Goal: Task Accomplishment & Management: Use online tool/utility

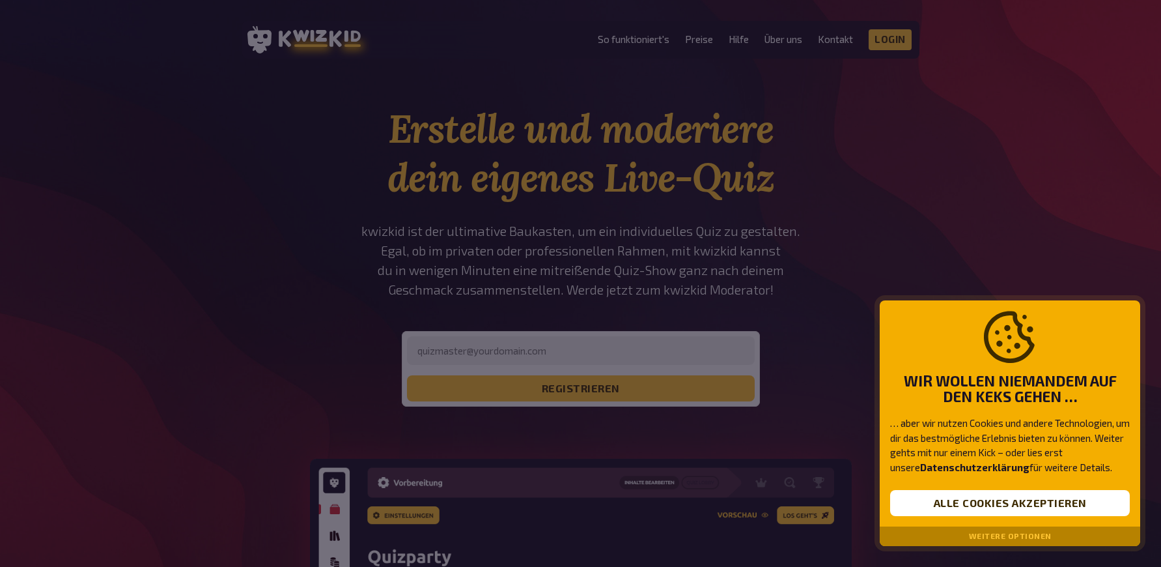
click at [1042, 540] on button "Weitere Optionen" at bounding box center [1010, 535] width 83 height 9
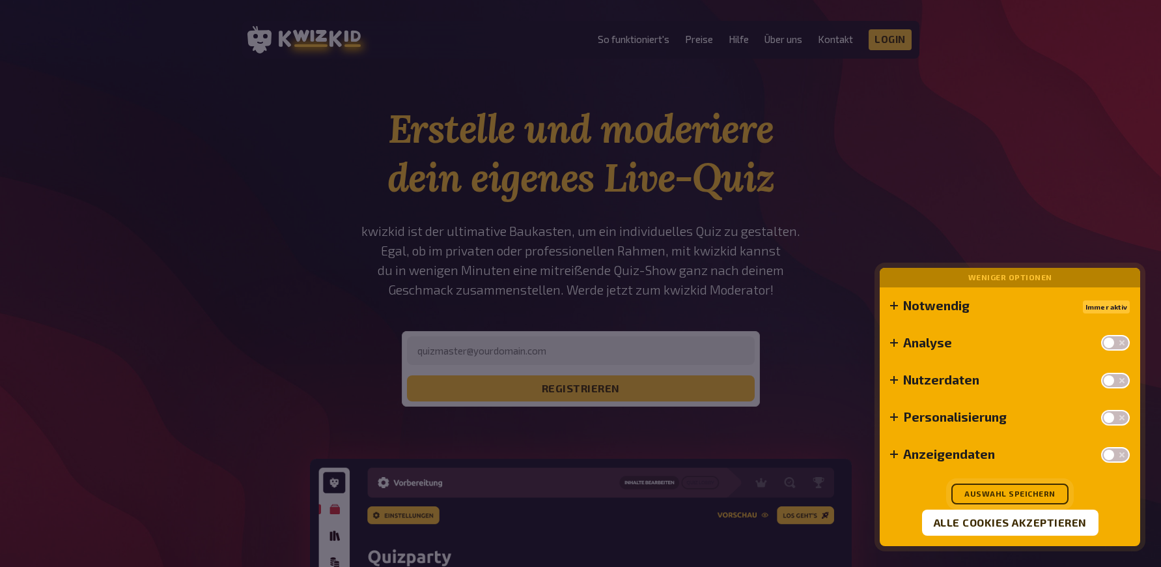
click at [1011, 494] on button "Auswahl speichern" at bounding box center [1009, 493] width 117 height 21
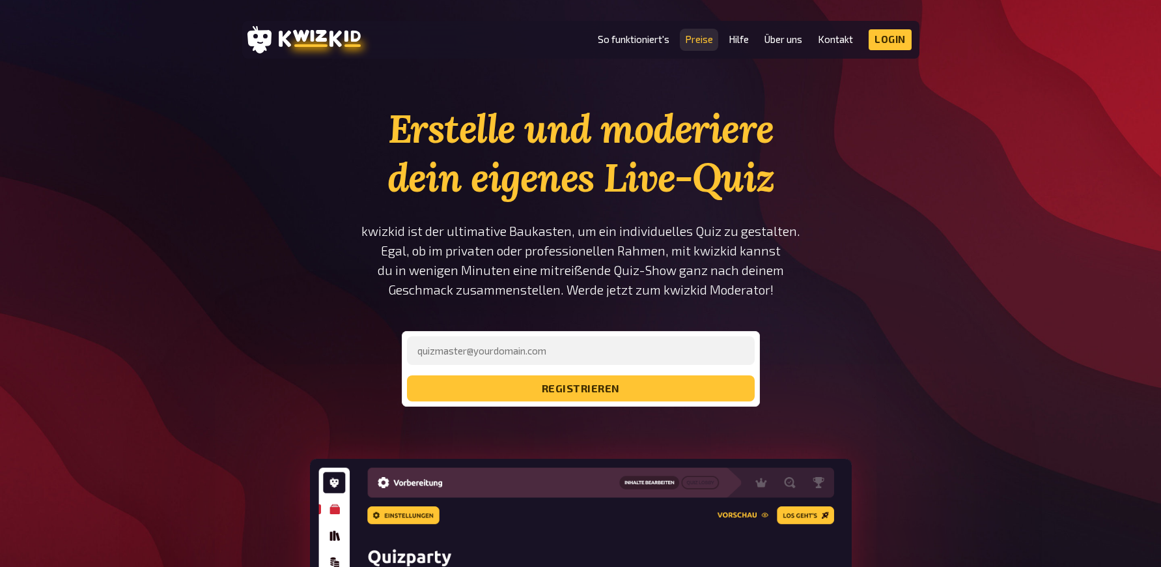
click at [703, 38] on link "Preise" at bounding box center [699, 39] width 28 height 11
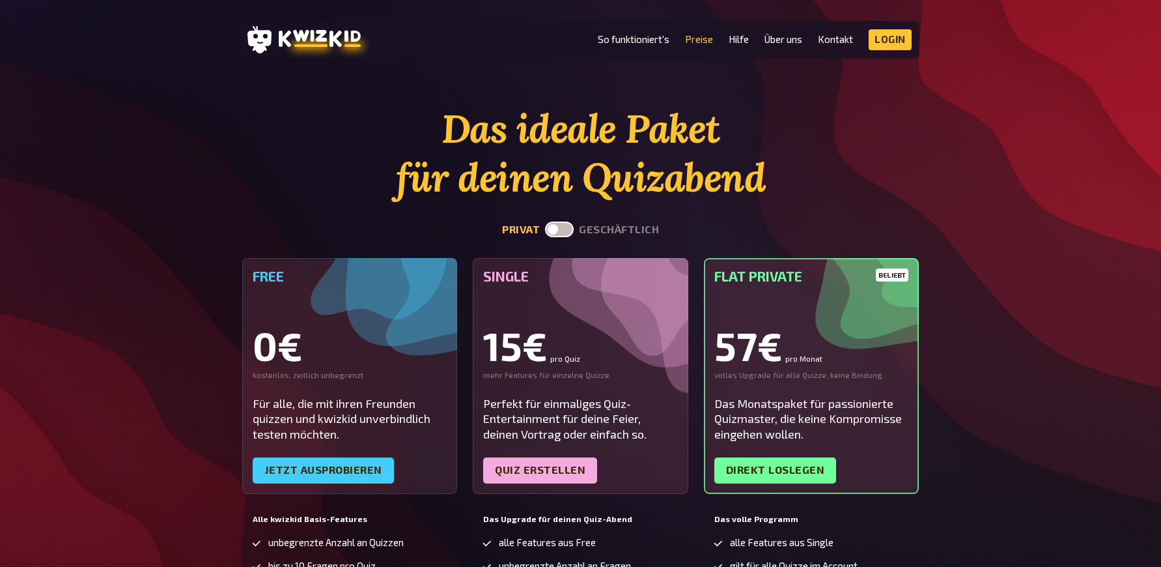
scroll to position [209, 0]
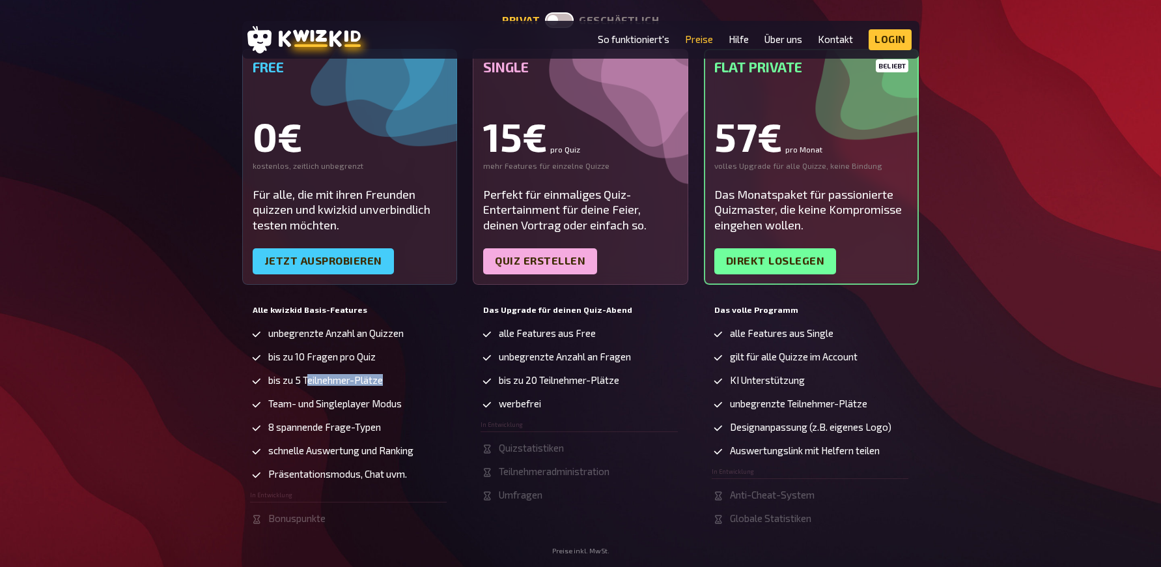
drag, startPoint x: 307, startPoint y: 386, endPoint x: 388, endPoint y: 393, distance: 81.7
click at [387, 393] on ul "unbegrenzte Anzahl an Quizzen bis zu 10 Fragen pro Quiz bis zu 5 Teilnehmer-Plä…" at bounding box center [348, 426] width 197 height 197
click at [593, 384] on span "bis zu 20 Teilnehmer-Plätze" at bounding box center [559, 379] width 120 height 11
drag, startPoint x: 495, startPoint y: 381, endPoint x: 606, endPoint y: 382, distance: 111.4
click at [598, 382] on li "bis zu 20 Teilnehmer-Plätze" at bounding box center [579, 380] width 197 height 13
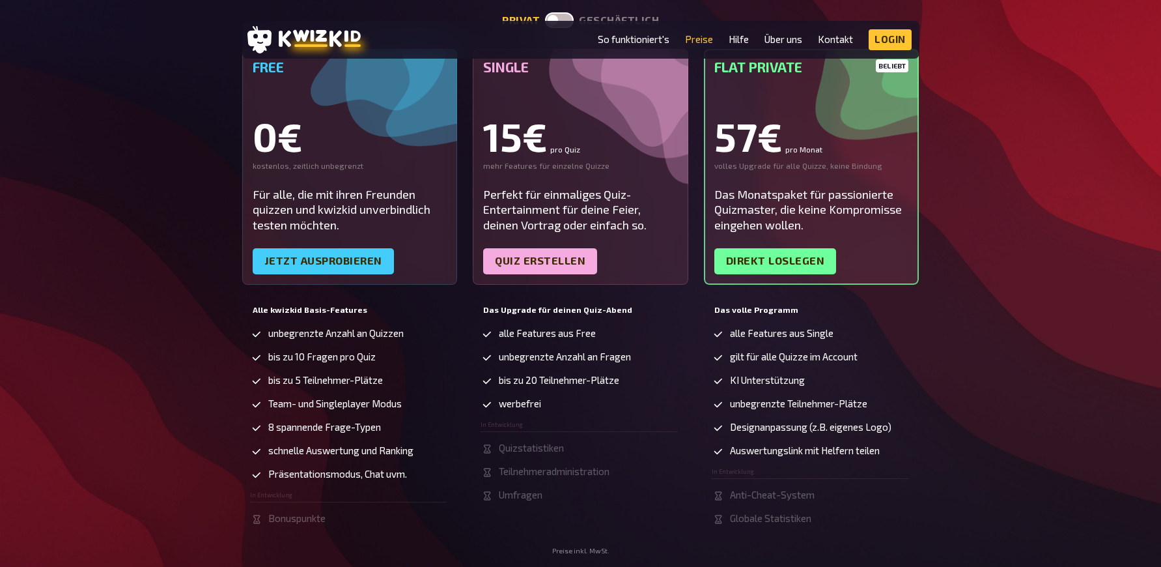
click at [608, 382] on span "bis zu 20 Teilnehmer-Plätze" at bounding box center [559, 379] width 120 height 11
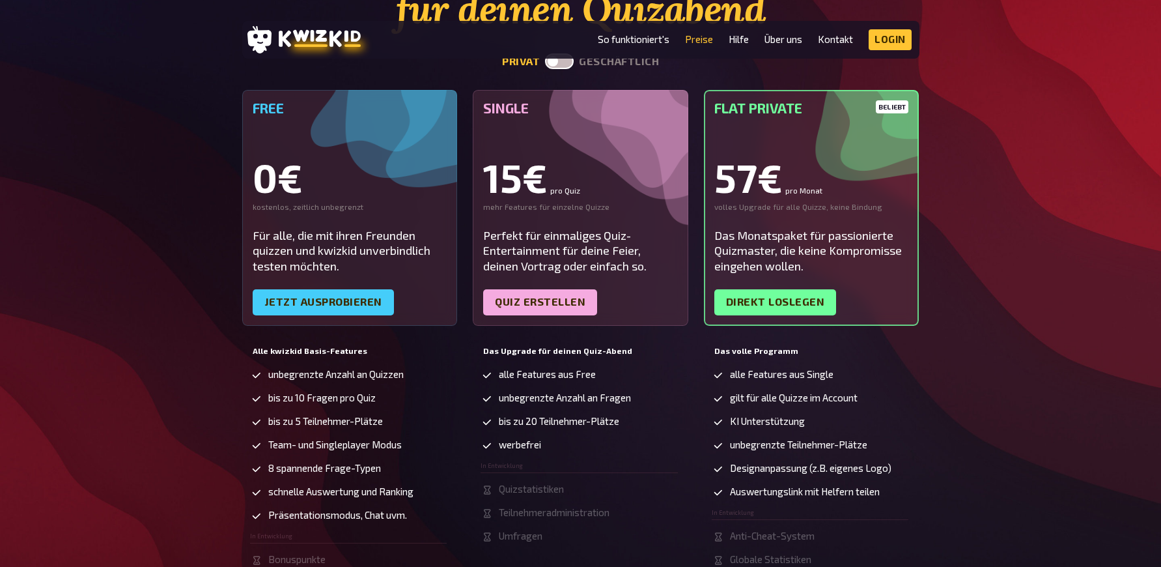
scroll to position [53, 0]
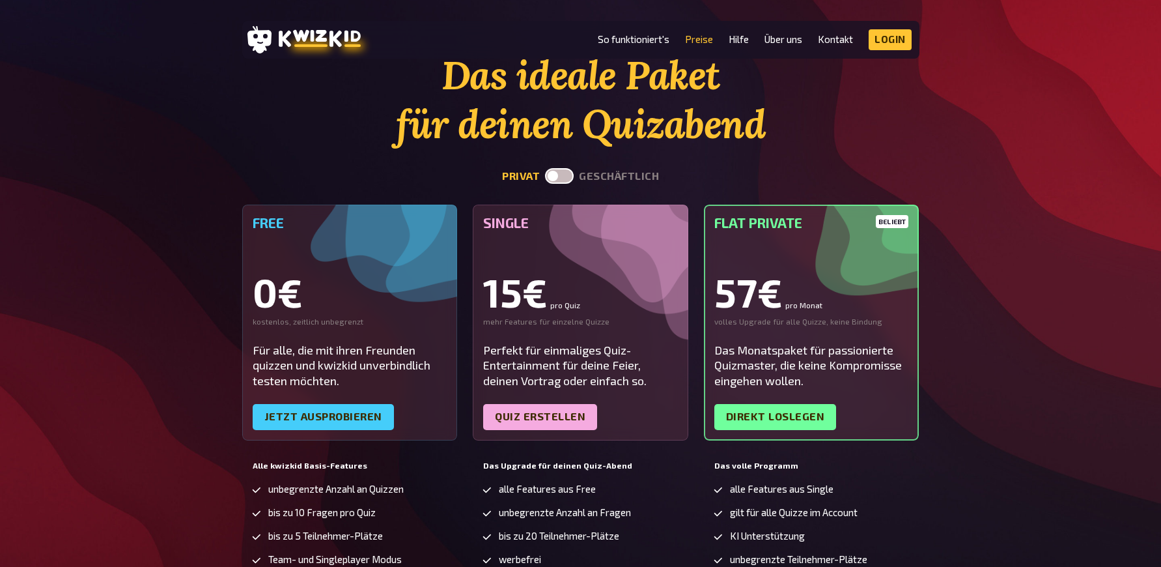
click at [563, 273] on div "15€ pro Quiz" at bounding box center [580, 291] width 195 height 39
click at [569, 173] on label at bounding box center [559, 176] width 29 height 16
click at [545, 168] on input "checkbox" at bounding box center [544, 167] width 1 height 1
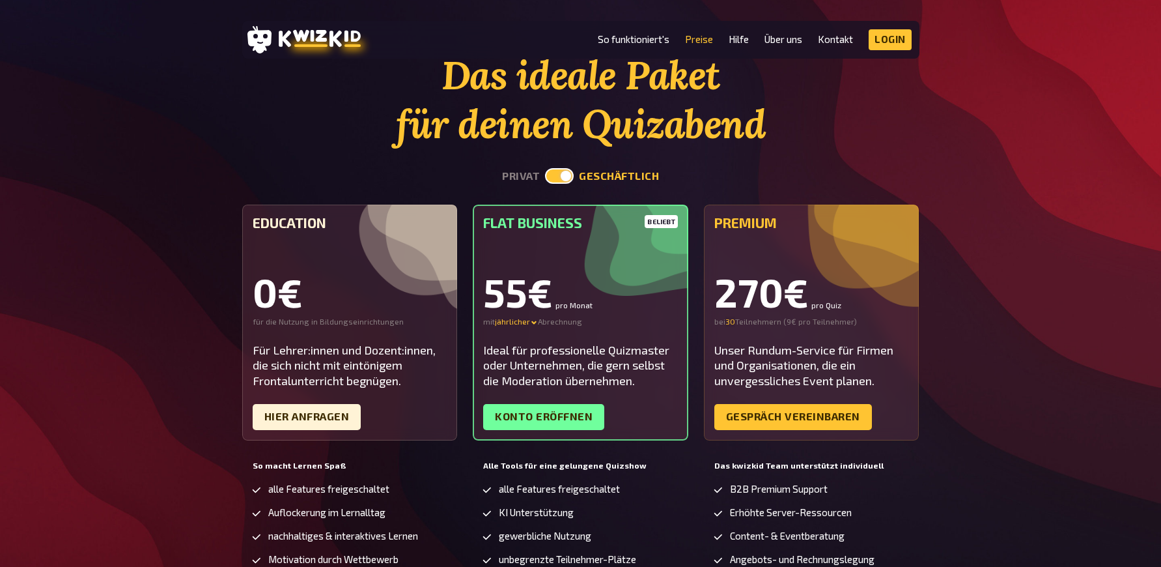
click at [565, 184] on section "Das ideale Paket für deinen Quizabend privat geschäftlich Education 0€ für die …" at bounding box center [580, 415] width 677 height 729
click at [562, 176] on label at bounding box center [559, 176] width 29 height 16
click at [545, 168] on input "checkbox" at bounding box center [544, 167] width 1 height 1
checkbox input "false"
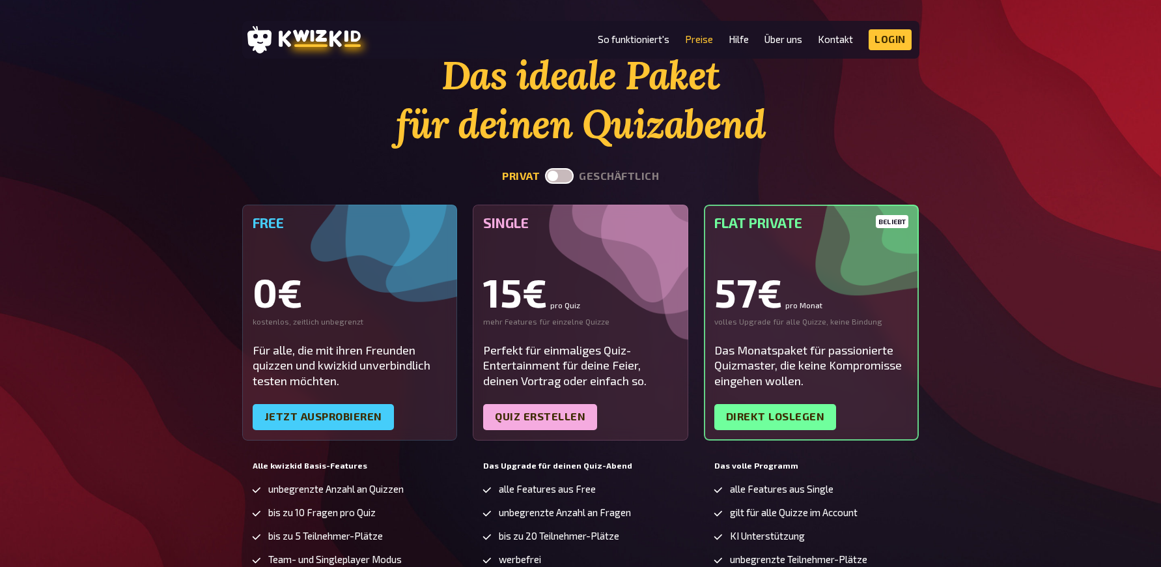
click at [573, 387] on div "Perfekt für einmaliges Quiz-Entertainment für deine Feier, deinen Vortrag oder …" at bounding box center [580, 366] width 195 height 46
click at [554, 415] on link "Quiz erstellen" at bounding box center [540, 417] width 114 height 26
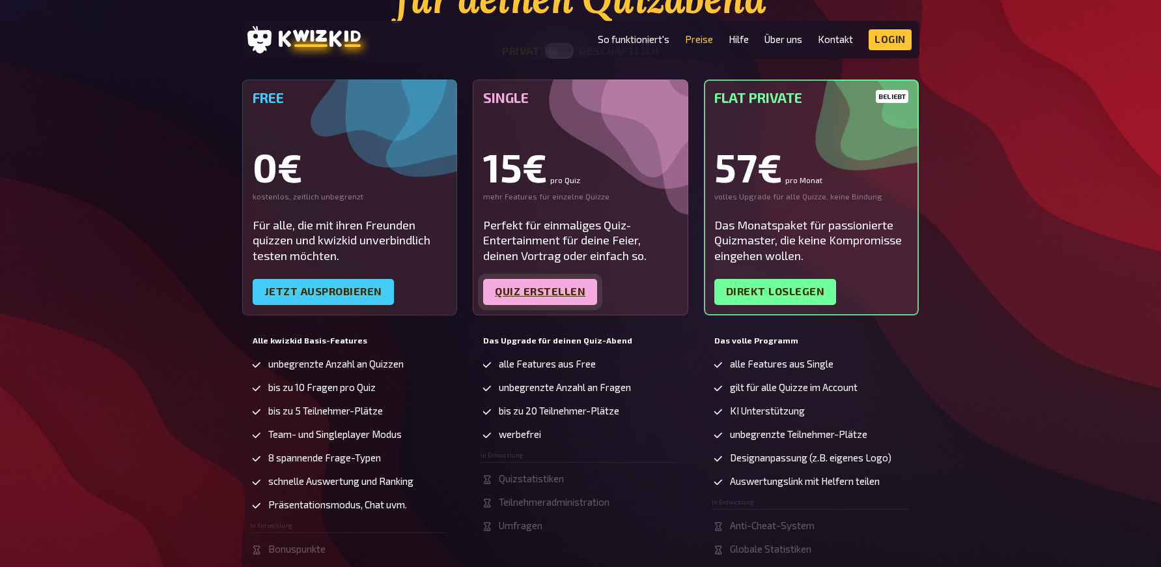
scroll to position [252, 0]
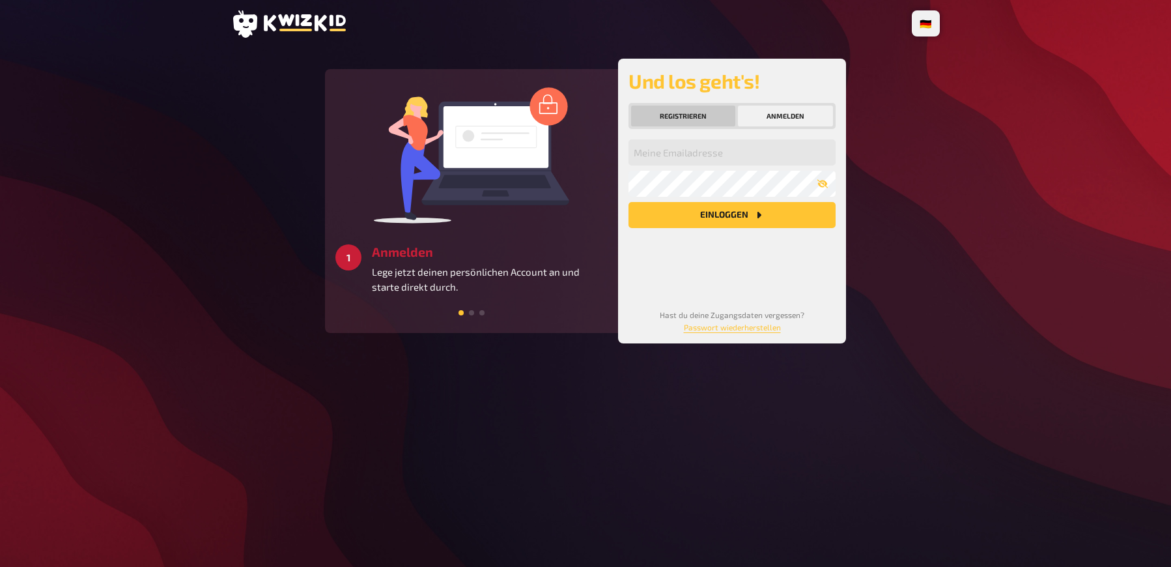
click at [701, 118] on button "Registrieren" at bounding box center [683, 115] width 104 height 21
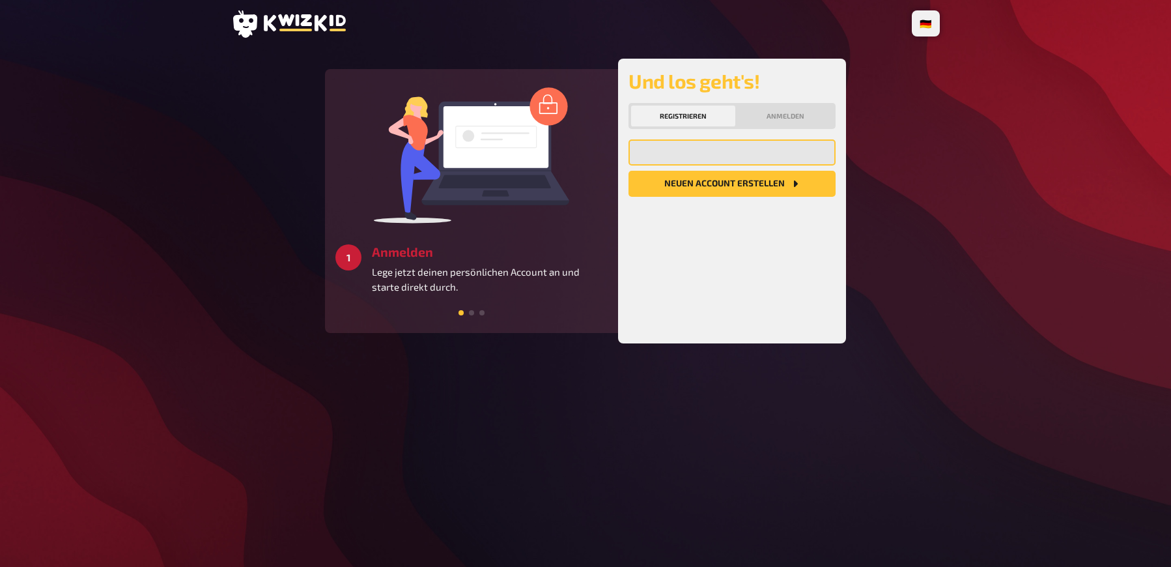
click at [682, 158] on input "email" at bounding box center [731, 152] width 207 height 26
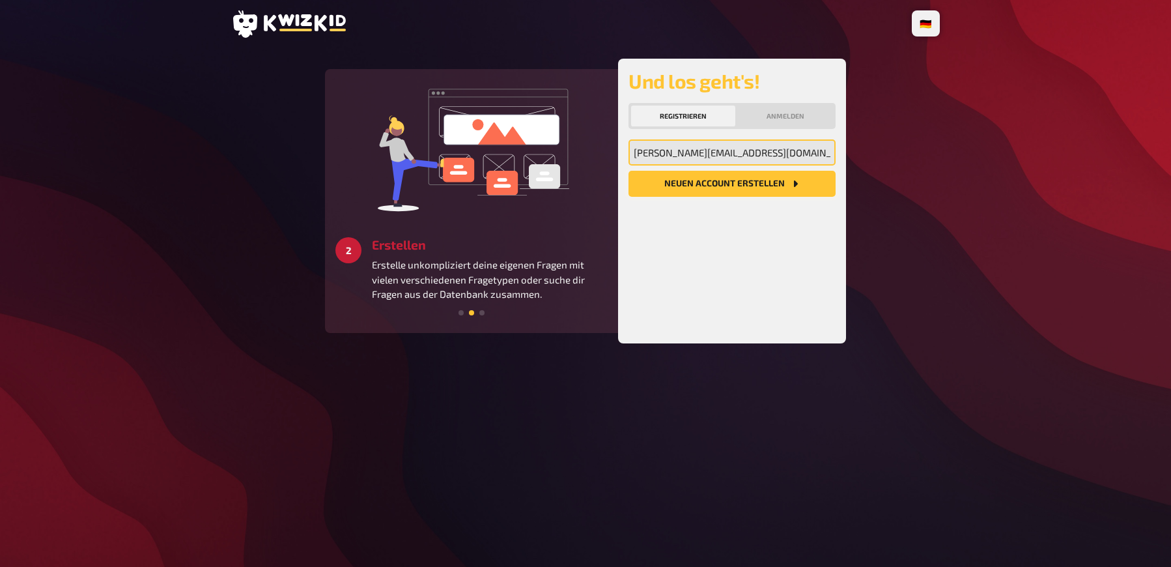
type input "[PERSON_NAME][EMAIL_ADDRESS][DOMAIN_NAME]"
click at [753, 179] on button "Neuen Account Erstellen" at bounding box center [731, 184] width 207 height 26
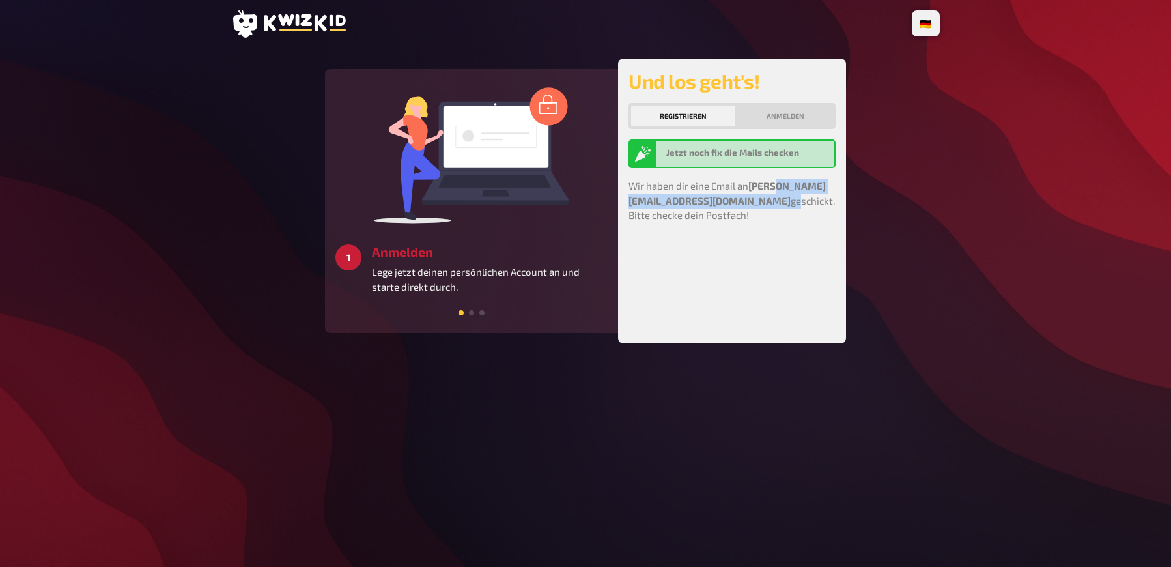
drag, startPoint x: 650, startPoint y: 204, endPoint x: 758, endPoint y: 201, distance: 108.2
click at [735, 201] on p "Wir haben dir eine Email an [PERSON_NAME][EMAIL_ADDRESS][DOMAIN_NAME] geschickt…" at bounding box center [731, 200] width 207 height 44
click at [758, 201] on p "Wir haben dir eine Email an [PERSON_NAME][EMAIL_ADDRESS][DOMAIN_NAME] geschickt…" at bounding box center [731, 200] width 207 height 44
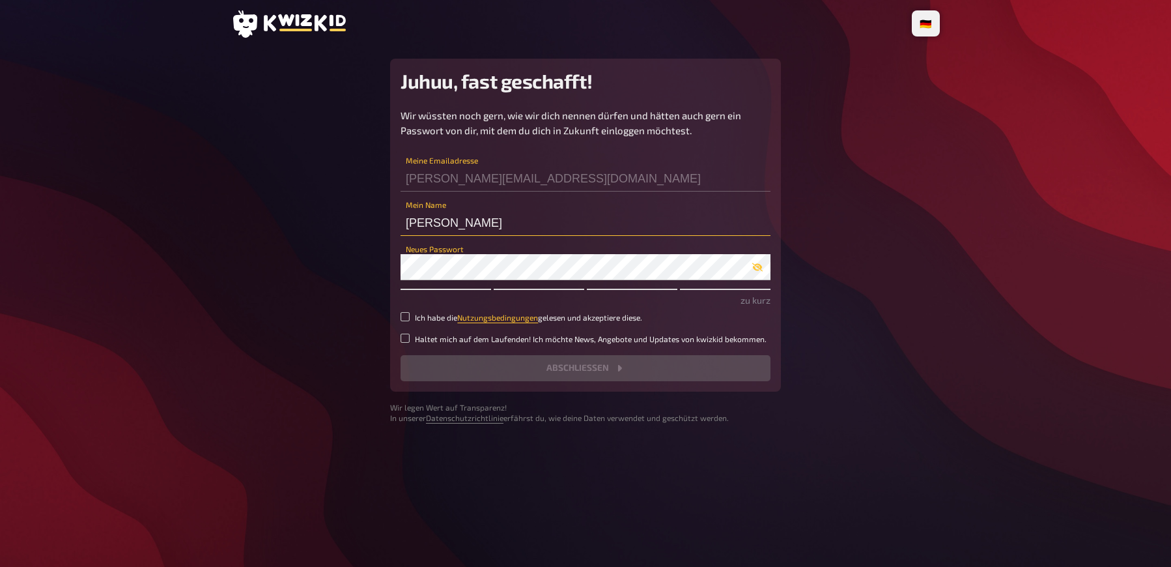
click at [430, 221] on input "[PERSON_NAME]" at bounding box center [586, 223] width 370 height 26
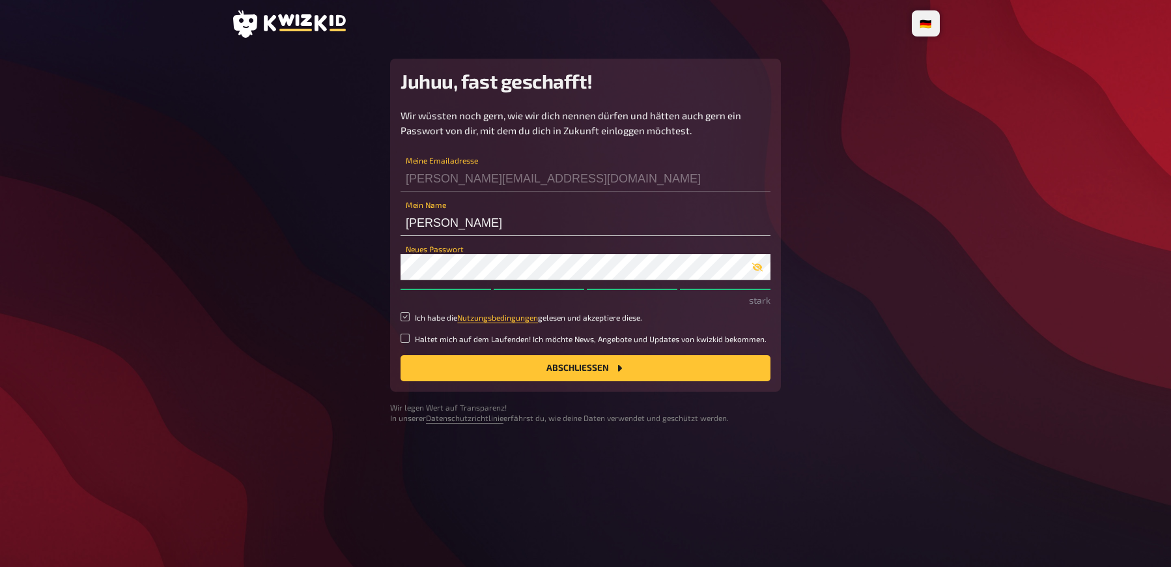
click at [406, 314] on input "Ich habe die Nutzungsbedingungen gelesen und akzeptiere diese." at bounding box center [405, 316] width 9 height 9
checkbox input "true"
click at [602, 367] on button "Abschließen" at bounding box center [586, 368] width 370 height 26
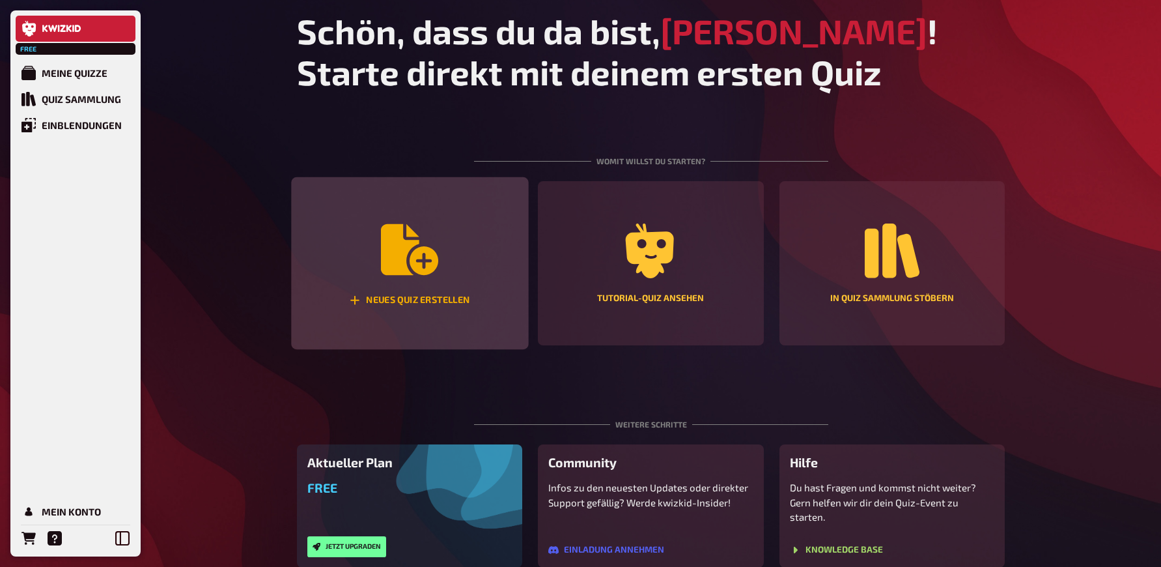
click at [460, 305] on div "Neues Quiz erstellen" at bounding box center [409, 299] width 120 height 11
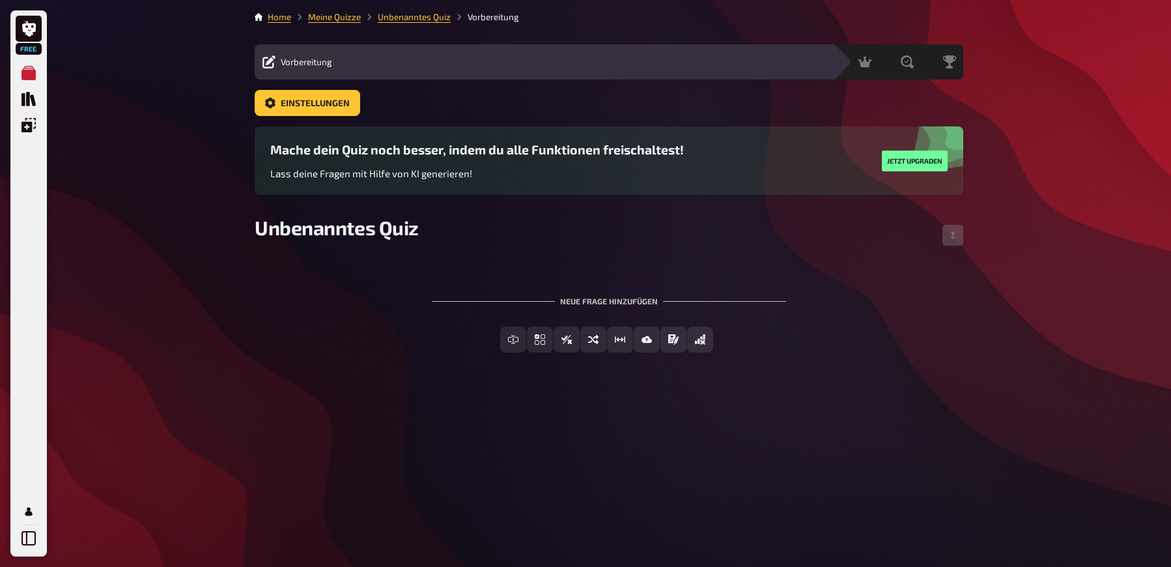
click at [401, 149] on h3 "Mache dein Quiz noch besser, indem du alle Funktionen freischaltest!" at bounding box center [477, 149] width 414 height 15
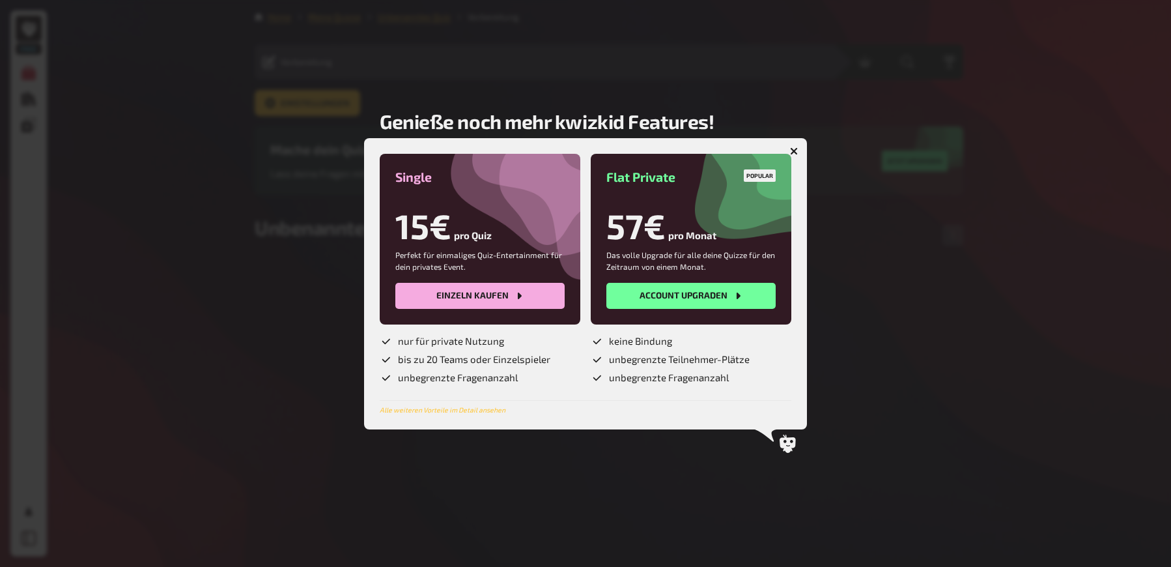
click at [796, 150] on icon "button" at bounding box center [794, 151] width 8 height 8
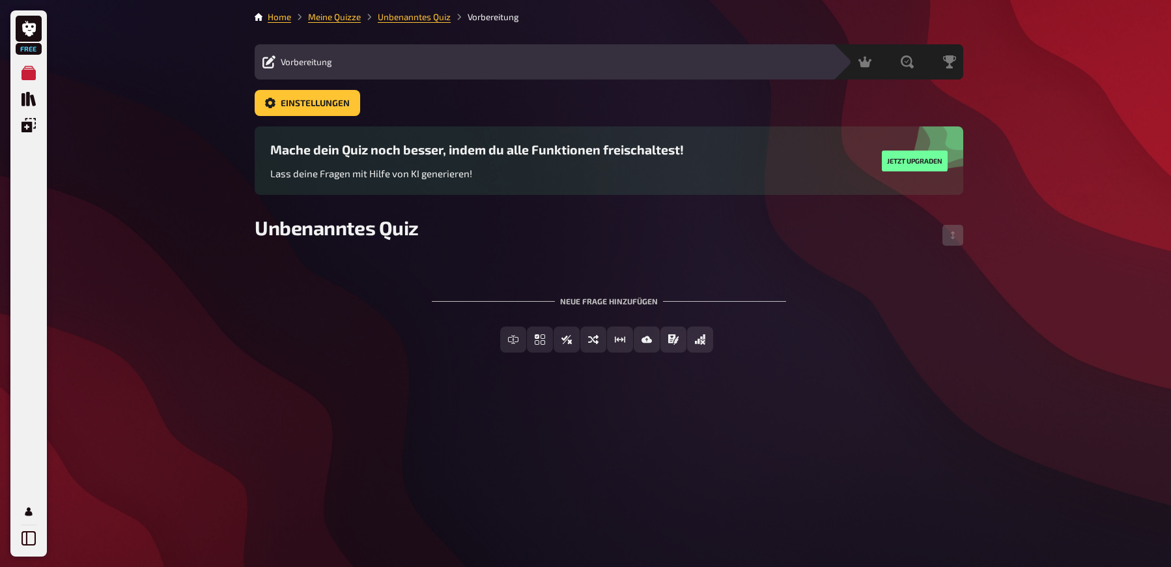
click at [493, 157] on h3 "Mache dein Quiz noch besser, indem du alle Funktionen freischaltest!" at bounding box center [477, 149] width 414 height 15
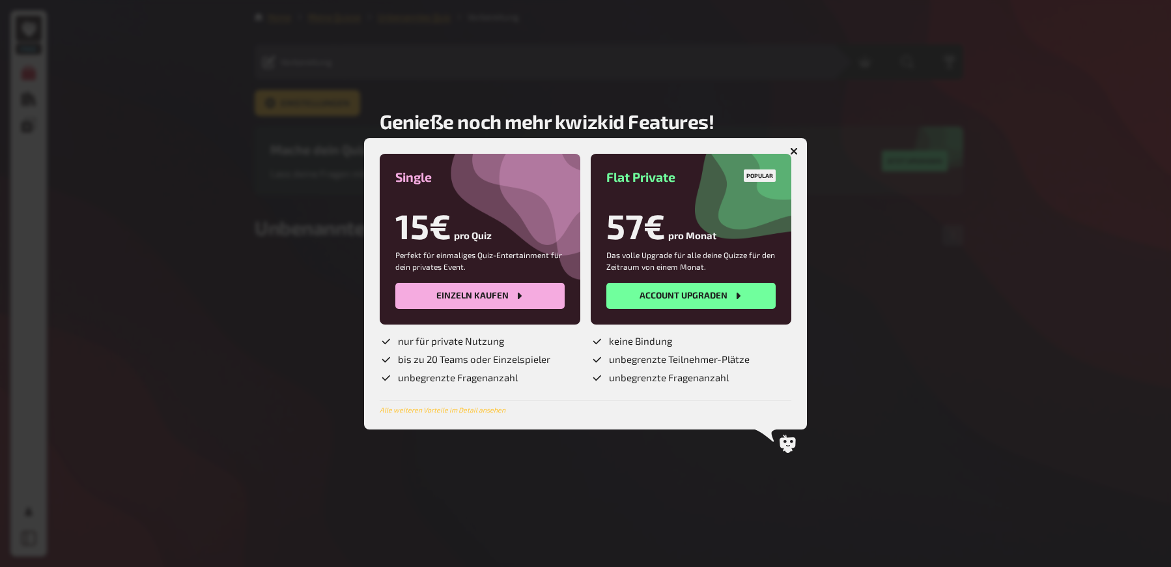
click at [798, 152] on button "button" at bounding box center [793, 151] width 21 height 21
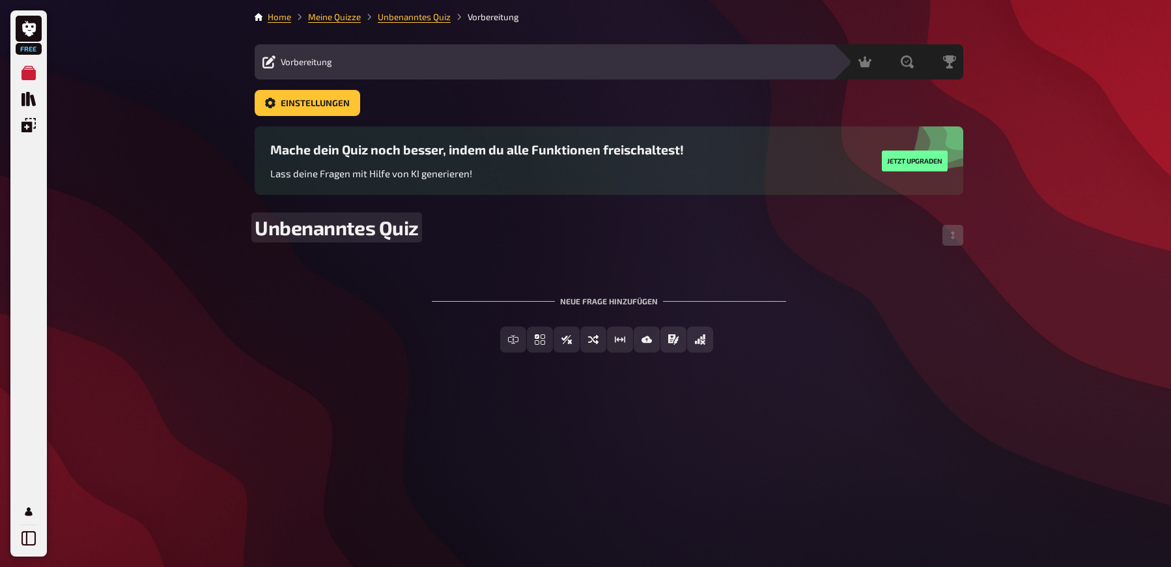
click at [386, 227] on span "Unbenanntes Quiz" at bounding box center [337, 227] width 164 height 23
click at [907, 442] on div "Home Meine Quizze VE Session Vorbereitung Vorbereitung Inhalte Bearbeiten Quiz …" at bounding box center [608, 283] width 729 height 567
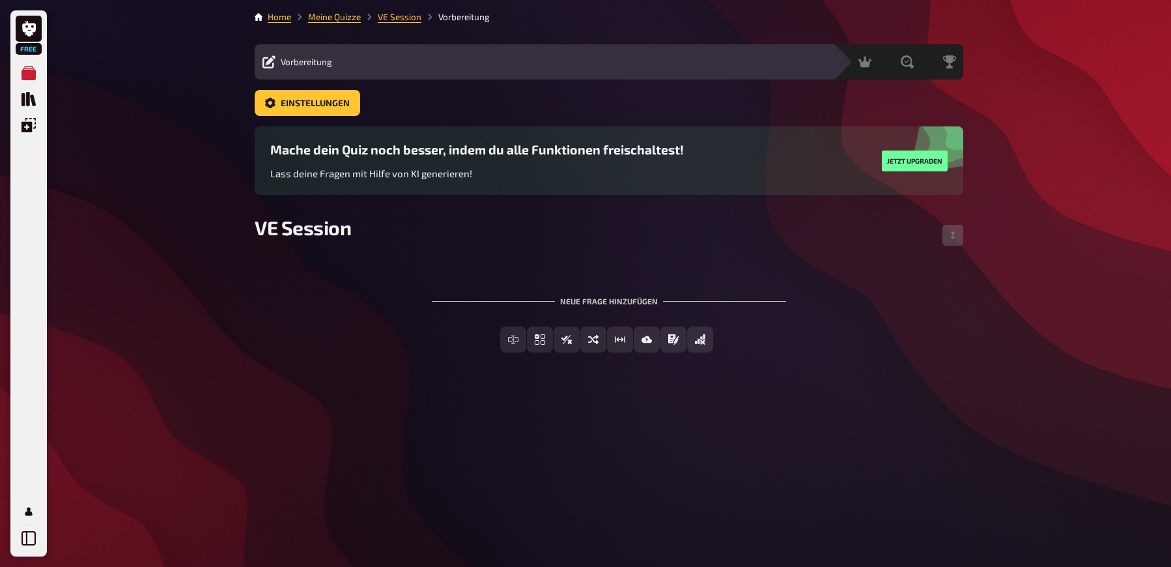
click at [632, 302] on div "Neue Frage hinzufügen" at bounding box center [609, 295] width 354 height 40
click at [537, 343] on span "Einfachauswahl" at bounding box center [547, 339] width 77 height 9
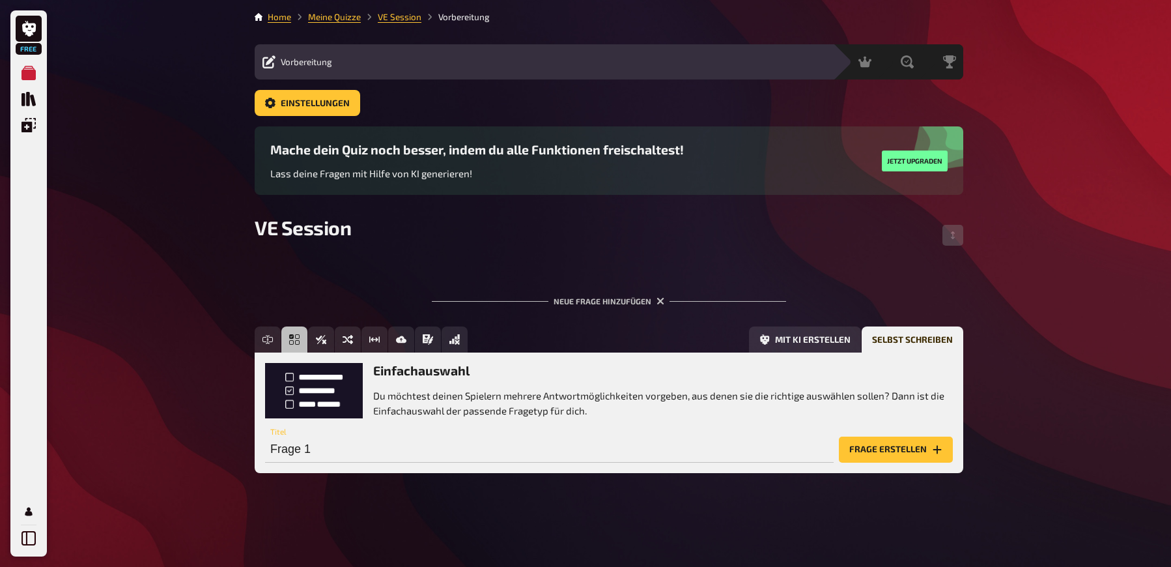
click at [434, 378] on h3 "Einfachauswahl" at bounding box center [663, 370] width 580 height 15
click at [430, 387] on div "Einfachauswahl Du möchtest deinen Spielern mehrere Antwortmöglichkeiten vorgebe…" at bounding box center [663, 390] width 580 height 55
click at [430, 402] on p "Du möchtest deinen Spielern mehrere Antwortmöglichkeiten vorgeben, aus denen si…" at bounding box center [663, 402] width 580 height 29
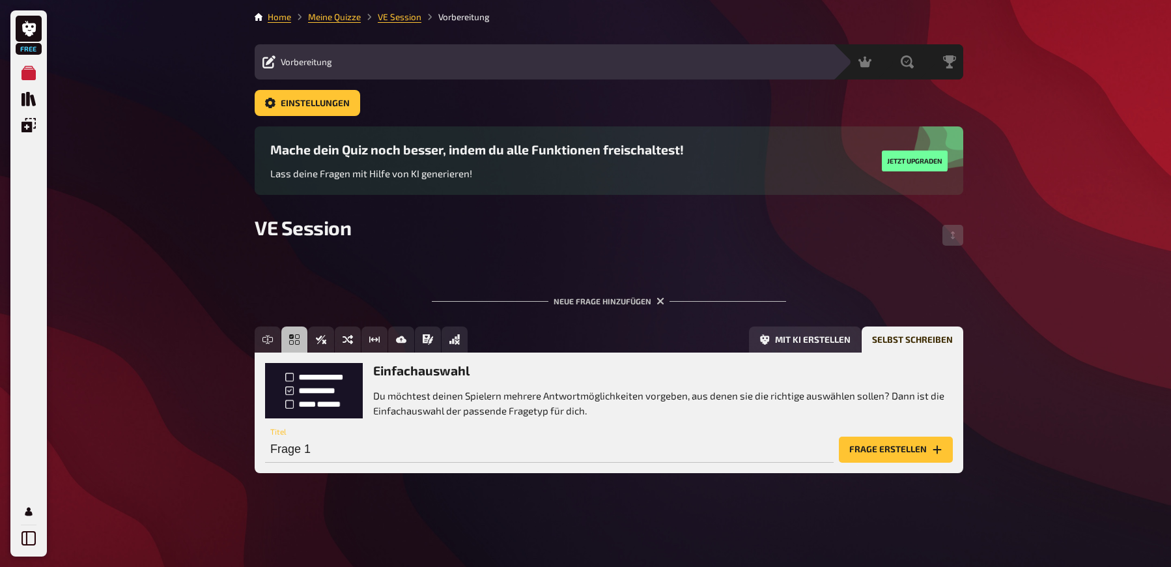
click at [430, 402] on p "Du möchtest deinen Spielern mehrere Antwortmöglichkeiten vorgeben, aus denen si…" at bounding box center [663, 402] width 580 height 29
click at [319, 454] on input "Frage 1" at bounding box center [549, 449] width 569 height 26
click at [319, 453] on input "Frage 1" at bounding box center [549, 449] width 569 height 26
paste input "Ein Kunde schließt über yello.de gleichzeitig Strom + Gas ab. Welcher Tarif erh…"
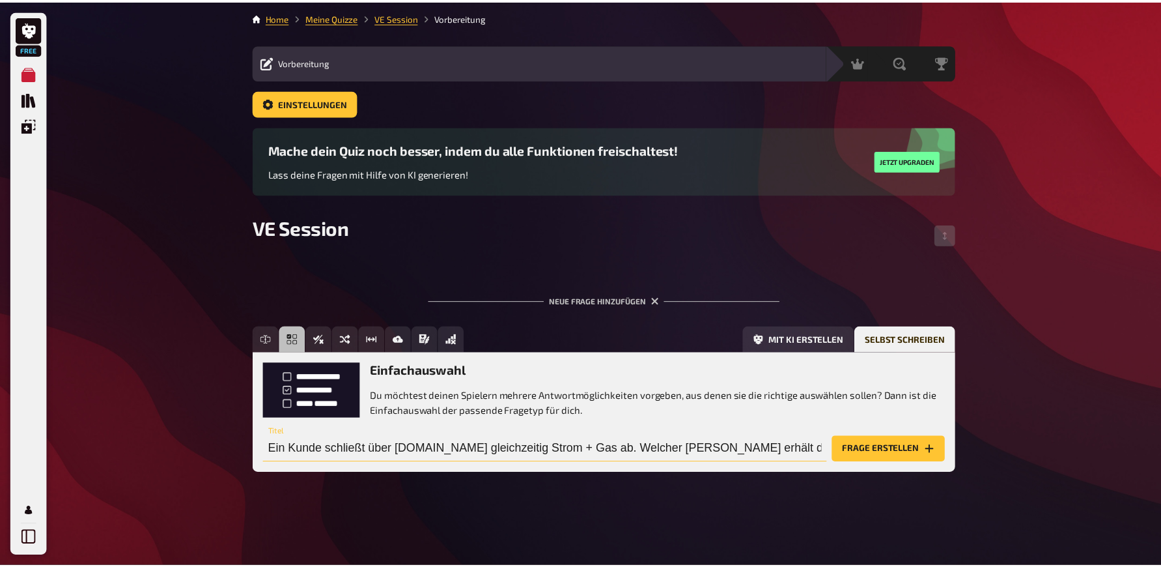
scroll to position [0, 25]
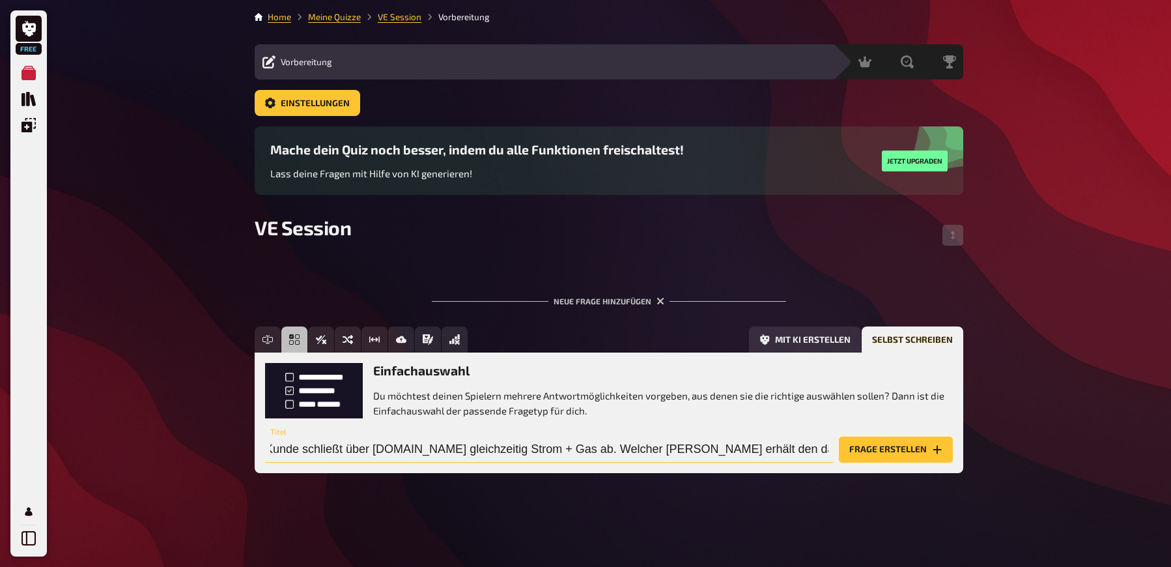
type input "Ein Kunde schließt über yello.de gleichzeitig Strom + Gas ab. Welcher Tarif erh…"
click at [888, 446] on button "Frage erstellen" at bounding box center [896, 449] width 114 height 26
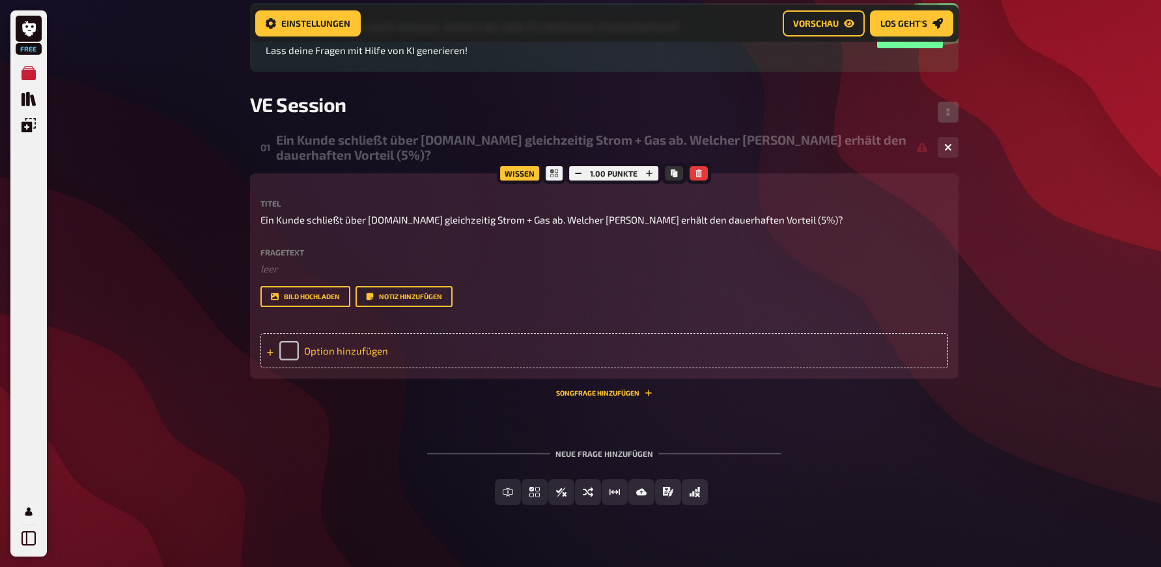
scroll to position [143, 0]
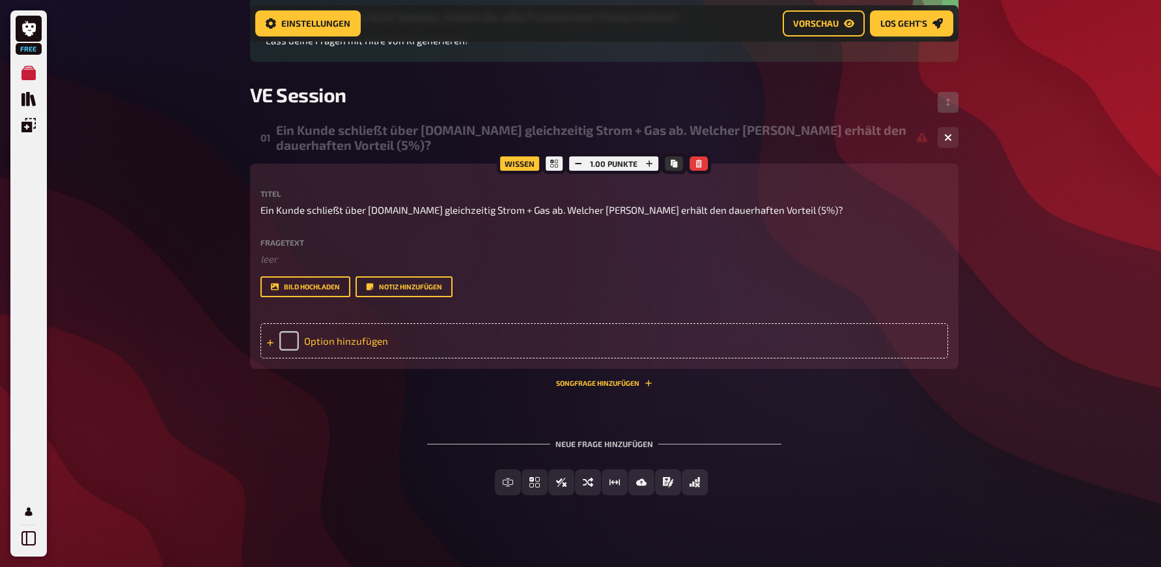
click at [346, 357] on div "Option hinzufügen" at bounding box center [604, 340] width 688 height 35
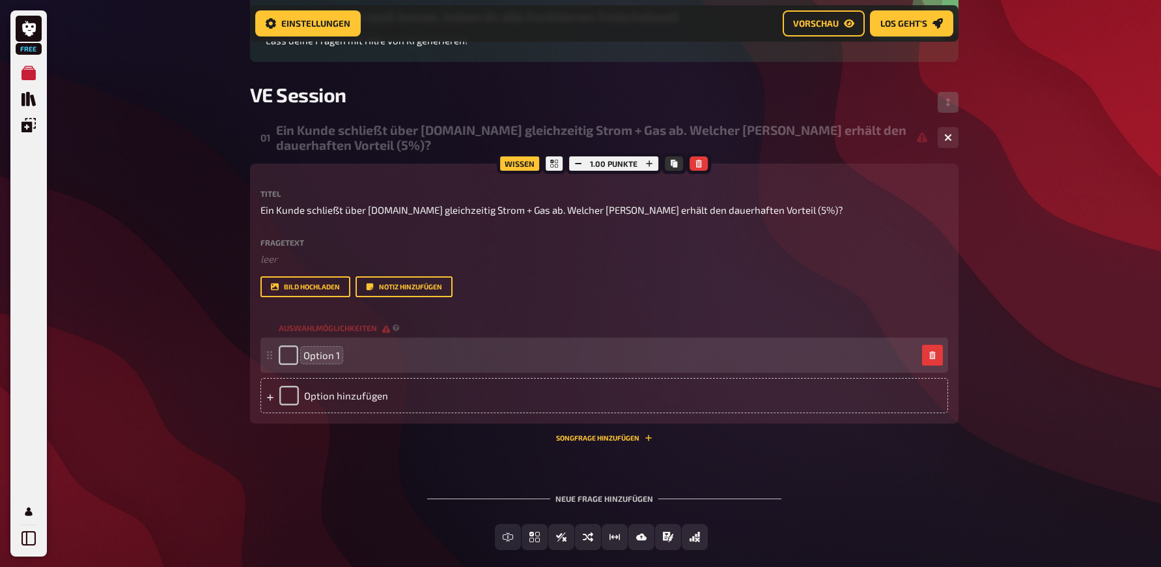
click at [323, 361] on span "Option 1" at bounding box center [321, 355] width 36 height 12
click at [322, 361] on span "Option 1" at bounding box center [321, 355] width 36 height 12
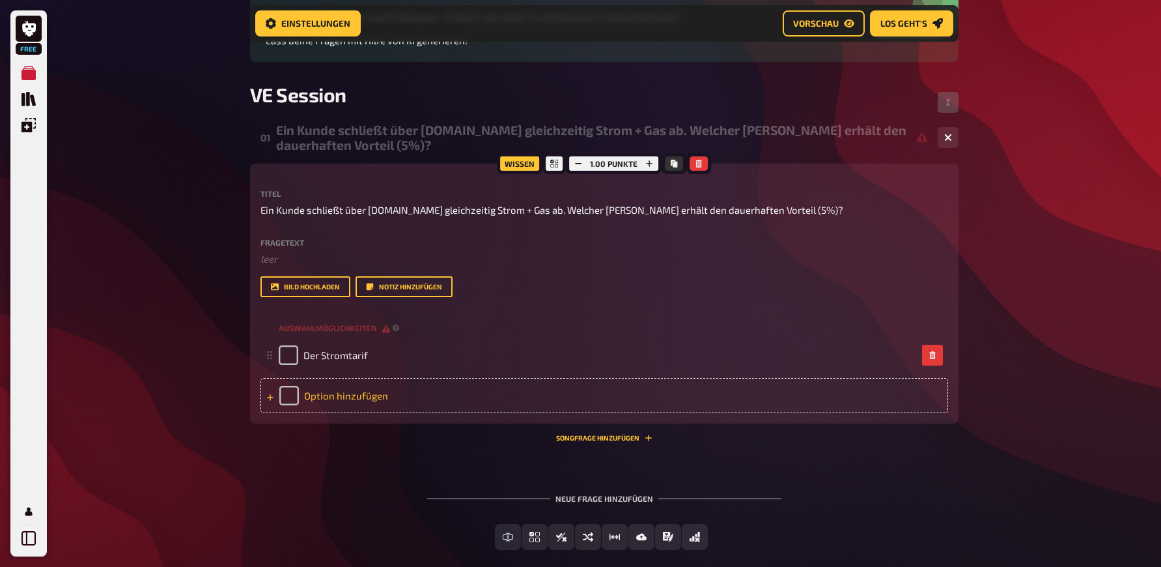
click at [330, 408] on div "Option hinzufügen" at bounding box center [604, 395] width 688 height 35
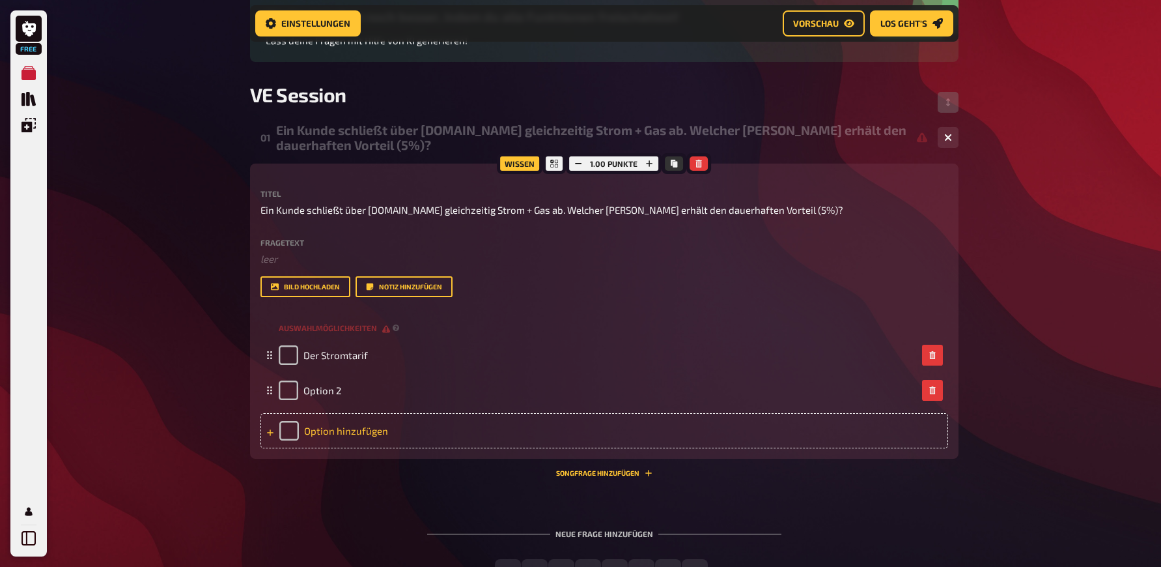
click at [343, 448] on div "Option hinzufügen" at bounding box center [604, 430] width 688 height 35
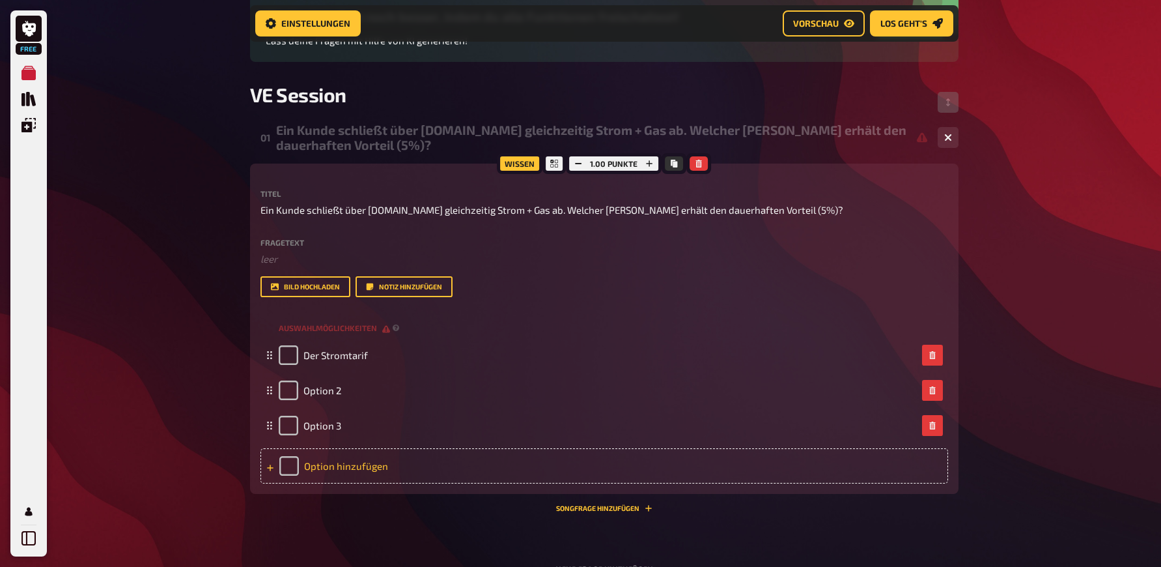
click at [347, 483] on div "Option hinzufügen" at bounding box center [604, 465] width 688 height 35
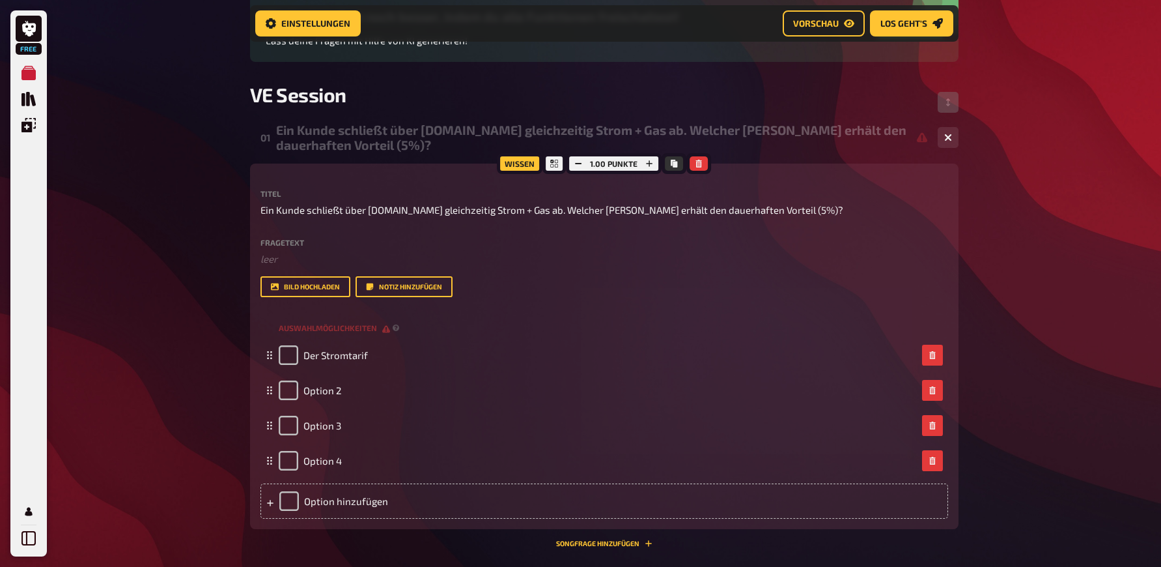
scroll to position [218, 0]
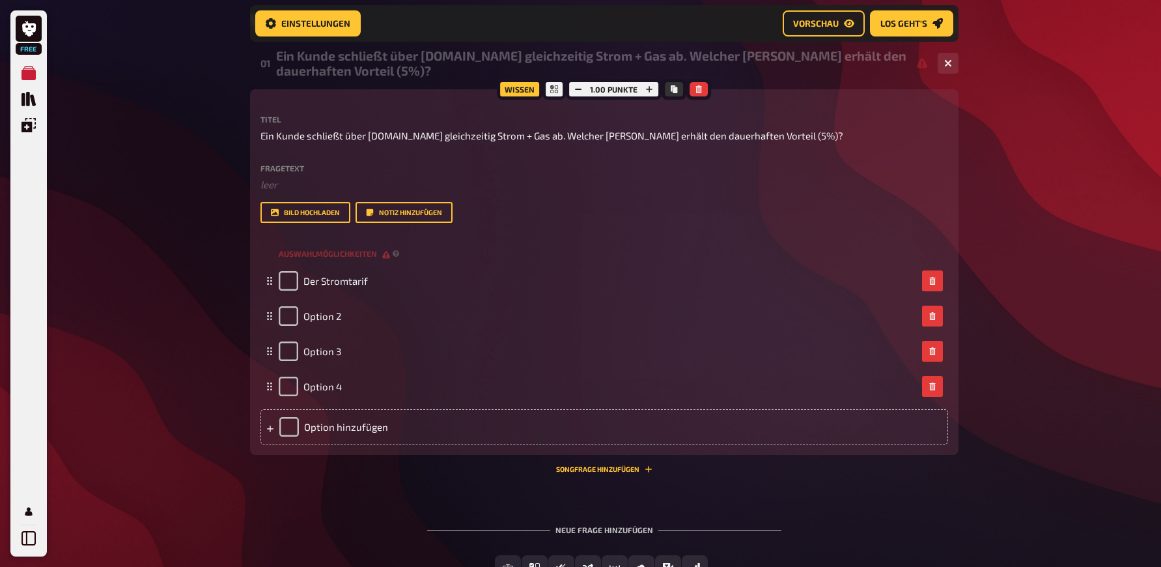
click at [264, 473] on div "Wissen 1.00 Punkte Titel Ein Kunde schließt über yello.de gleichzeitig Strom + …" at bounding box center [604, 281] width 709 height 384
click at [321, 322] on span "Option 2" at bounding box center [322, 316] width 38 height 12
paste span
click at [335, 357] on span "Option 3" at bounding box center [322, 351] width 38 height 12
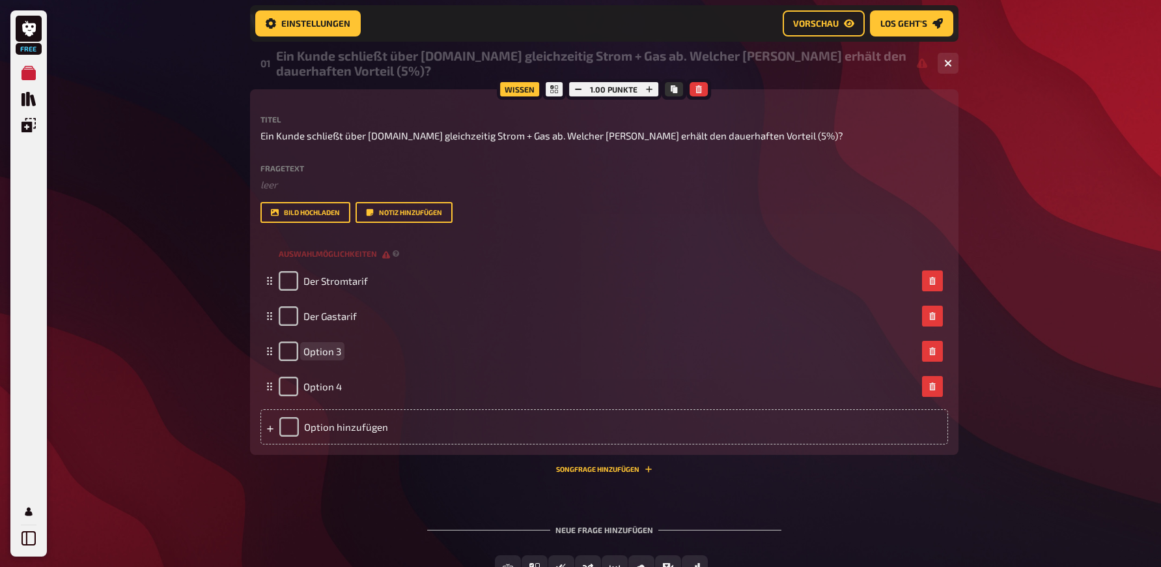
click at [335, 357] on span "Option 3" at bounding box center [322, 351] width 38 height 12
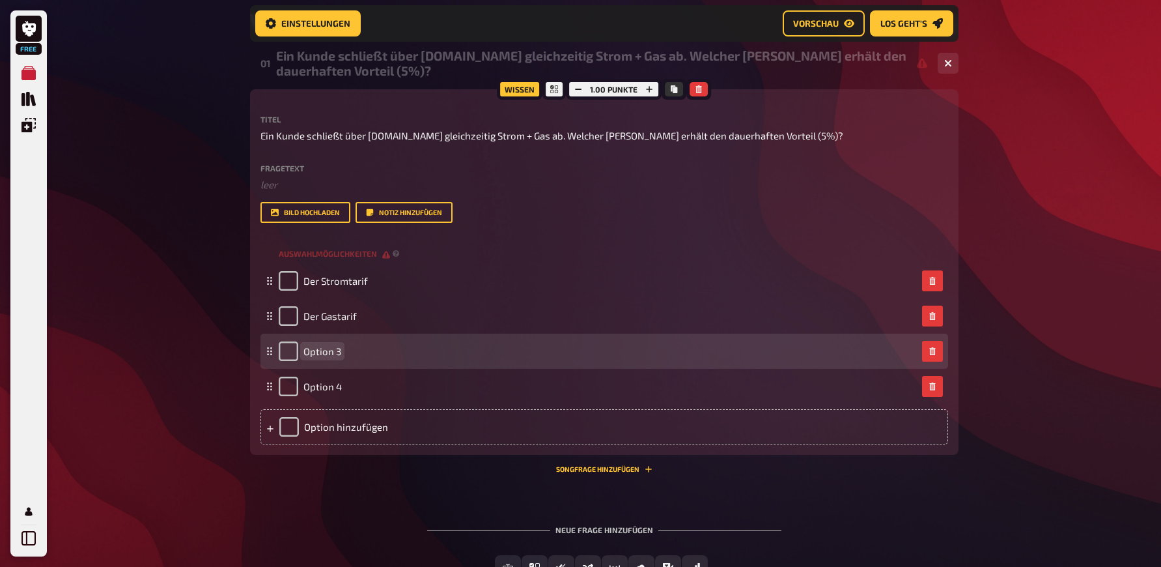
paste span
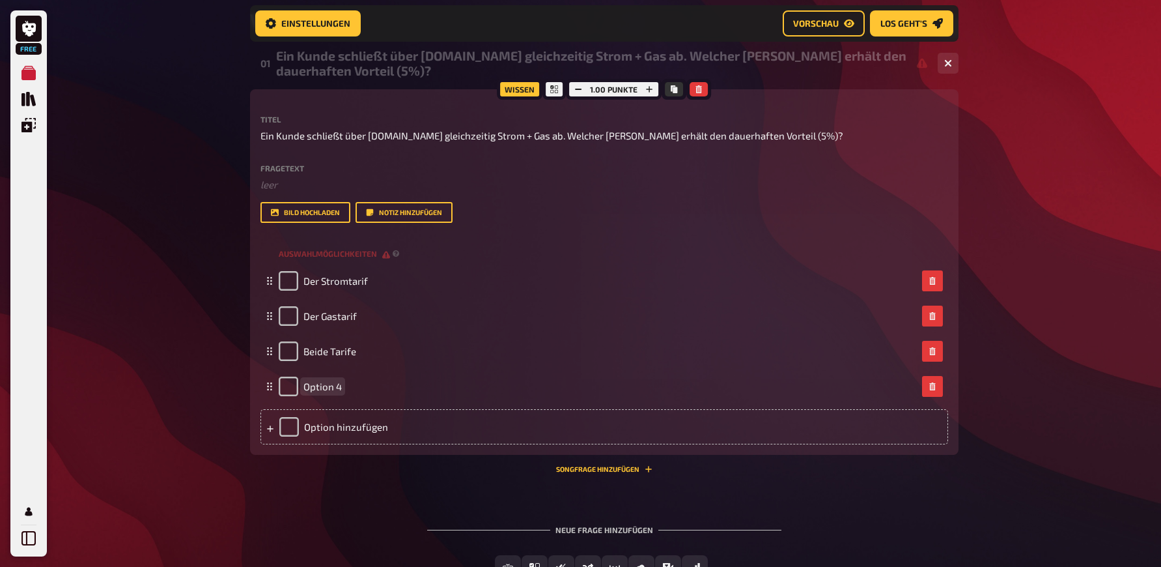
click at [329, 392] on span "Option 4" at bounding box center [322, 386] width 38 height 12
paste span
click at [120, 357] on div "Free Meine Quizze Quiz Sammlung Einblendungen Mein Konto Home Meine Quizze VE S…" at bounding box center [580, 223] width 1161 height 882
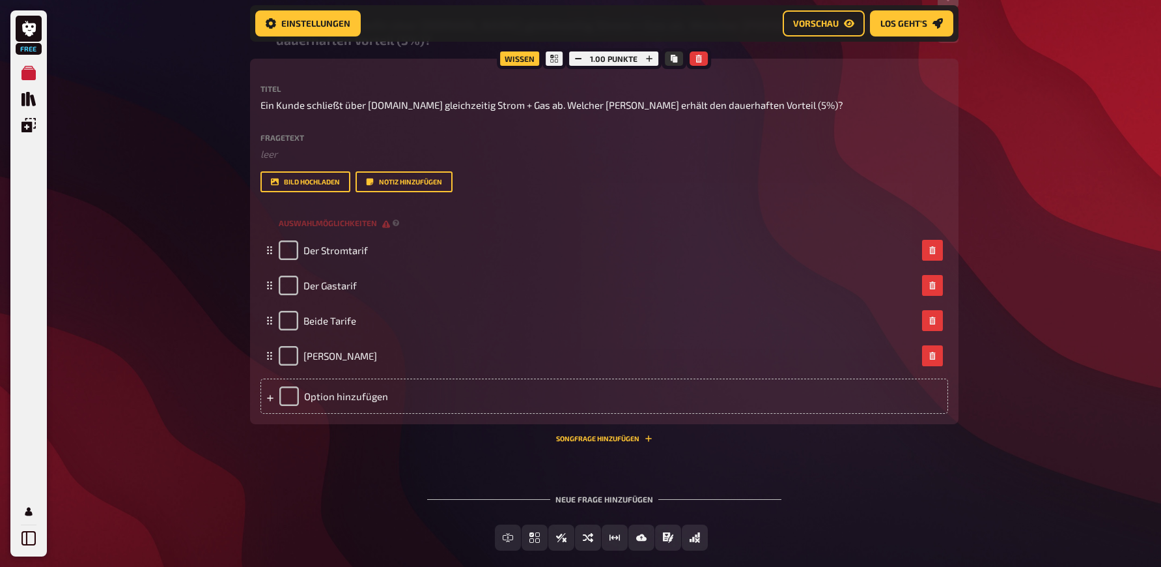
scroll to position [290, 0]
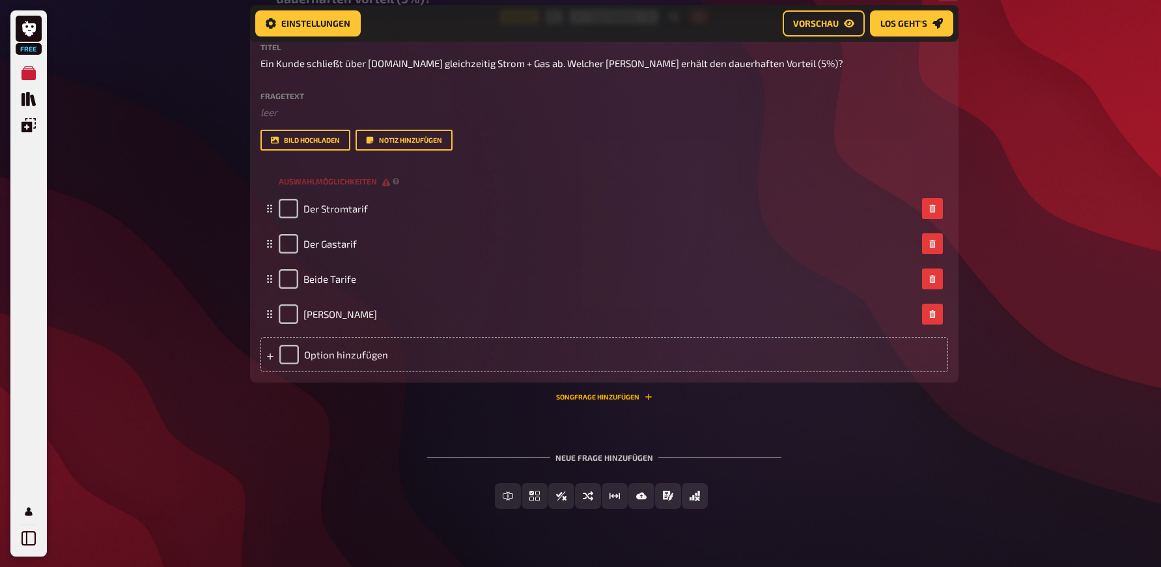
click at [619, 401] on button "Songfrage hinzufügen" at bounding box center [604, 397] width 96 height 8
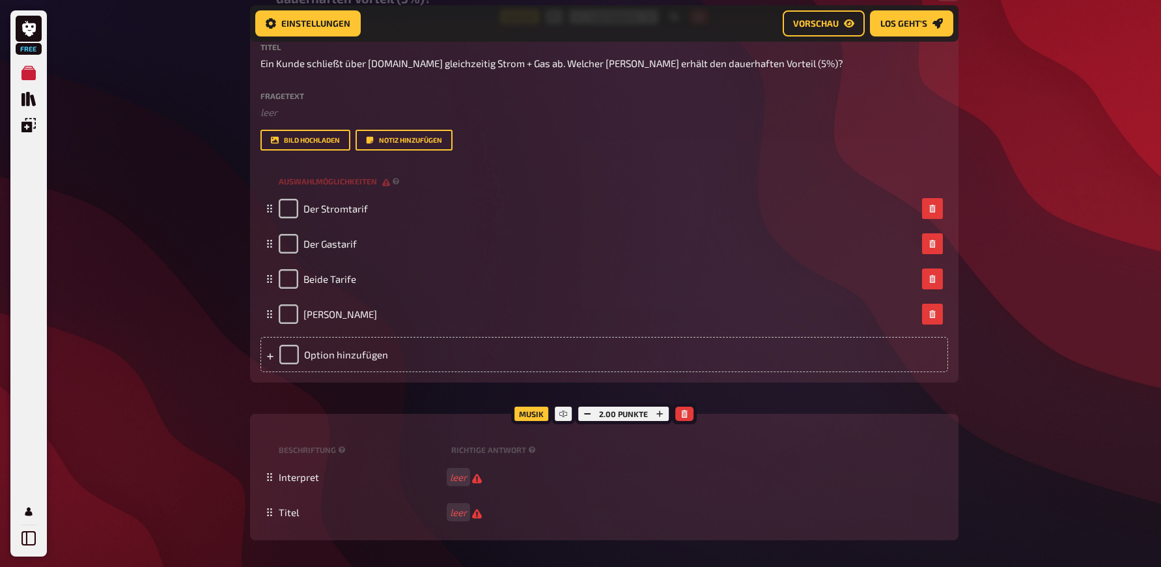
scroll to position [380, 0]
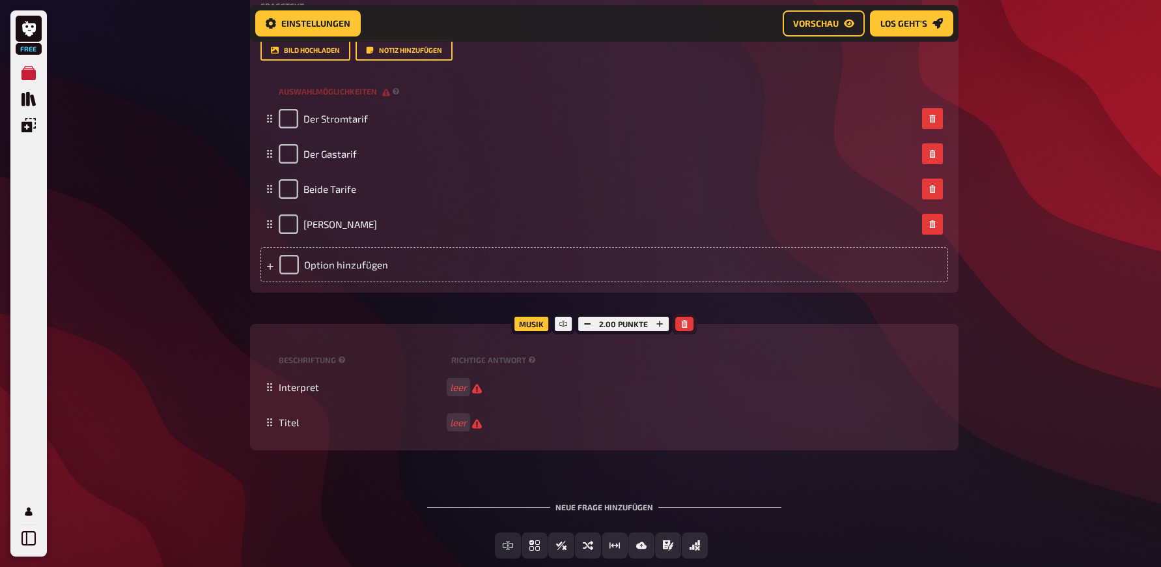
click at [688, 331] on button "button" at bounding box center [684, 323] width 18 height 14
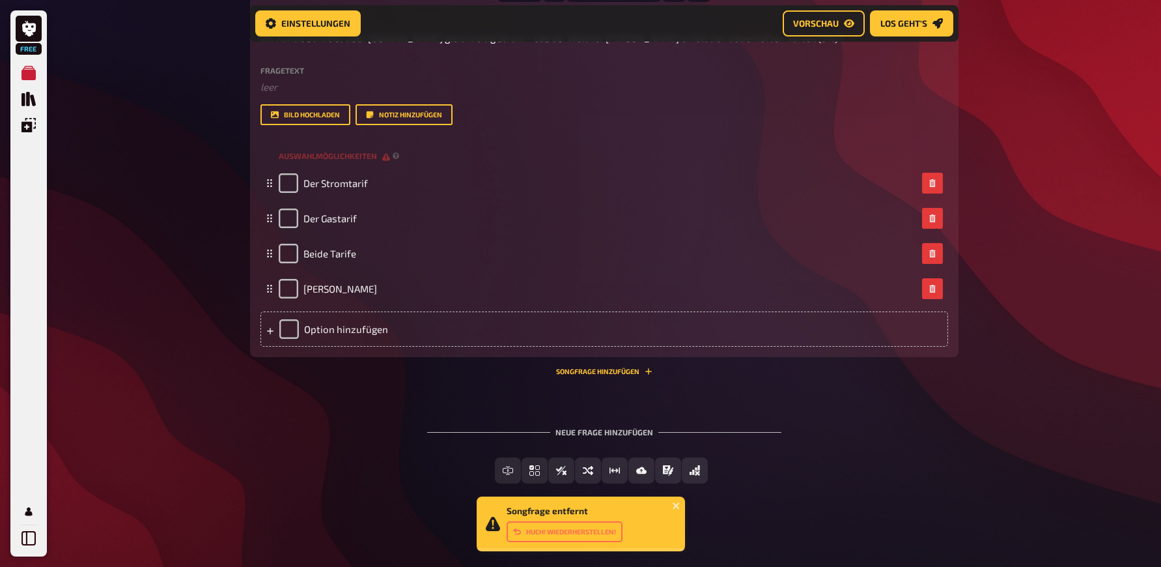
scroll to position [333, 0]
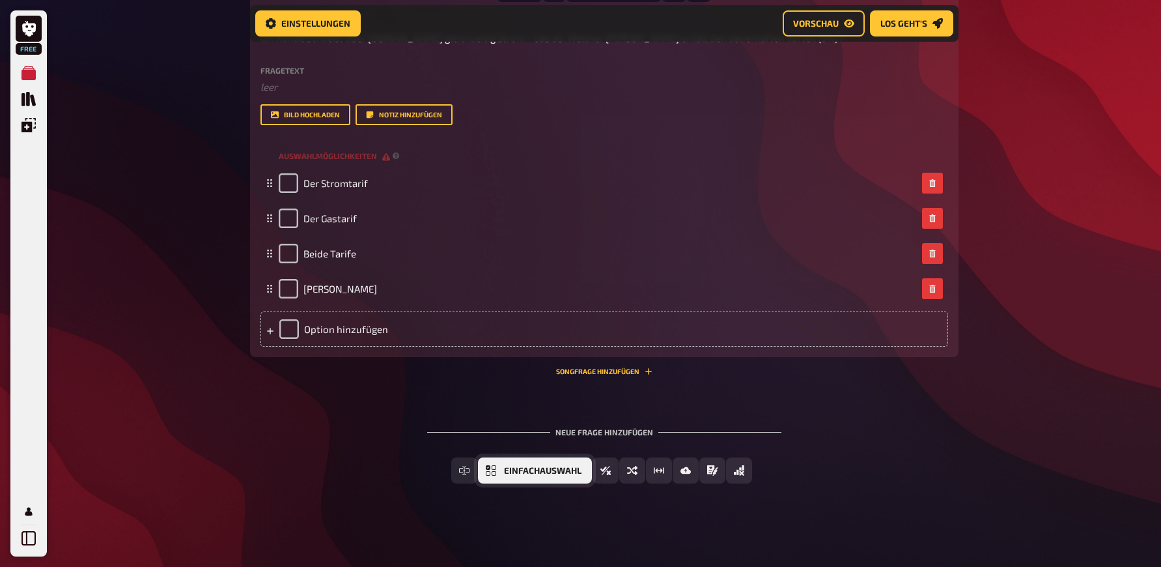
click at [552, 471] on span "Einfachauswahl" at bounding box center [542, 470] width 77 height 9
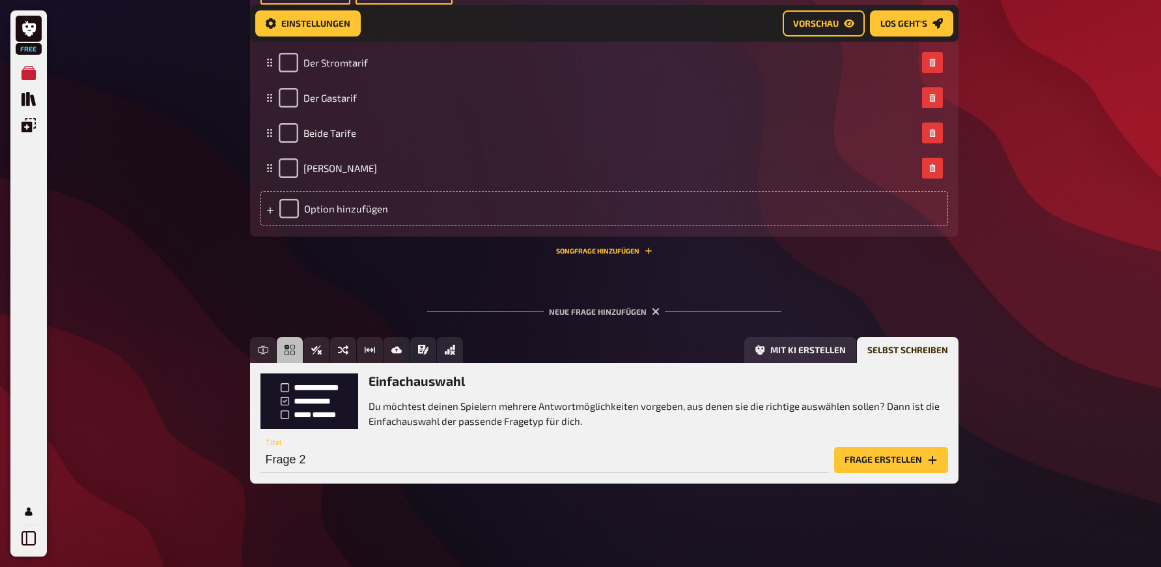
scroll to position [453, 0]
drag, startPoint x: 318, startPoint y: 455, endPoint x: 237, endPoint y: 457, distance: 81.4
click at [260, 457] on input "Frage 2" at bounding box center [544, 460] width 569 height 26
click at [303, 457] on input "Frage 2" at bounding box center [544, 460] width 569 height 26
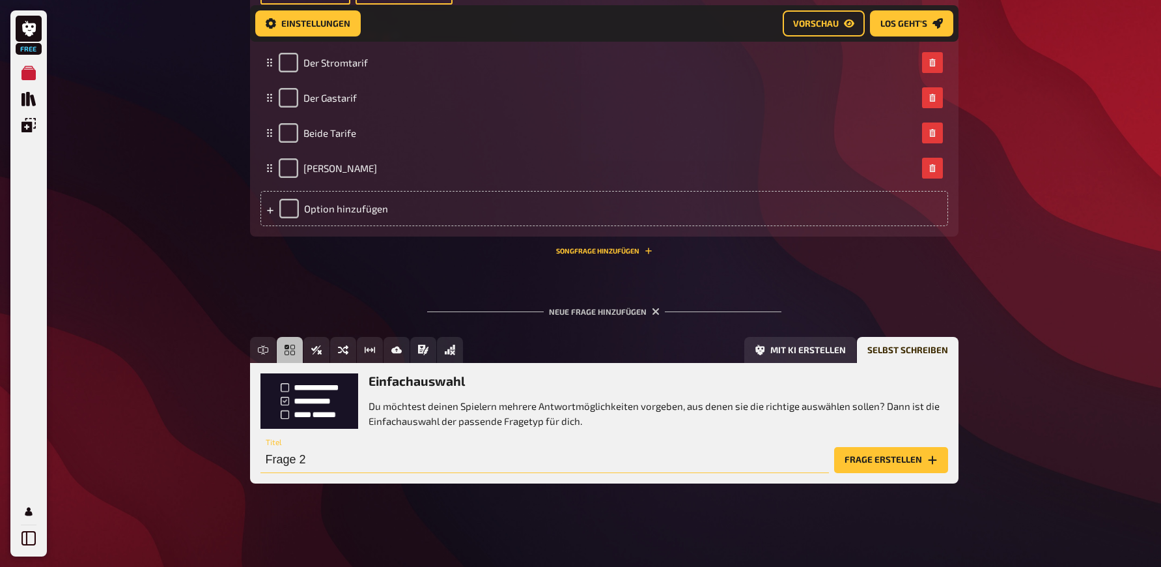
click at [303, 457] on input "Frage 2" at bounding box center [544, 460] width 569 height 26
paste input "Von welchem Vorteil profitieren Kunden, die einen Commodity-Tarif + Autostrom M…"
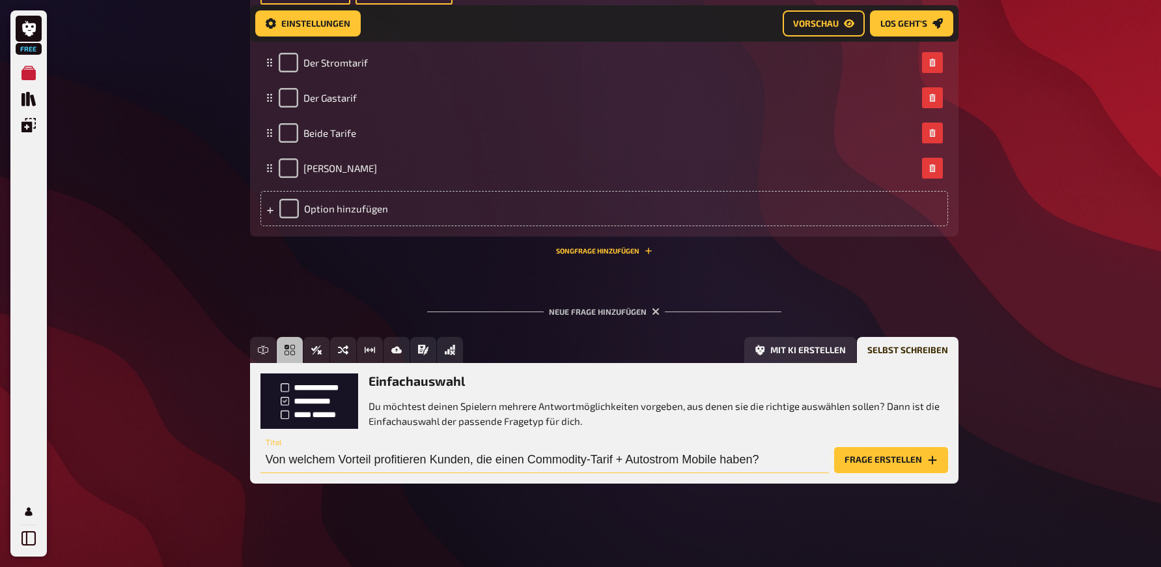
type input "Von welchem Vorteil profitieren Kunden, die einen Commodity-Tarif + Autostrom M…"
click at [906, 464] on button "Frage erstellen" at bounding box center [891, 460] width 114 height 26
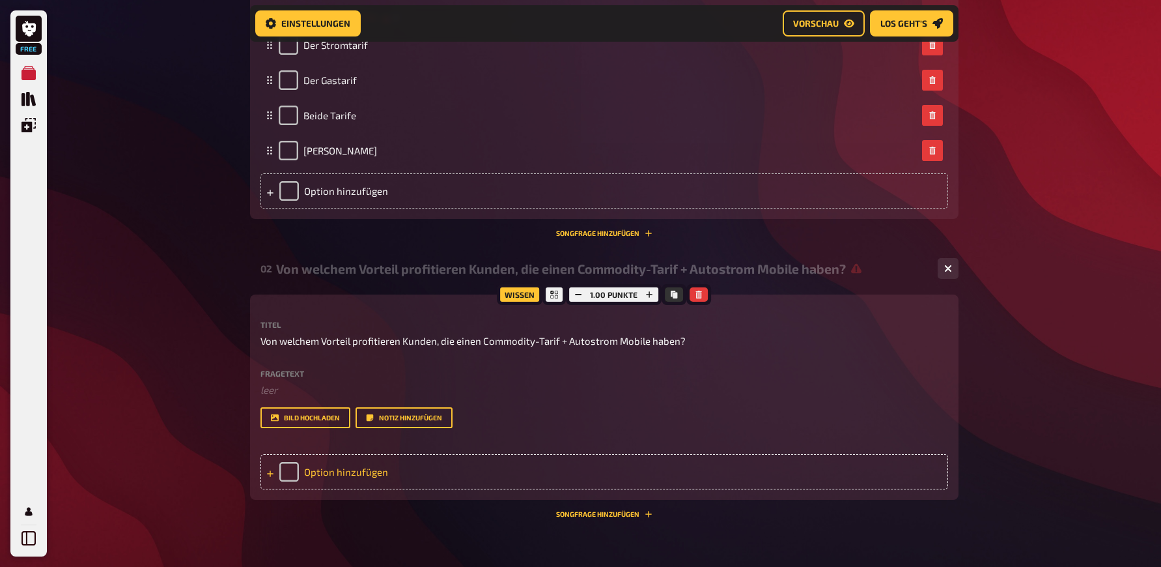
click at [359, 489] on div "Option hinzufügen" at bounding box center [604, 471] width 688 height 35
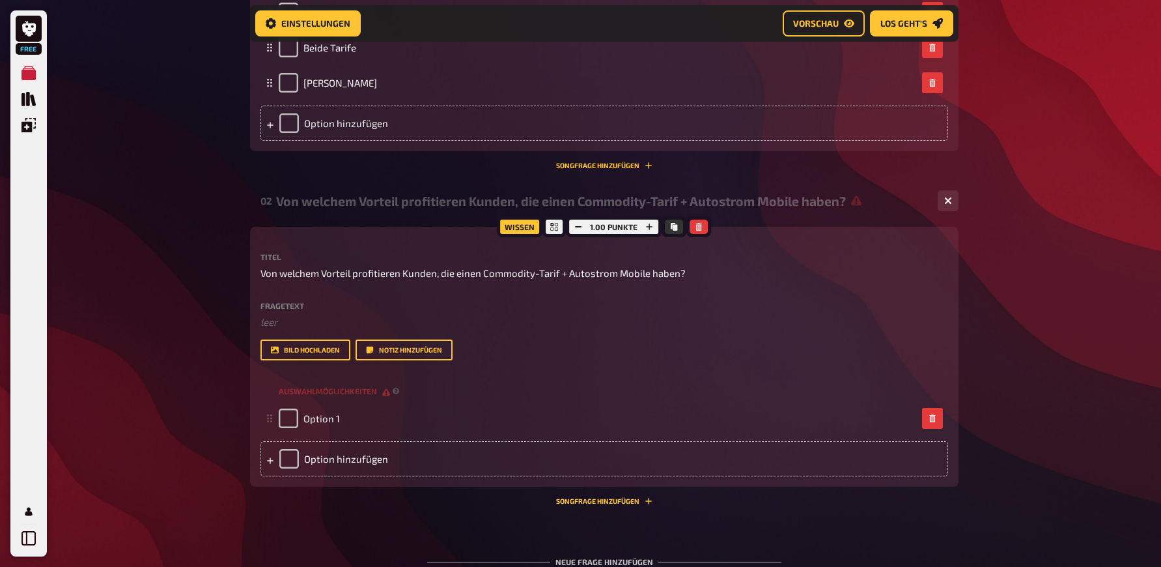
scroll to position [587, 0]
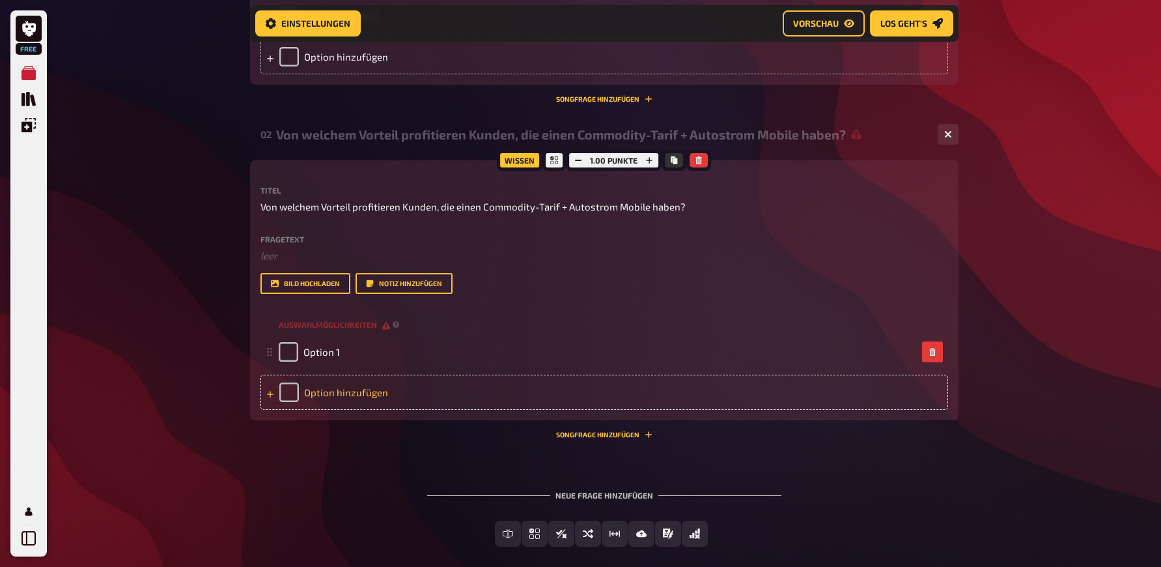
click at [346, 410] on div "Option hinzufügen" at bounding box center [604, 391] width 688 height 35
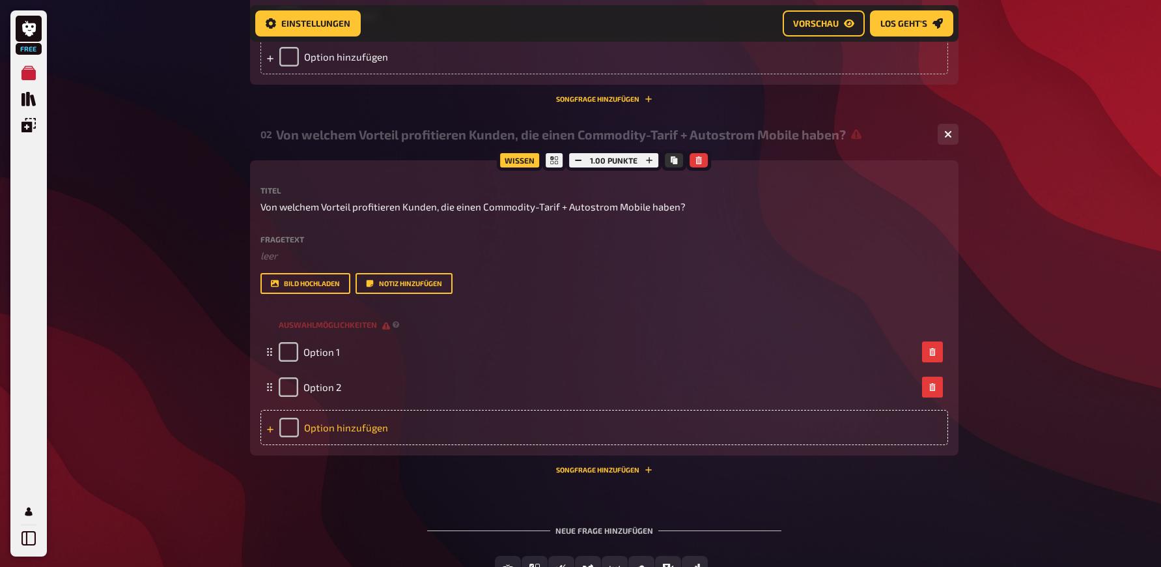
click at [345, 445] on div "Option hinzufügen" at bounding box center [604, 427] width 688 height 35
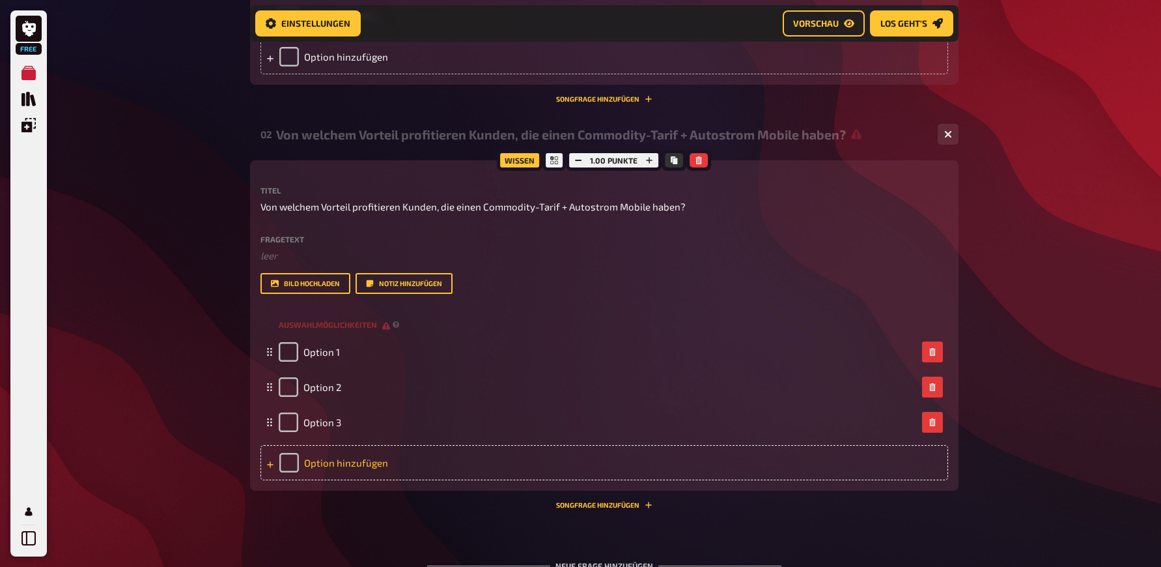
click at [353, 480] on div "Option hinzufügen" at bounding box center [604, 462] width 688 height 35
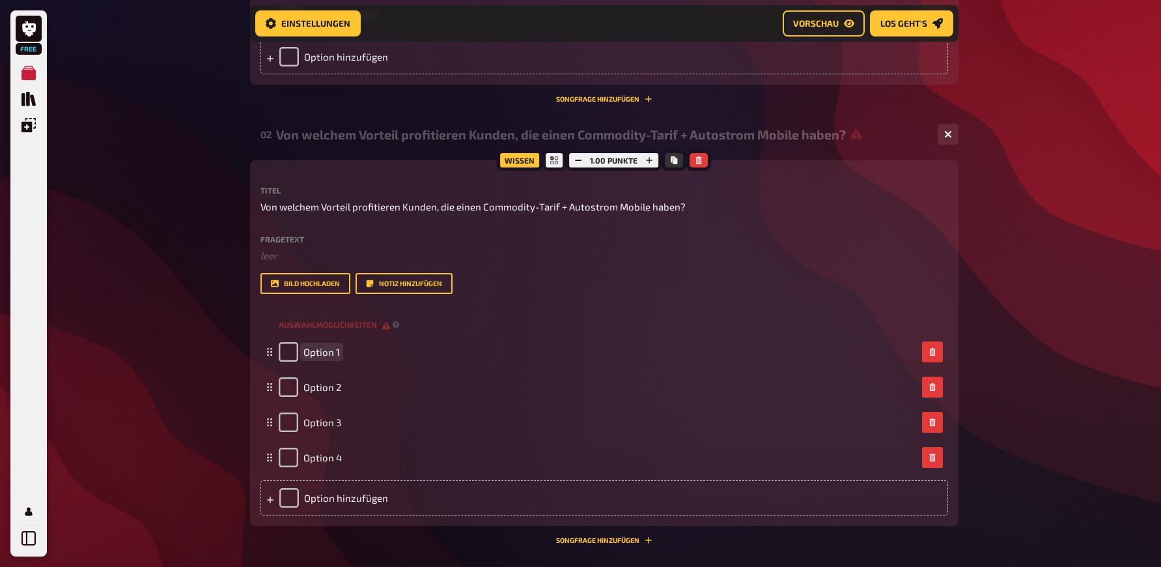
click at [331, 358] on span "Option 1" at bounding box center [321, 352] width 36 height 12
paste span
click at [337, 393] on span "Option 2" at bounding box center [322, 387] width 38 height 12
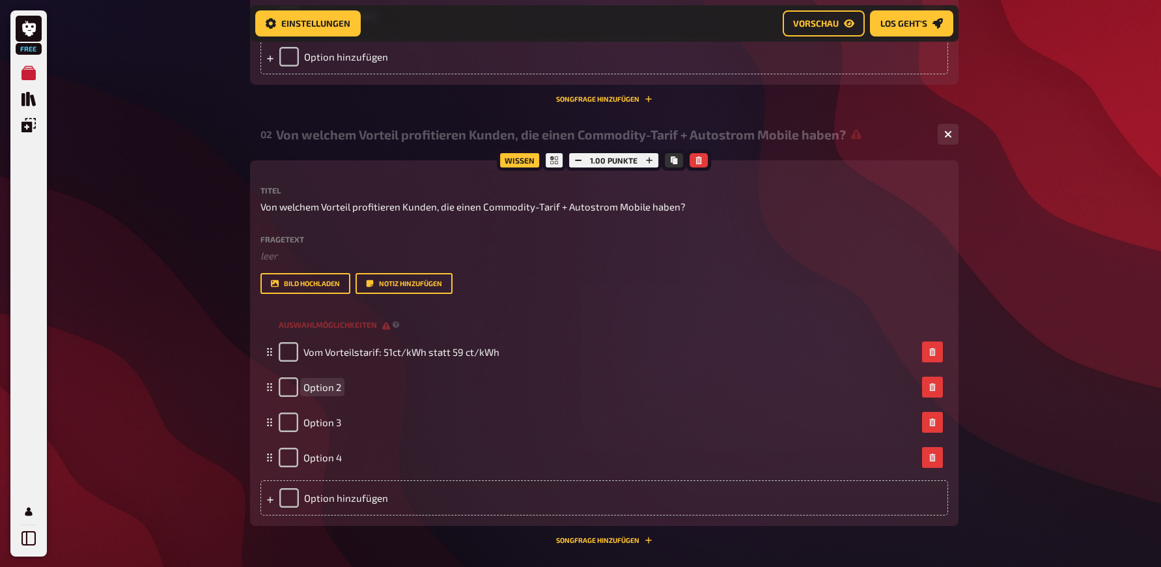
paste span
click at [327, 428] on span "Option 3" at bounding box center [322, 422] width 38 height 12
paste span
click at [339, 463] on span "Option 4" at bounding box center [322, 457] width 38 height 12
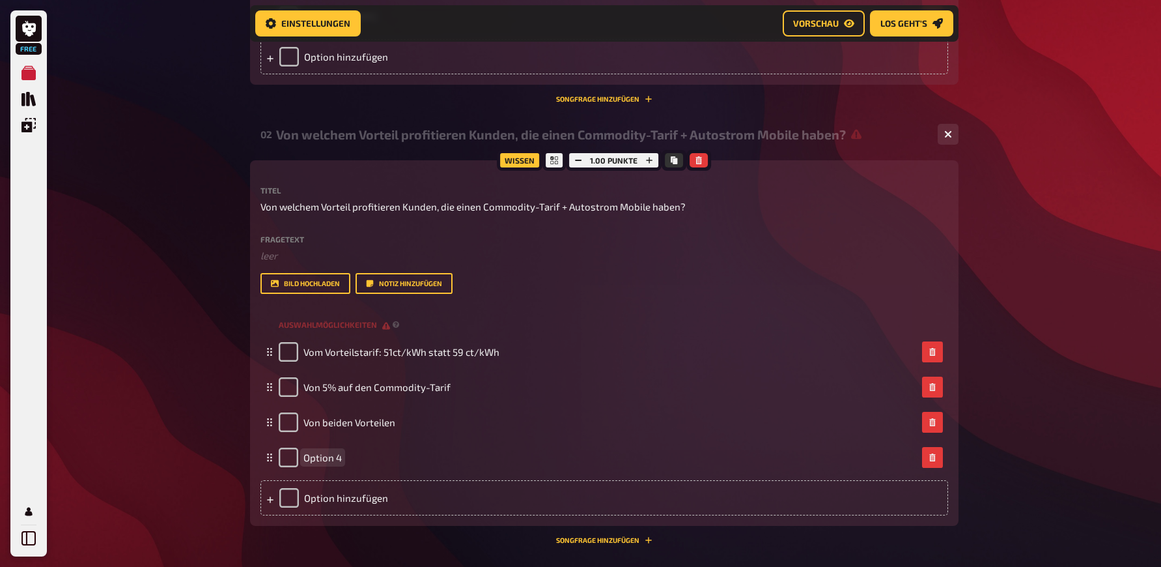
click at [339, 463] on span "Option 4" at bounding box center [322, 457] width 38 height 12
paste span
click at [163, 431] on div "Free Meine Quizze Quiz Sammlung Einblendungen Mein Konto Home Meine Quizze VE S…" at bounding box center [580, 74] width 1161 height 1323
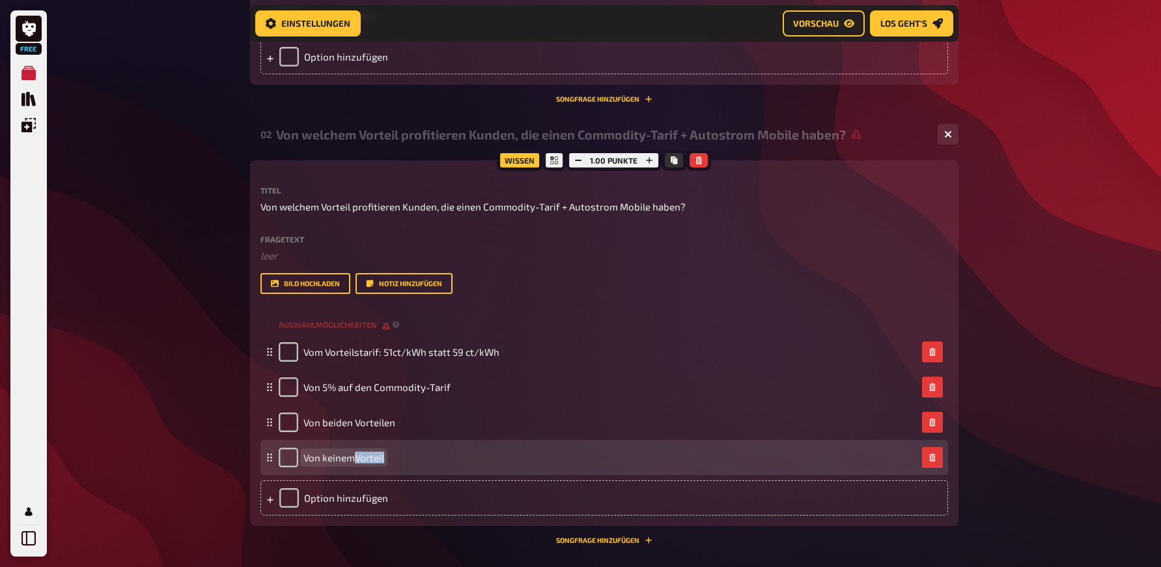
click at [356, 463] on span "Von keinemVorteil" at bounding box center [343, 457] width 81 height 12
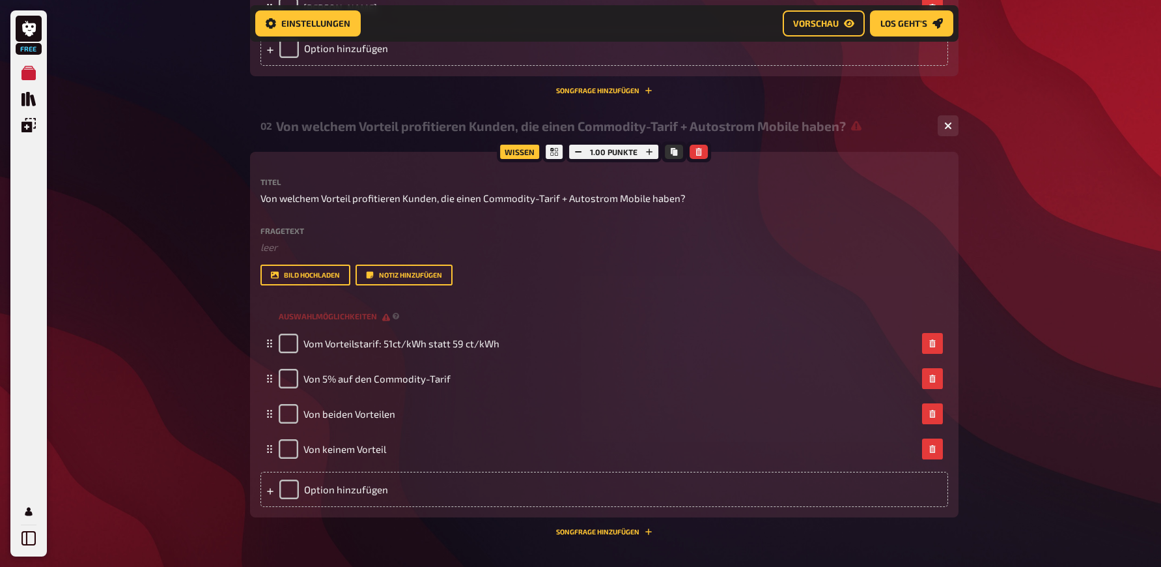
scroll to position [636, 0]
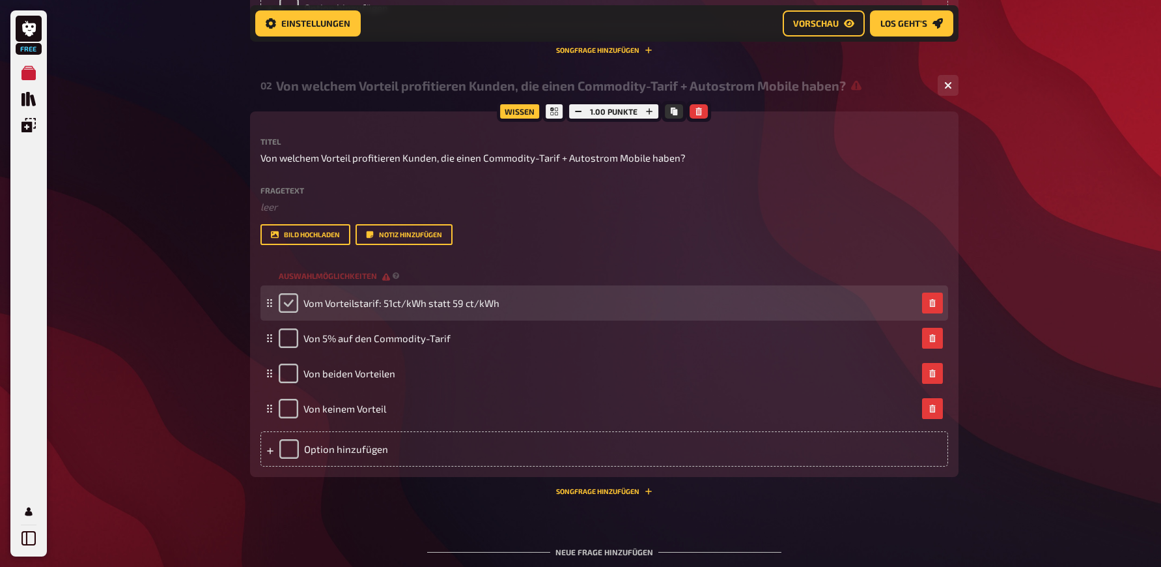
click at [290, 313] on input "checkbox" at bounding box center [289, 303] width 20 height 20
checkbox input "true"
click at [292, 313] on div "Vom Vorteilstarif: 51ct/kWh statt 59 ct/kWh" at bounding box center [389, 303] width 221 height 20
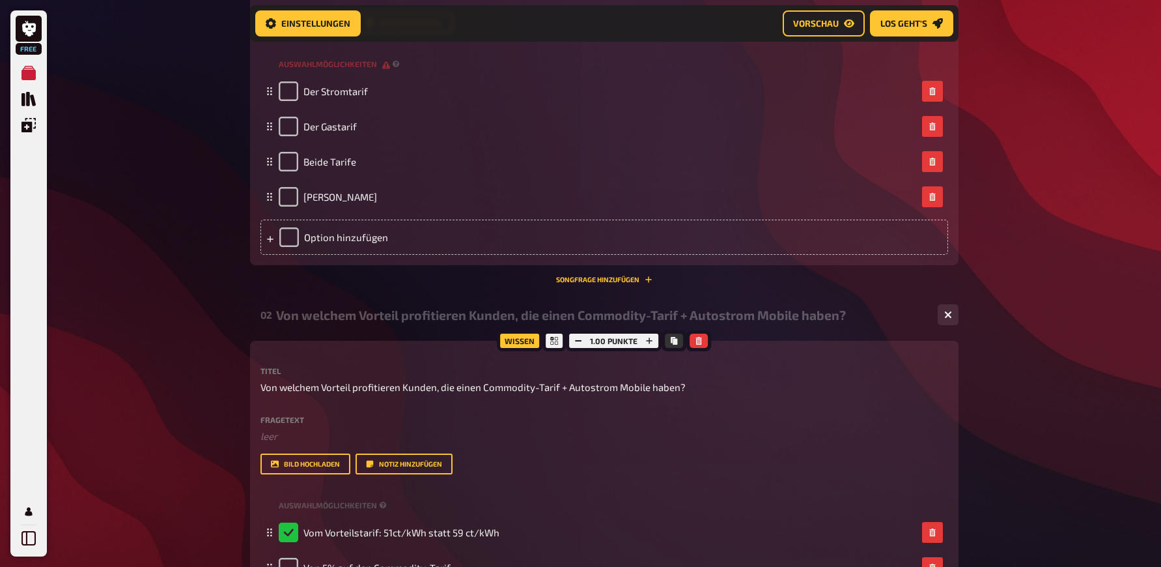
scroll to position [356, 0]
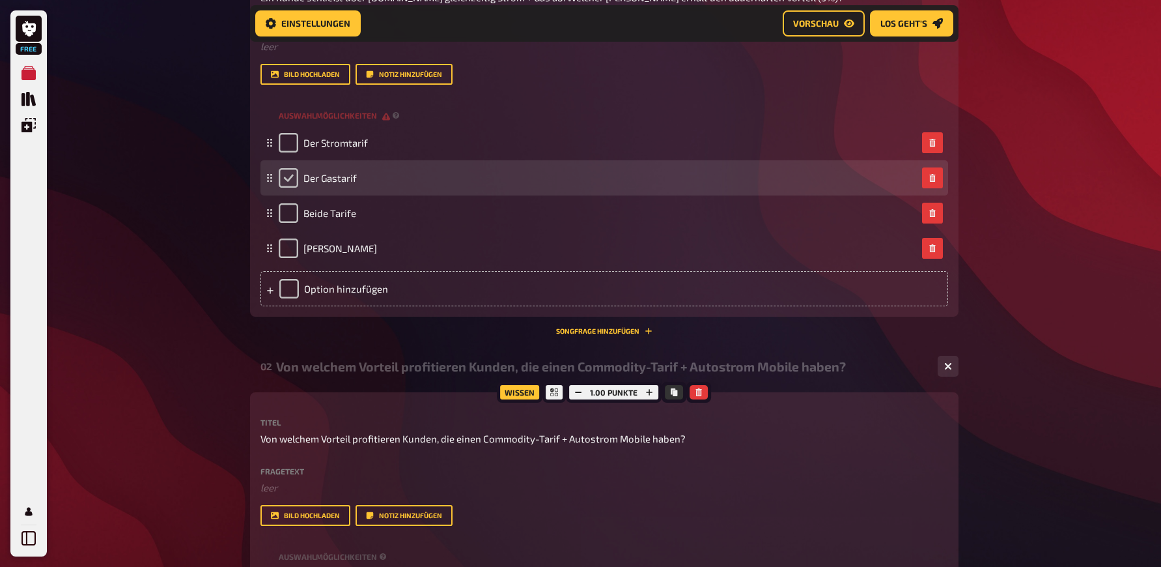
click at [294, 188] on input "checkbox" at bounding box center [289, 178] width 20 height 20
checkbox input "true"
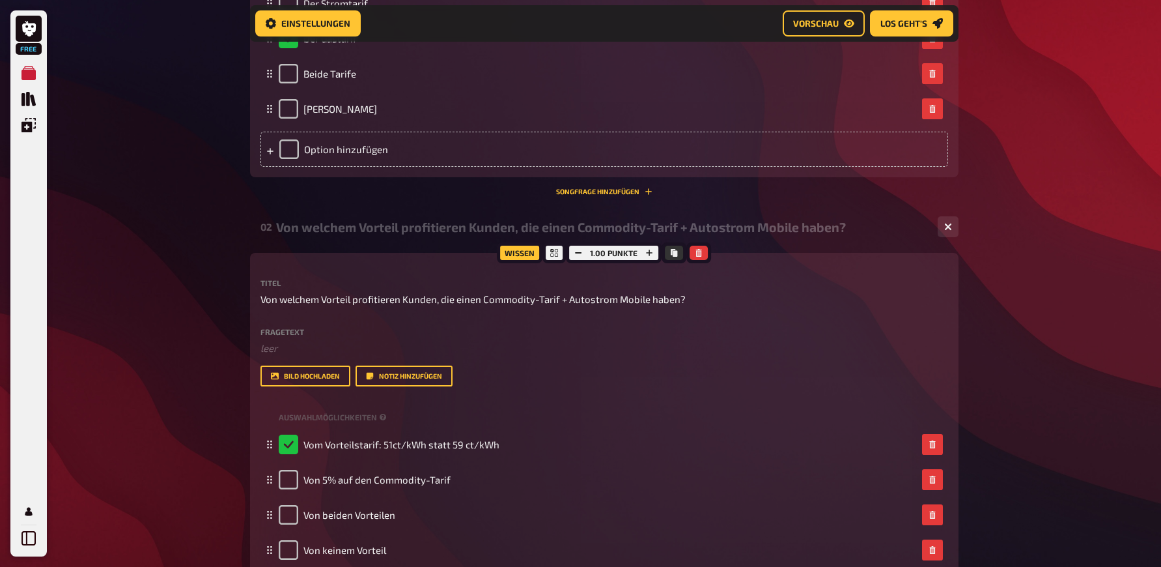
scroll to position [296, 0]
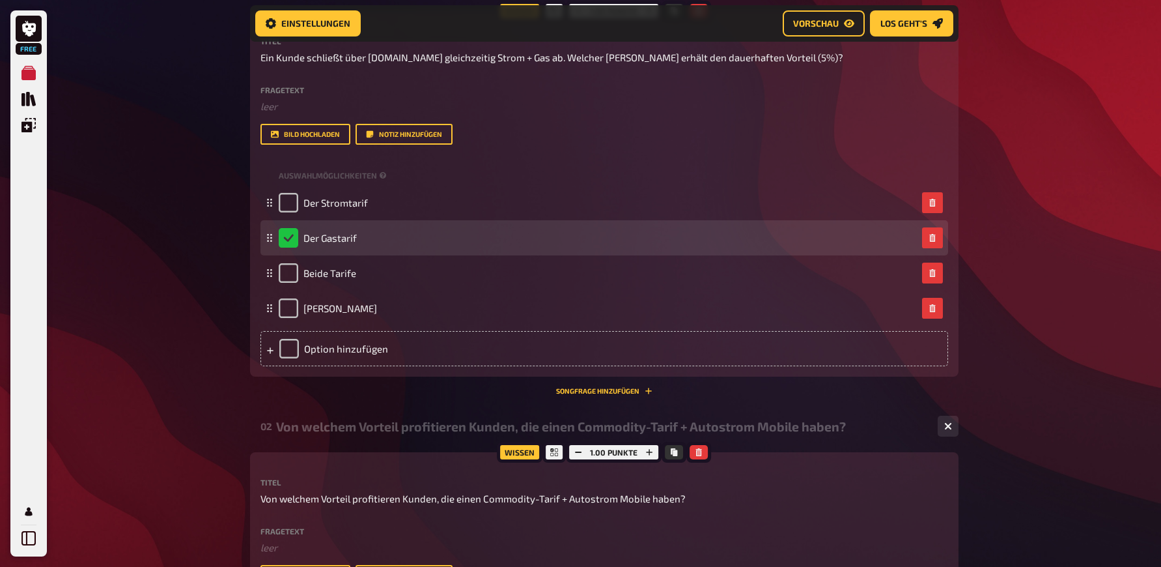
click at [294, 247] on div "Der Gastarif" at bounding box center [318, 238] width 78 height 20
click at [290, 247] on div "Der Gastarif" at bounding box center [318, 238] width 78 height 20
click at [283, 247] on div "Der Gastarif" at bounding box center [318, 238] width 78 height 20
click at [284, 247] on div "Der Gastarif" at bounding box center [318, 238] width 78 height 20
click at [288, 247] on div "Der Gastarif" at bounding box center [318, 238] width 78 height 20
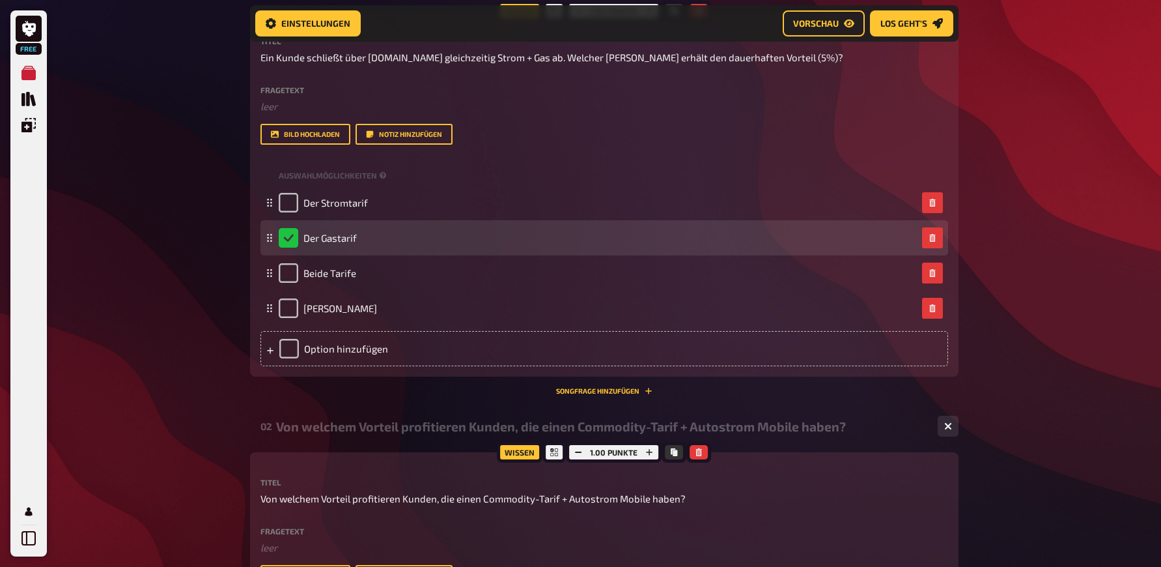
click at [288, 247] on div "Der Gastarif" at bounding box center [318, 238] width 78 height 20
click at [333, 244] on span "Der Gastarif" at bounding box center [329, 238] width 53 height 12
click at [272, 249] on div "Der Gastarif" at bounding box center [604, 237] width 688 height 35
click at [290, 247] on div "Der Gastarif" at bounding box center [318, 238] width 78 height 20
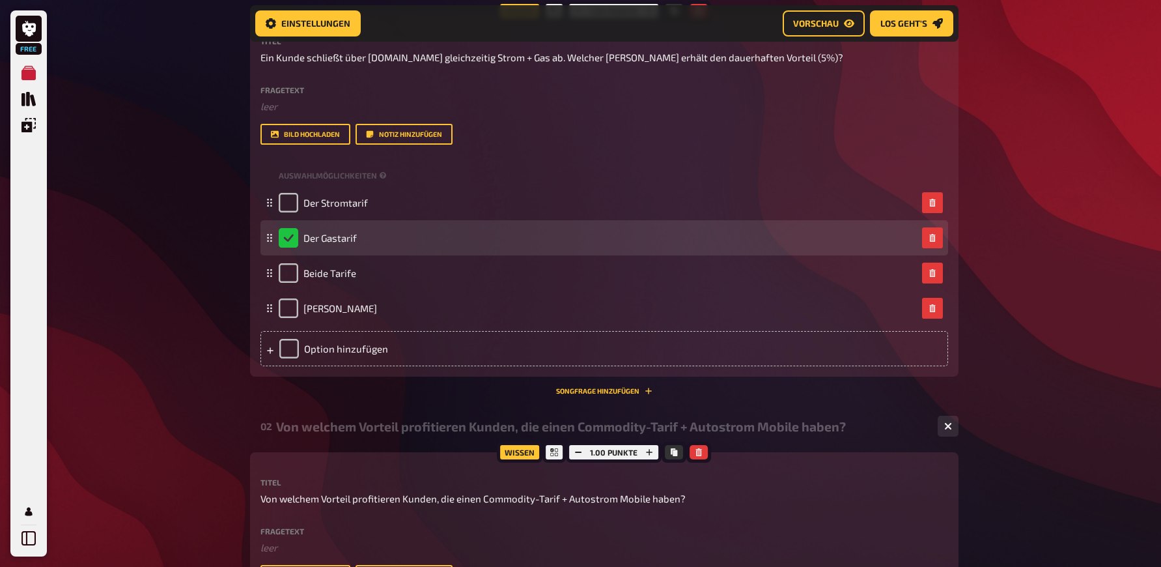
click at [290, 247] on div "Der Gastarif" at bounding box center [318, 238] width 78 height 20
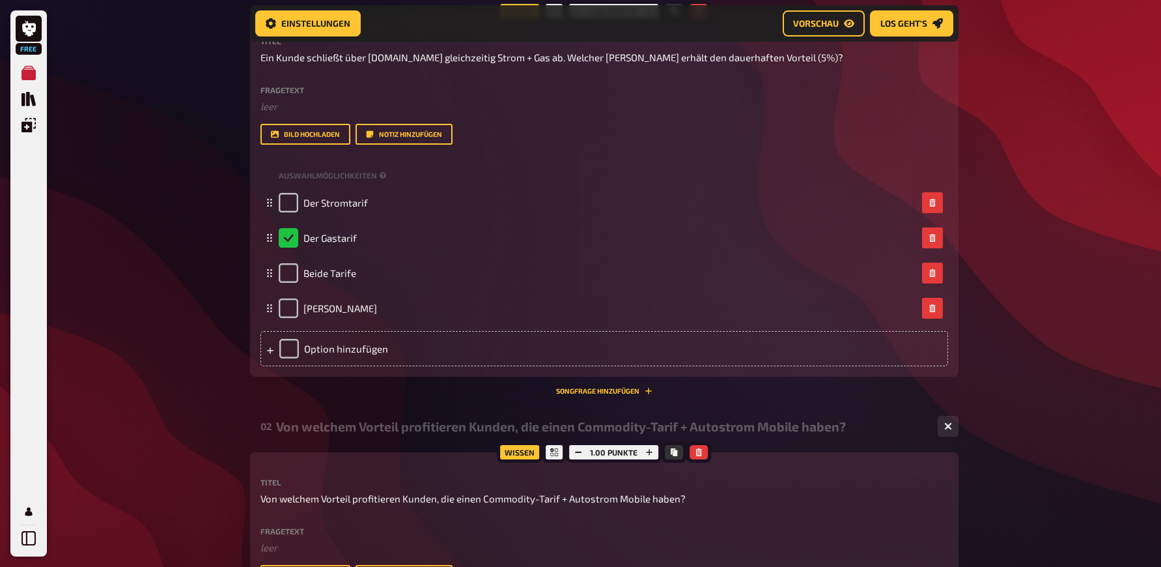
click at [188, 390] on div "Free Meine Quizze Quiz Sammlung Einblendungen Mein Konto Home Meine Quizze VE S…" at bounding box center [580, 365] width 1161 height 1323
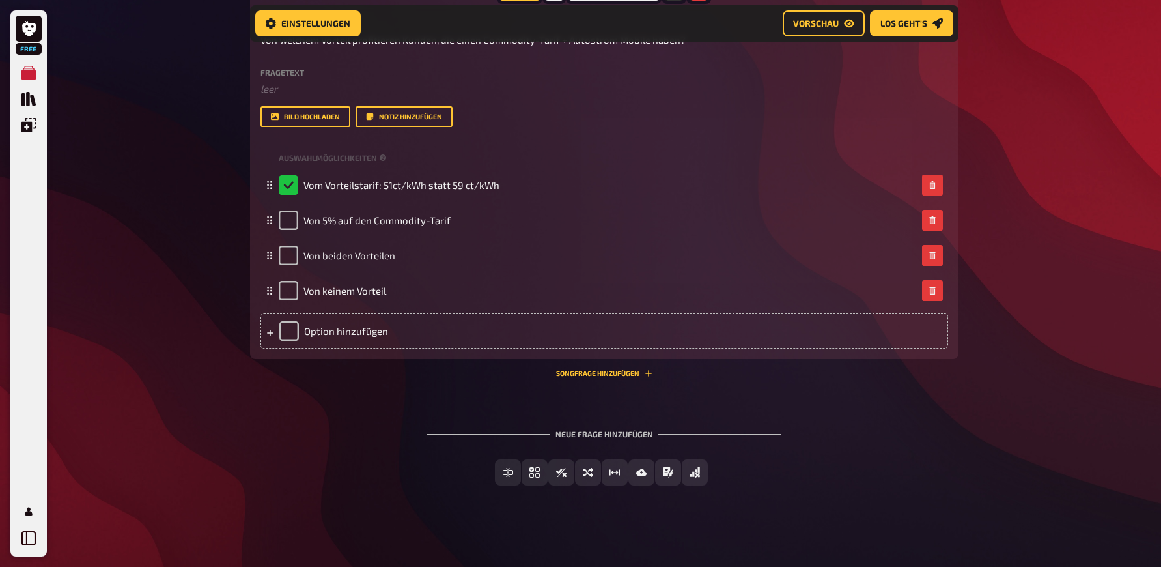
scroll to position [788, 0]
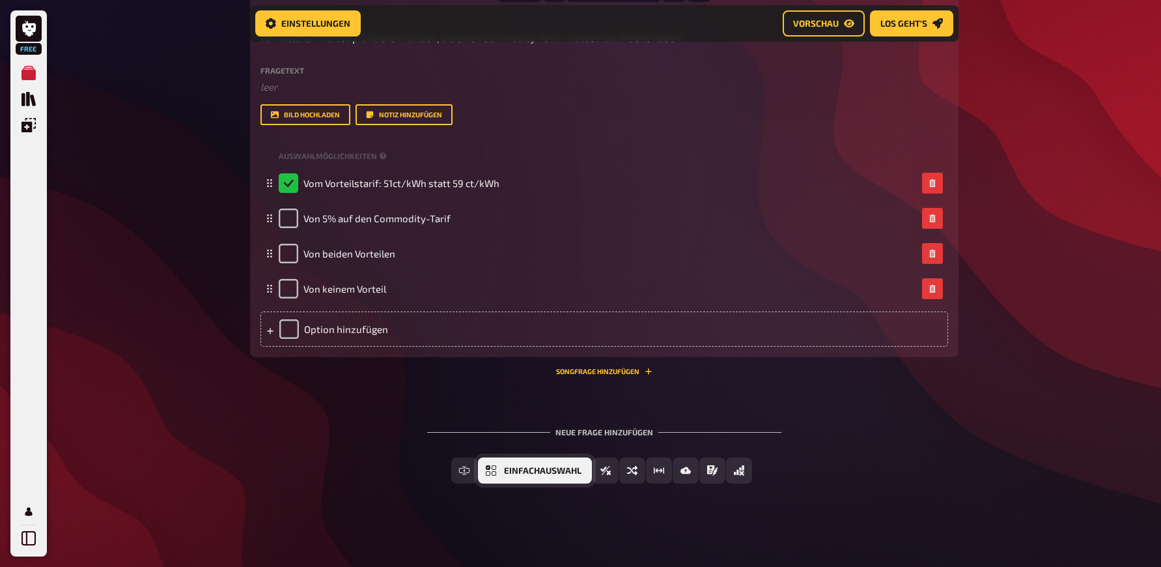
click at [552, 471] on span "Einfachauswahl" at bounding box center [542, 470] width 77 height 9
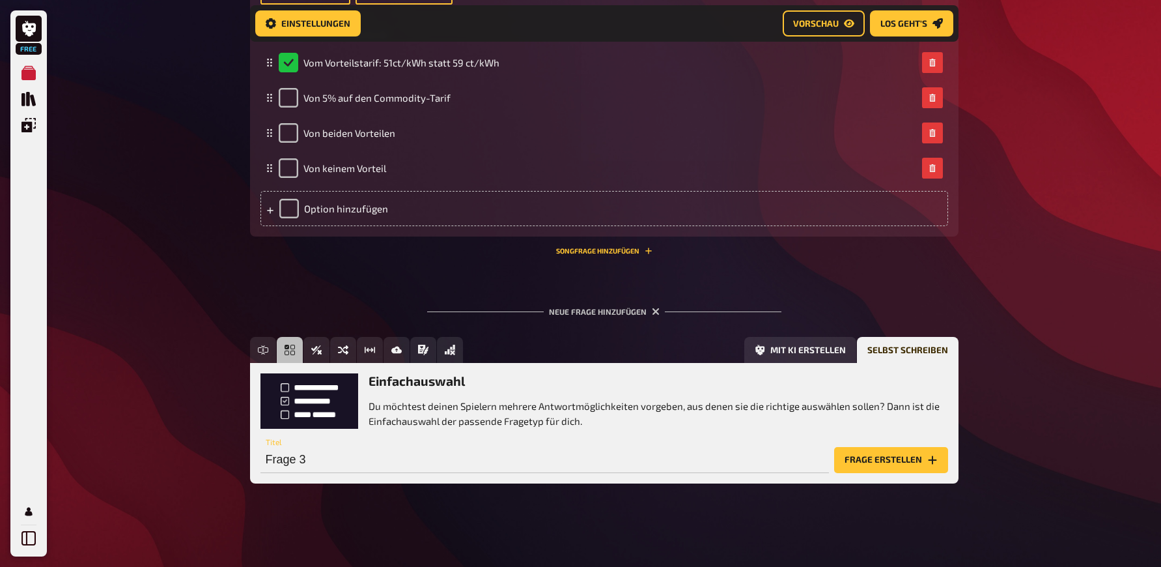
scroll to position [908, 0]
click at [324, 458] on input "Frage 3" at bounding box center [544, 460] width 569 height 26
paste input "Auf welcher Ebene findet die Differenzierung zwischen Yello und EnBW in der VE …"
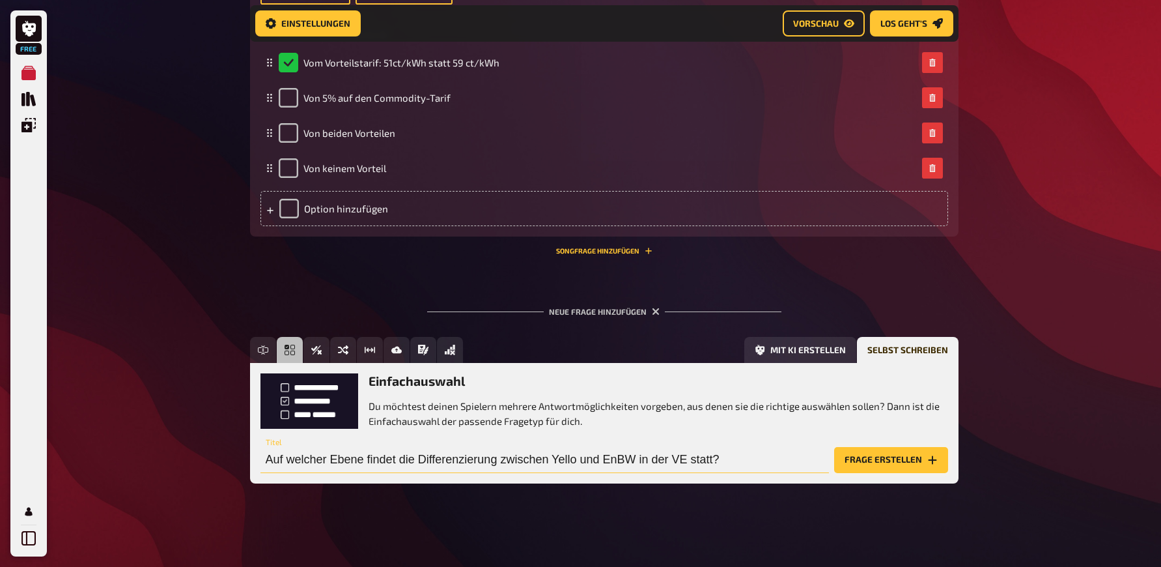
type input "Auf welcher Ebene findet die Differenzierung zwischen Yello und EnBW in der VE …"
click at [888, 459] on button "Frage erstellen" at bounding box center [891, 460] width 114 height 26
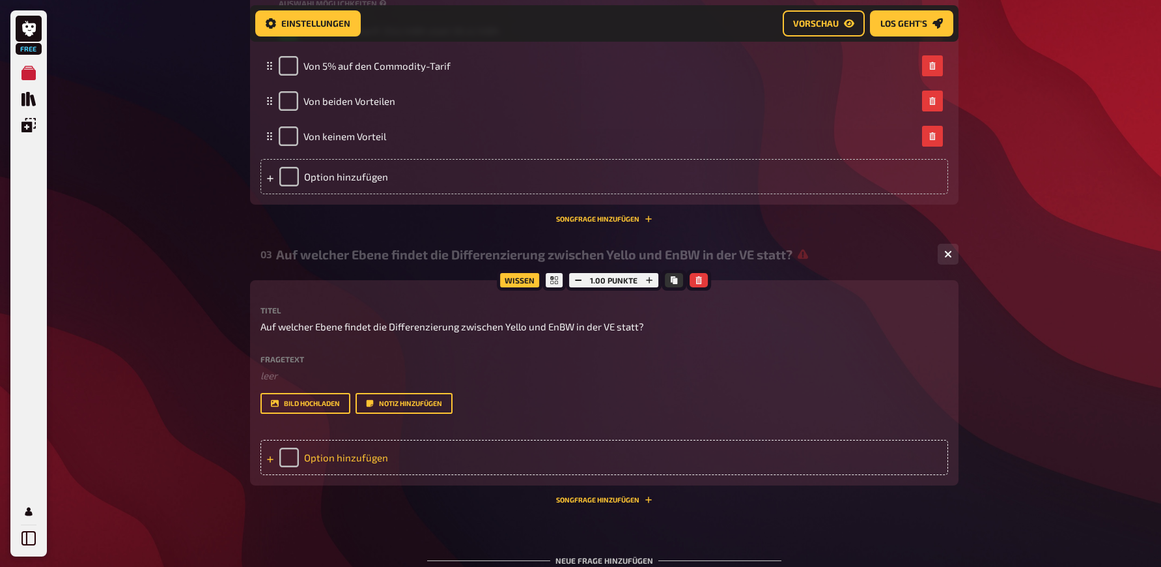
scroll to position [1071, 0]
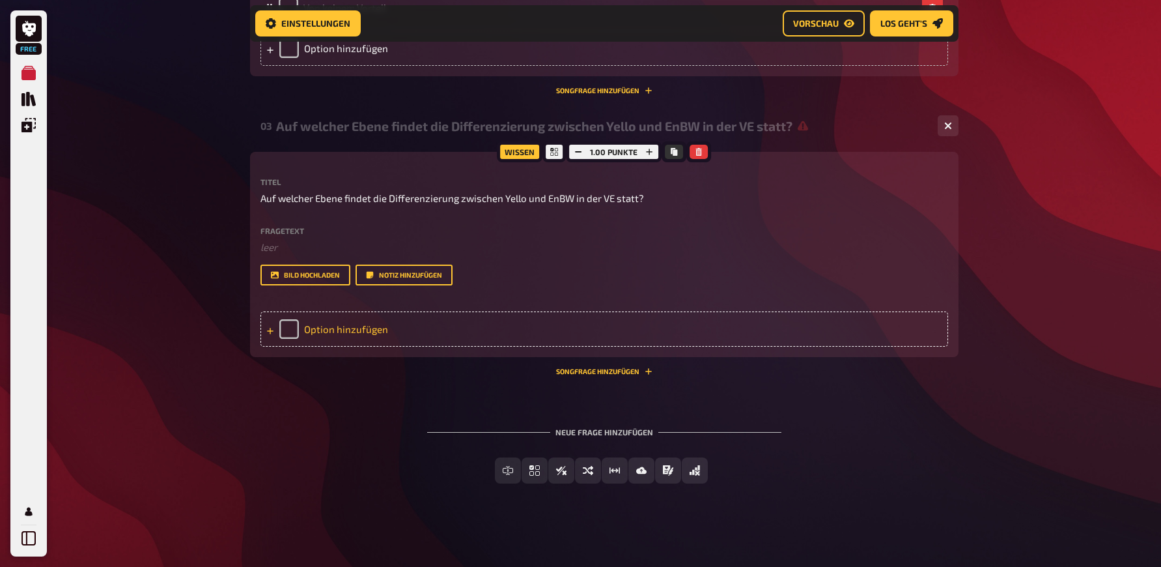
click at [358, 340] on div "Option hinzufügen" at bounding box center [604, 328] width 688 height 35
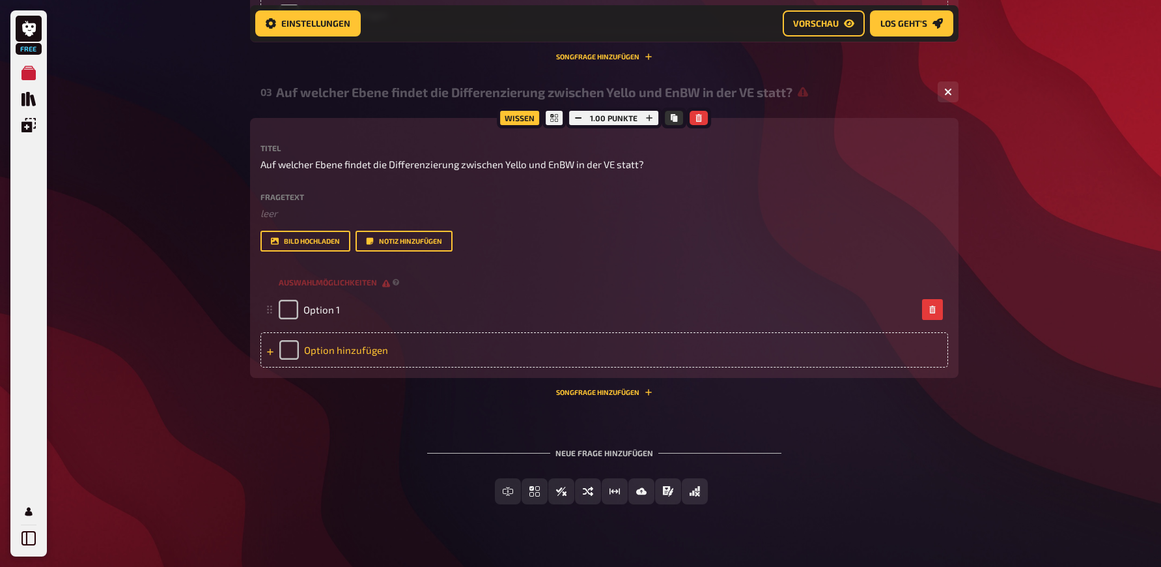
click at [343, 367] on div "Option hinzufügen" at bounding box center [604, 349] width 688 height 35
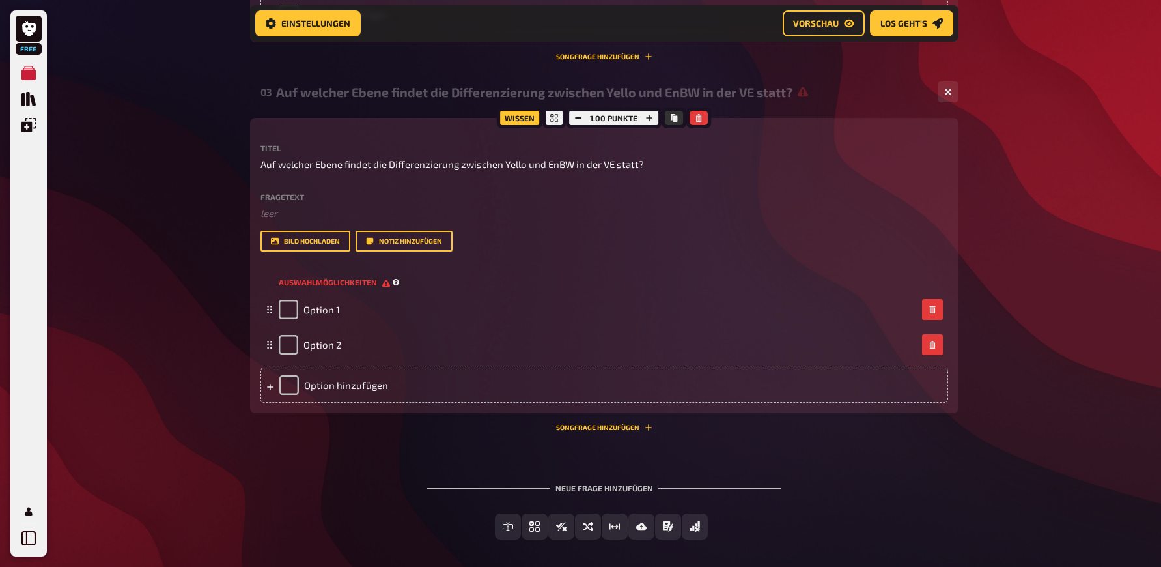
click at [387, 288] on span "Auswahlmöglichkeiten" at bounding box center [334, 282] width 111 height 11
click at [354, 402] on div "Option hinzufügen" at bounding box center [604, 384] width 688 height 35
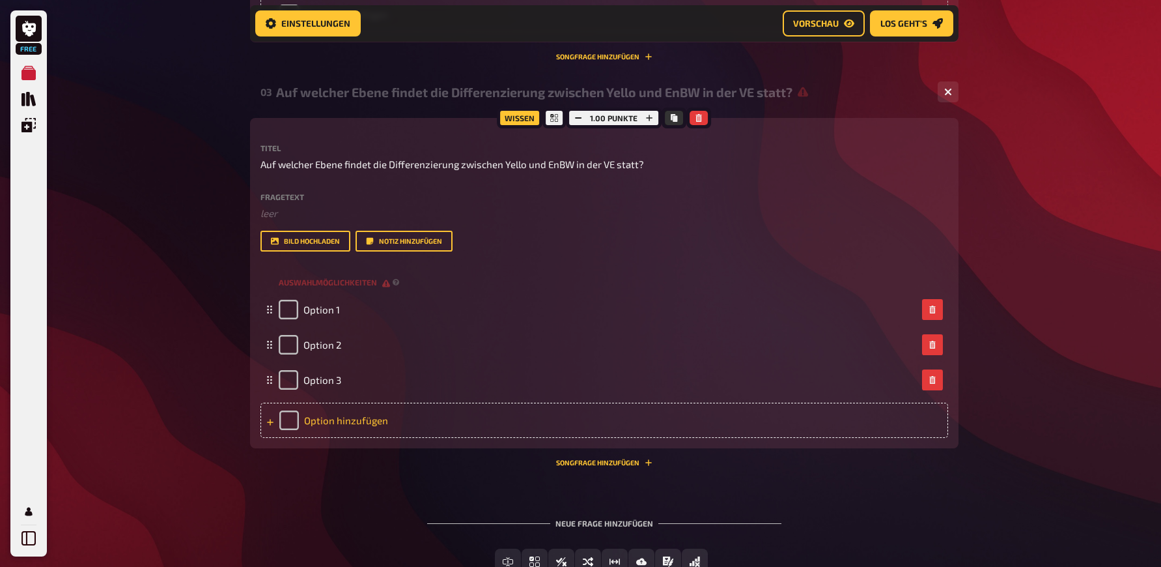
click at [347, 438] on div "Option hinzufügen" at bounding box center [604, 419] width 688 height 35
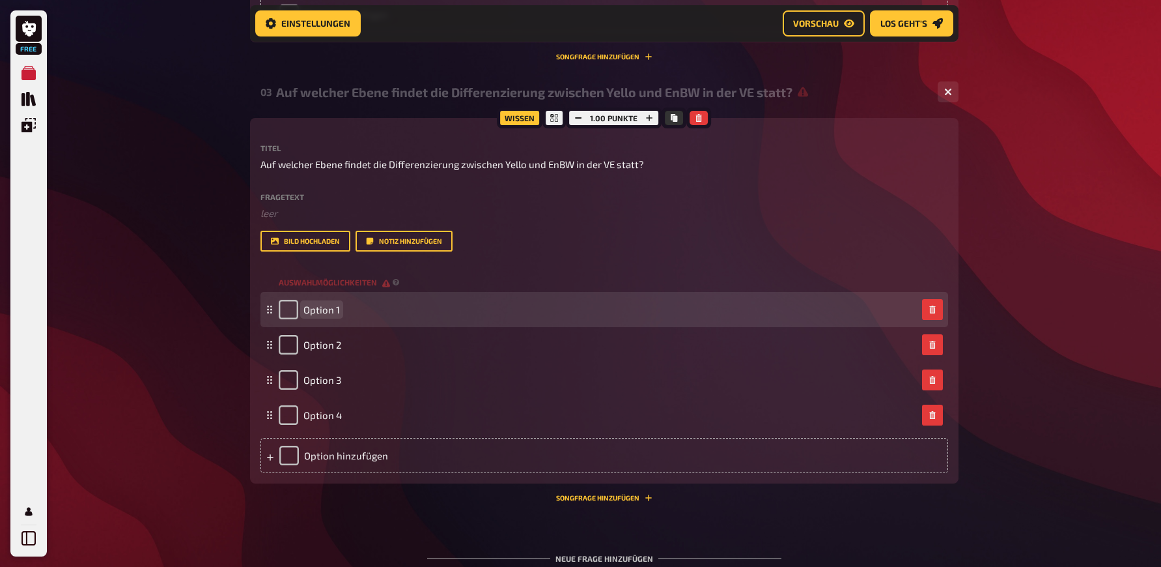
click at [318, 315] on span "Option 1" at bounding box center [321, 309] width 36 height 12
paste span
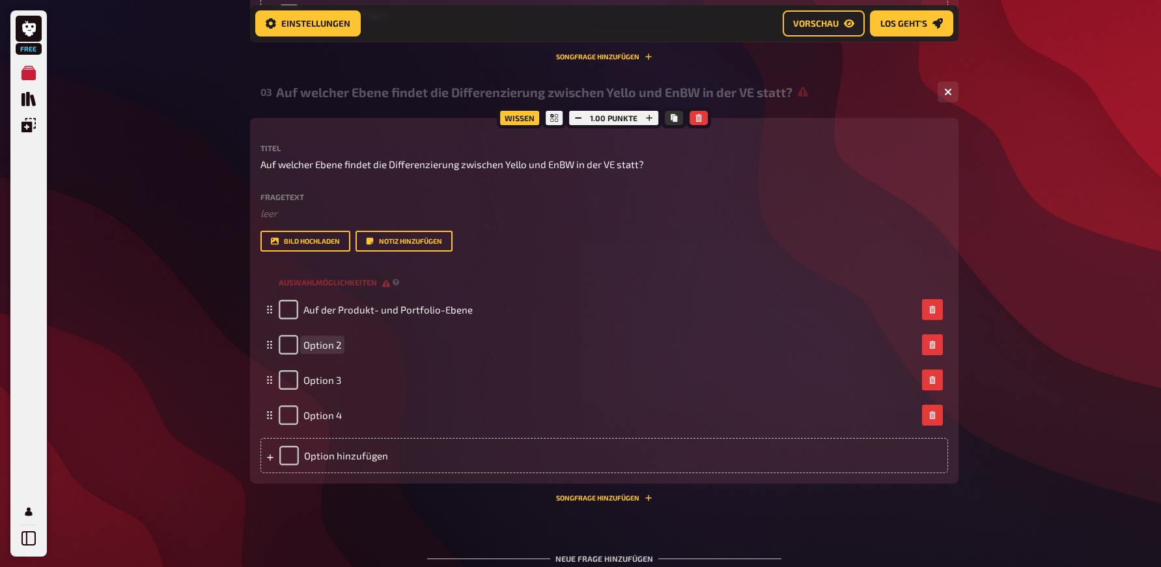
click at [331, 350] on span "Option 2" at bounding box center [322, 345] width 38 height 12
paste span
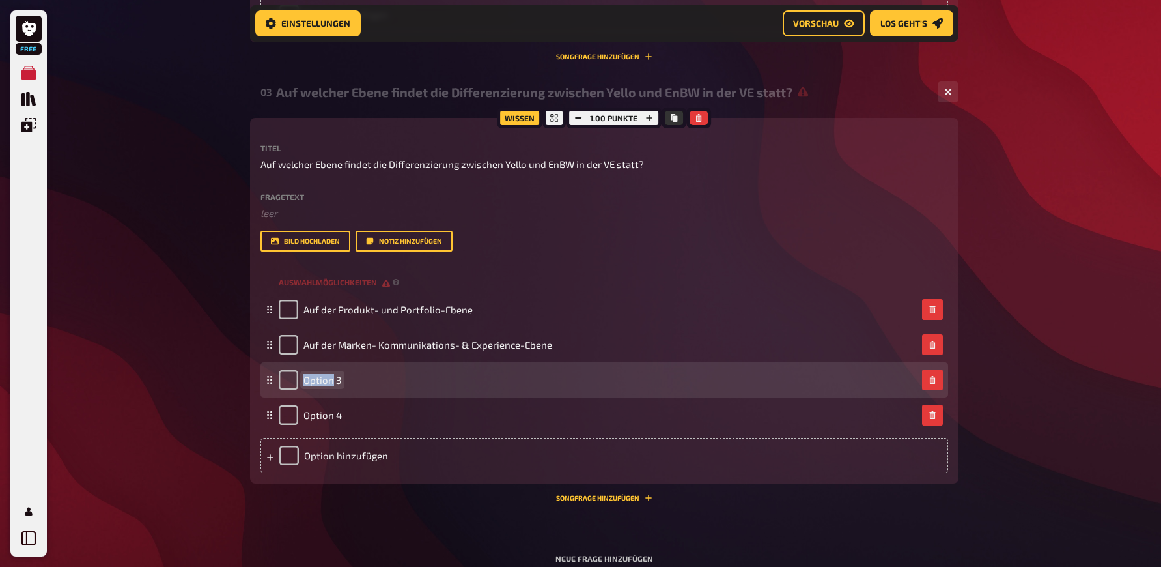
click at [333, 386] on span "Option 3" at bounding box center [322, 380] width 38 height 12
click at [332, 386] on span "Option 3" at bounding box center [322, 380] width 38 height 12
paste span
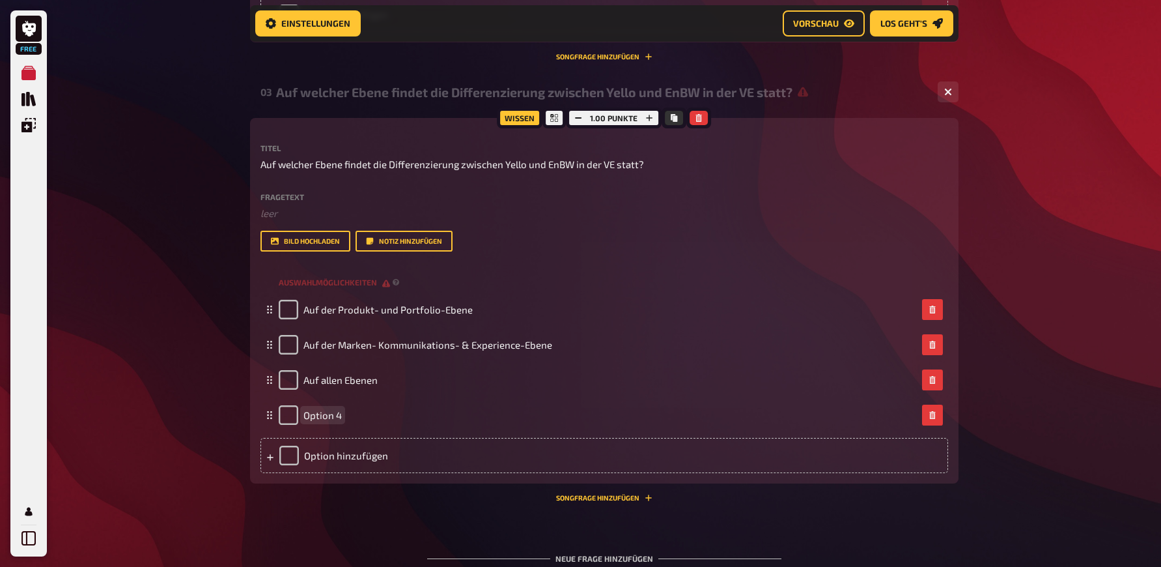
click at [332, 421] on span "Option 4" at bounding box center [322, 415] width 38 height 12
paste span
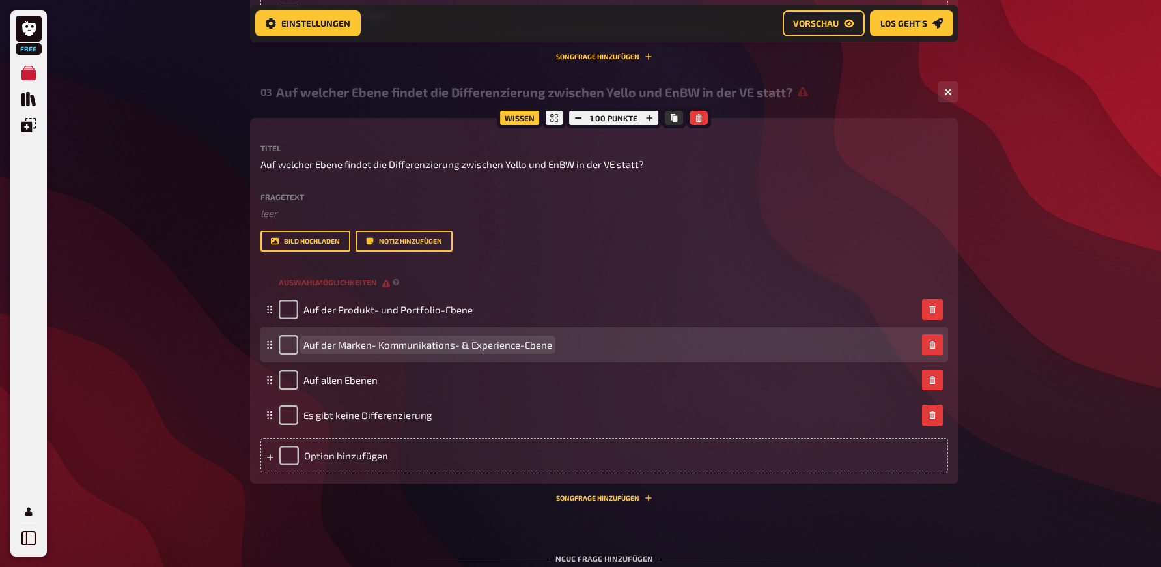
click at [376, 350] on span "Auf der Marken- Kommunikations- & Experience-Ebene" at bounding box center [427, 345] width 249 height 12
click at [374, 350] on span "Auf der Marken- Kommunikations- & Experience-Ebene" at bounding box center [427, 345] width 249 height 12
click at [293, 354] on input "checkbox" at bounding box center [289, 345] width 20 height 20
checkbox input "true"
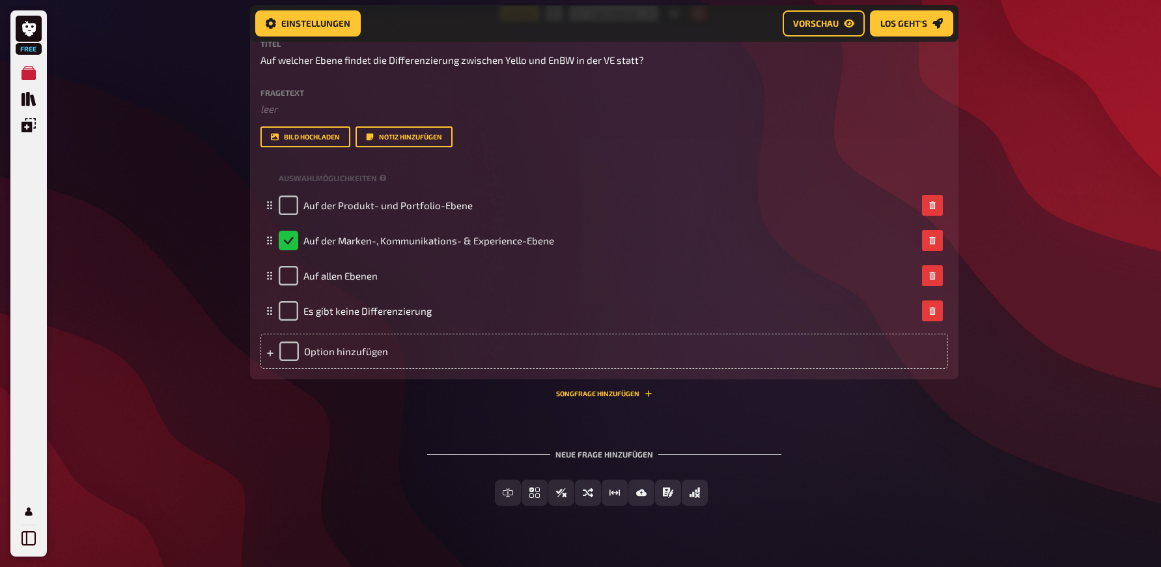
scroll to position [1218, 0]
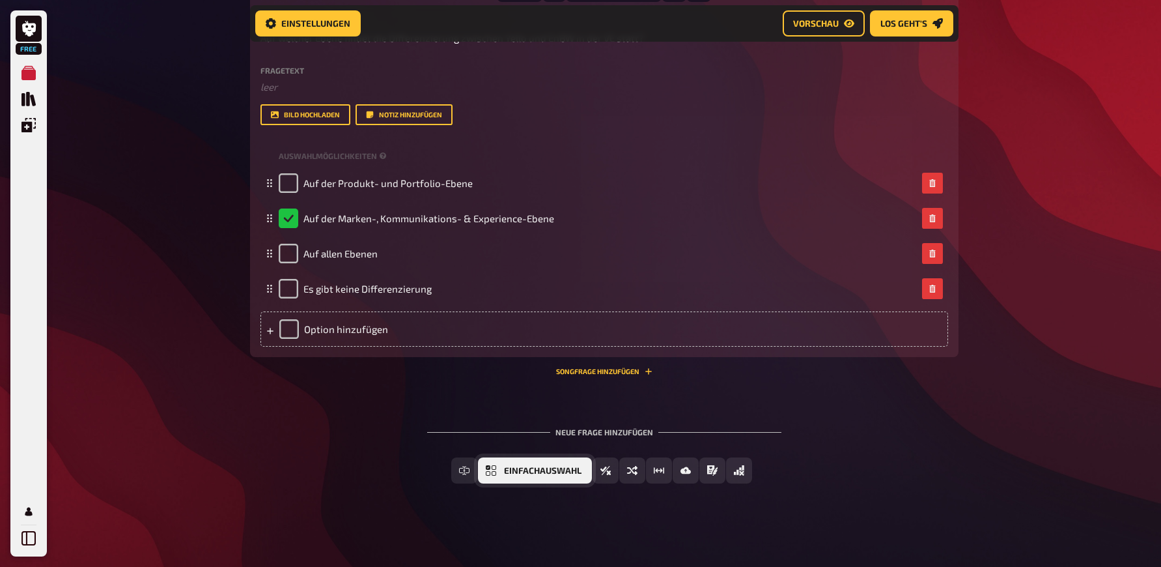
click at [535, 483] on button "Einfachauswahl" at bounding box center [535, 470] width 114 height 26
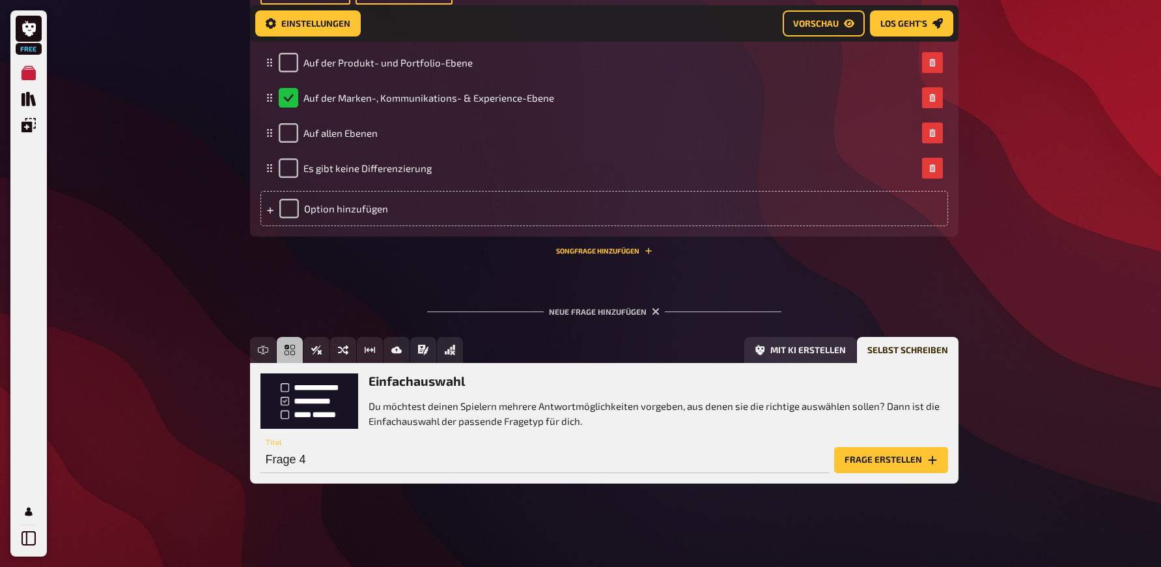
scroll to position [1364, 0]
click at [295, 460] on input "Frage 4" at bounding box center [544, 460] width 569 height 26
paste input "Was beschreibt Laura – unsere Yello Persona – am besten?"
type input "Was beschreibt Laura – unsere Yello Persona – am besten?"
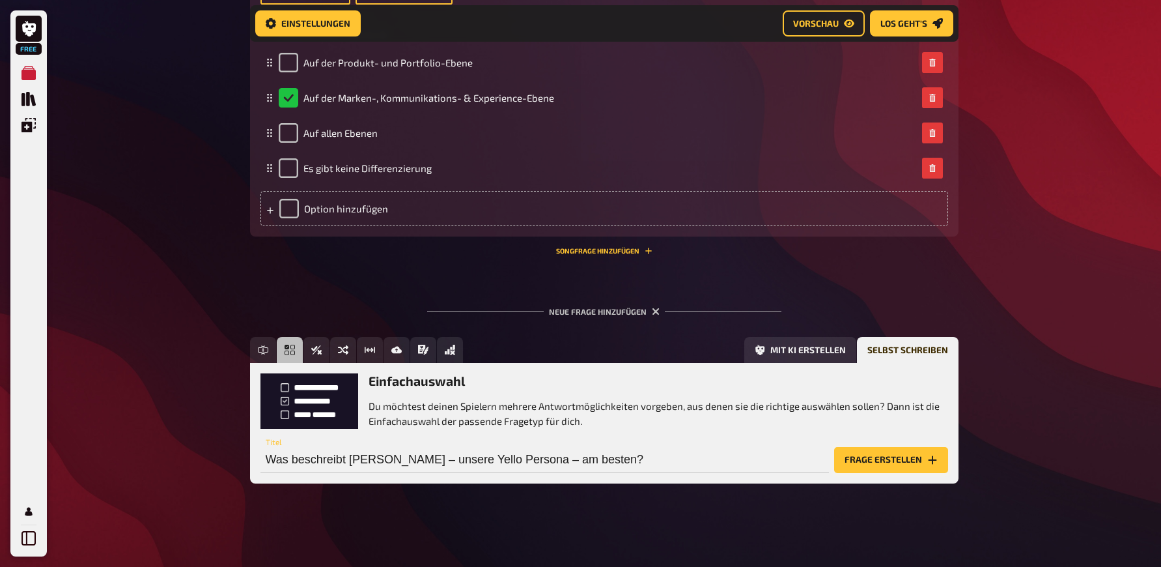
click at [897, 461] on button "Frage erstellen" at bounding box center [891, 460] width 114 height 26
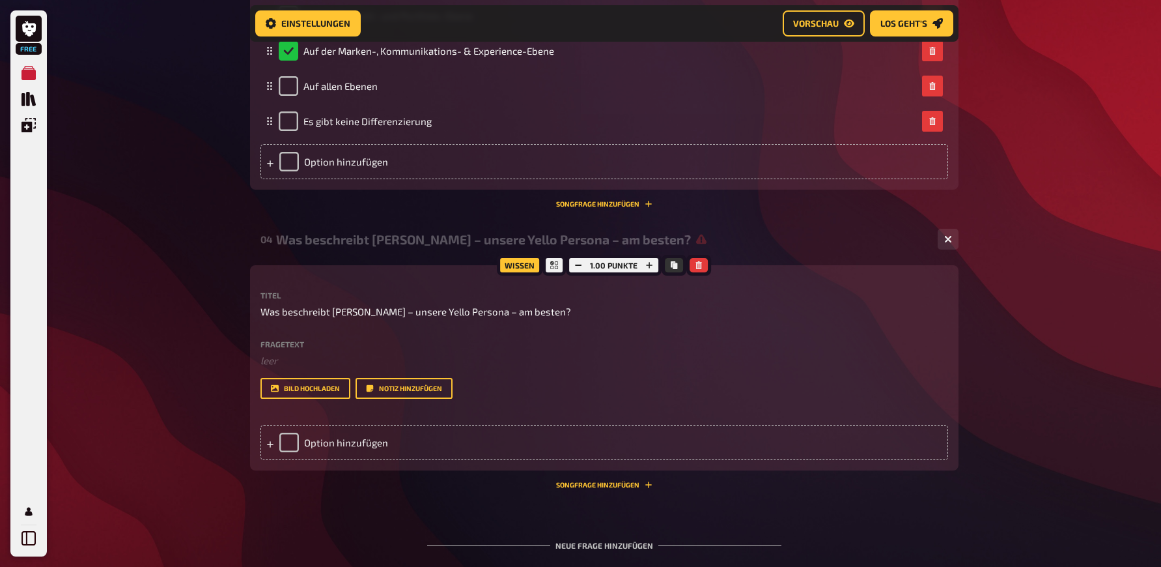
scroll to position [1506, 0]
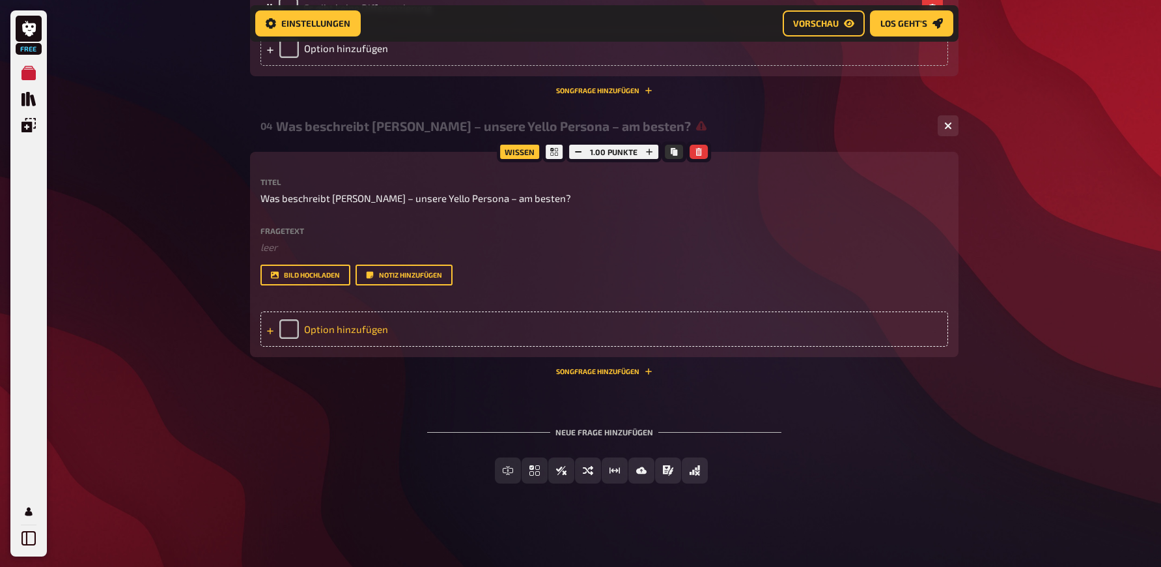
click at [356, 346] on div "Option hinzufügen" at bounding box center [604, 328] width 688 height 35
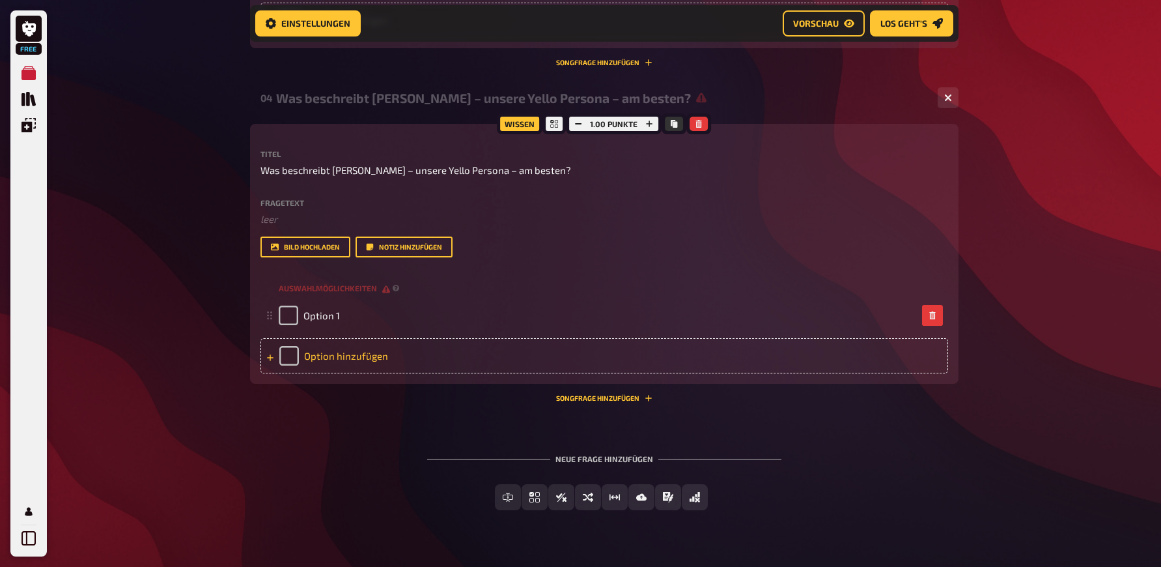
click at [353, 373] on div "Option hinzufügen" at bounding box center [604, 355] width 688 height 35
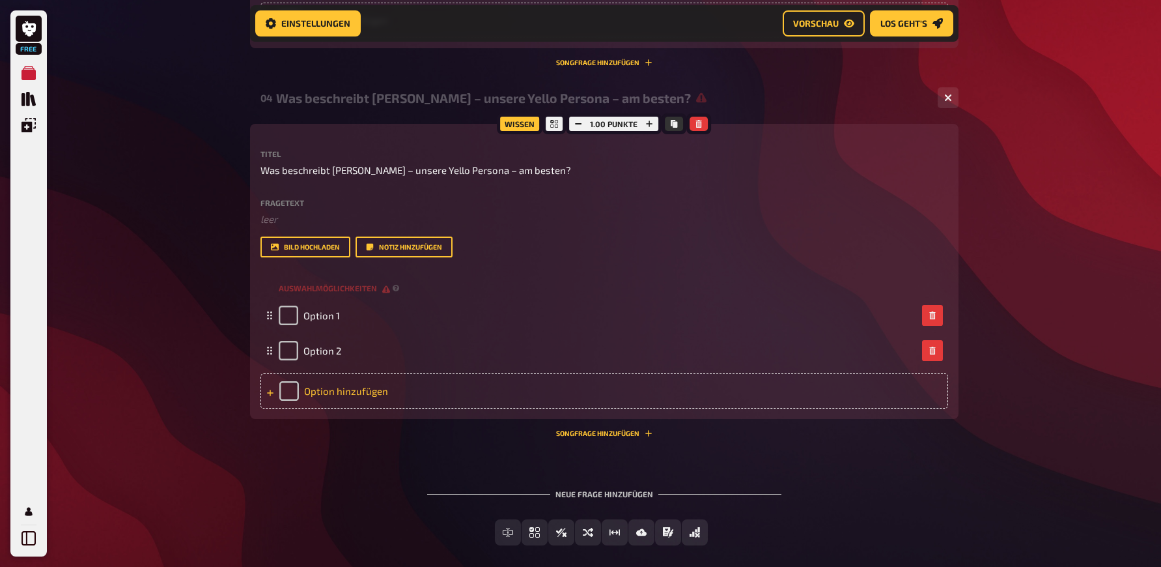
click at [341, 408] on div "Option hinzufügen" at bounding box center [604, 390] width 688 height 35
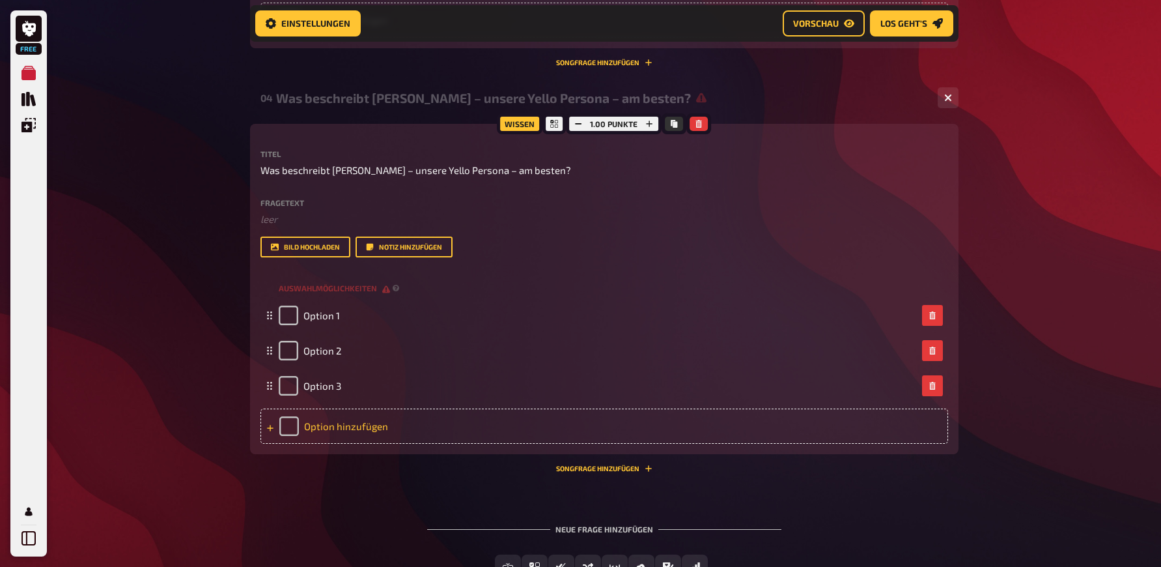
click at [349, 443] on div "Option hinzufügen" at bounding box center [604, 425] width 688 height 35
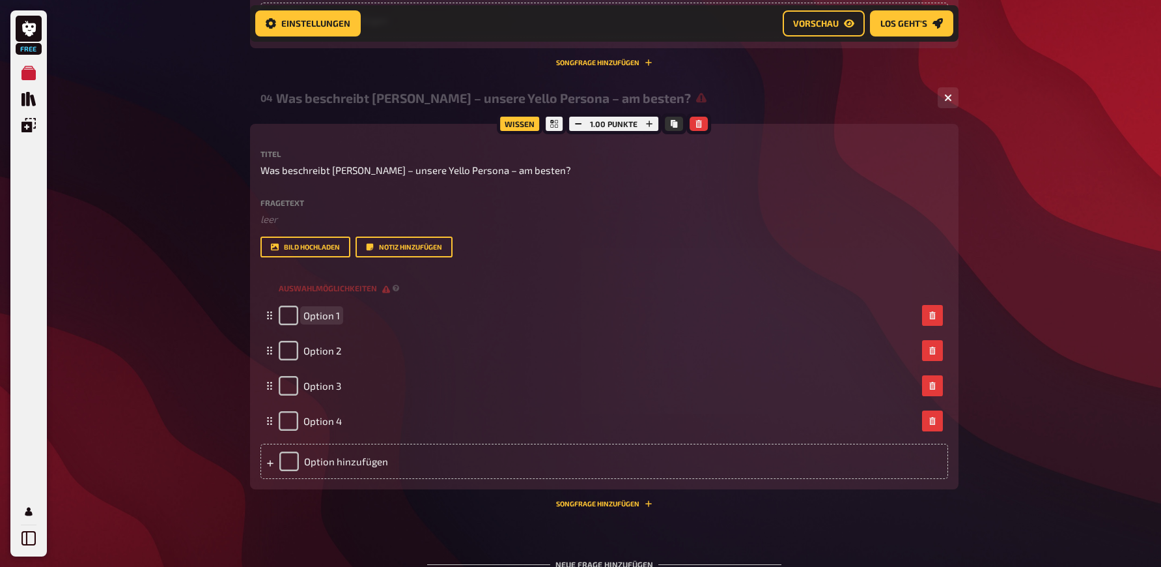
click at [326, 321] on span "Option 1" at bounding box center [321, 315] width 36 height 12
paste span
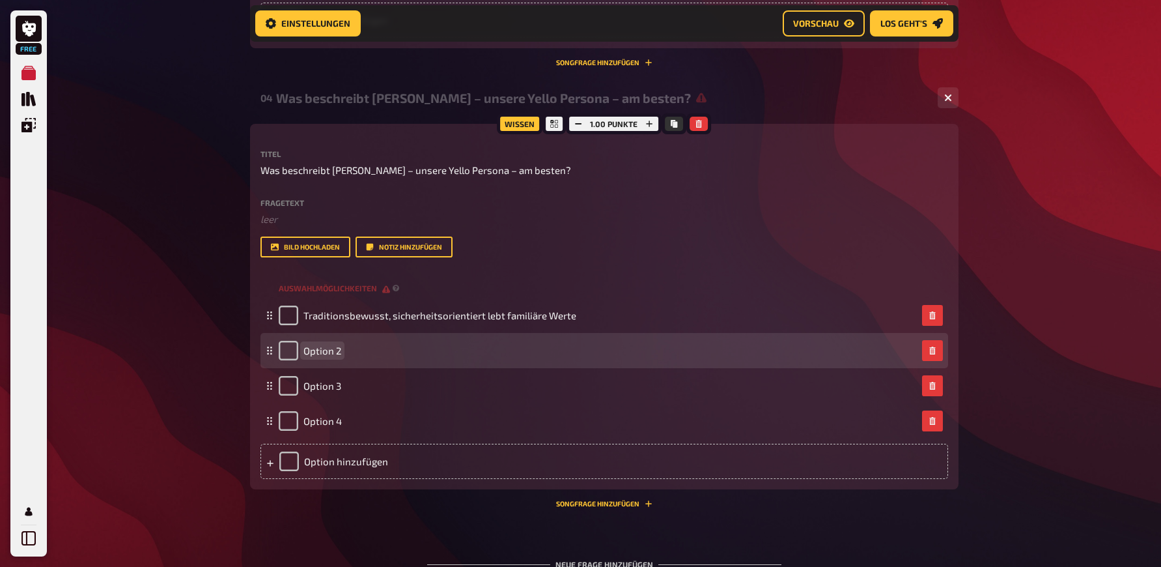
click at [322, 356] on span "Option 2" at bounding box center [322, 350] width 38 height 12
paste span
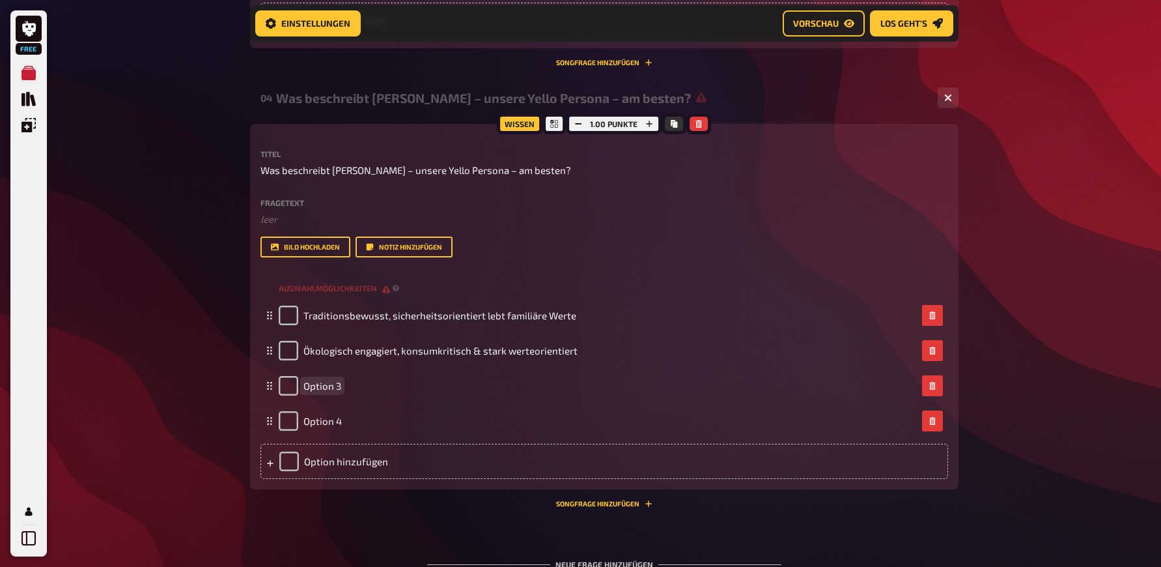
click at [330, 391] on span "Option 3" at bounding box center [322, 386] width 38 height 12
paste span
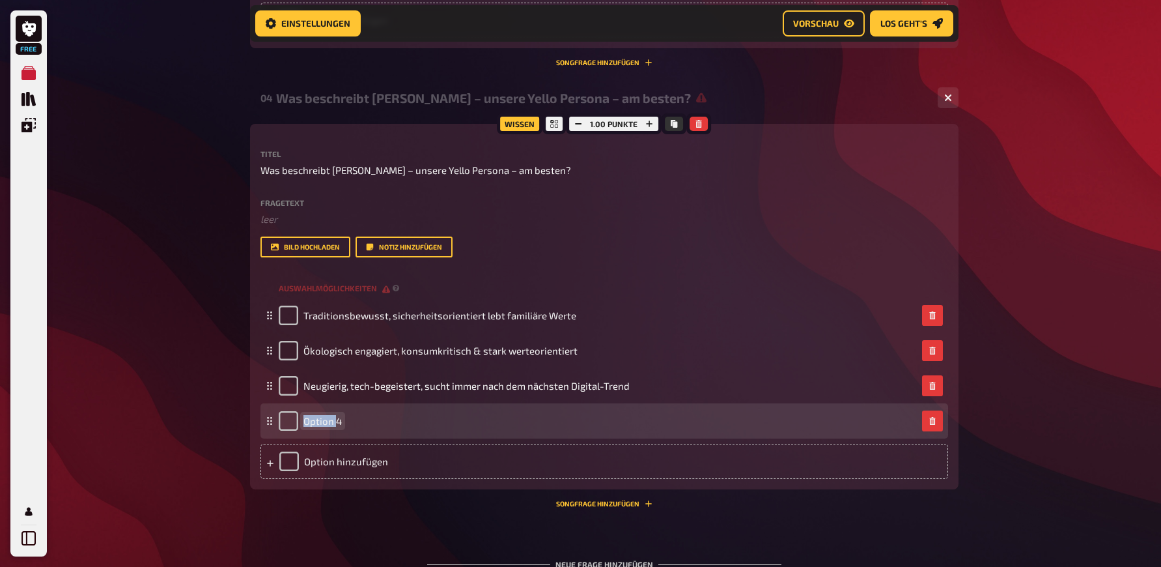
drag, startPoint x: 21, startPoint y: 486, endPoint x: 335, endPoint y: 482, distance: 314.6
click at [335, 427] on span "Option 4" at bounding box center [322, 421] width 38 height 12
paste span
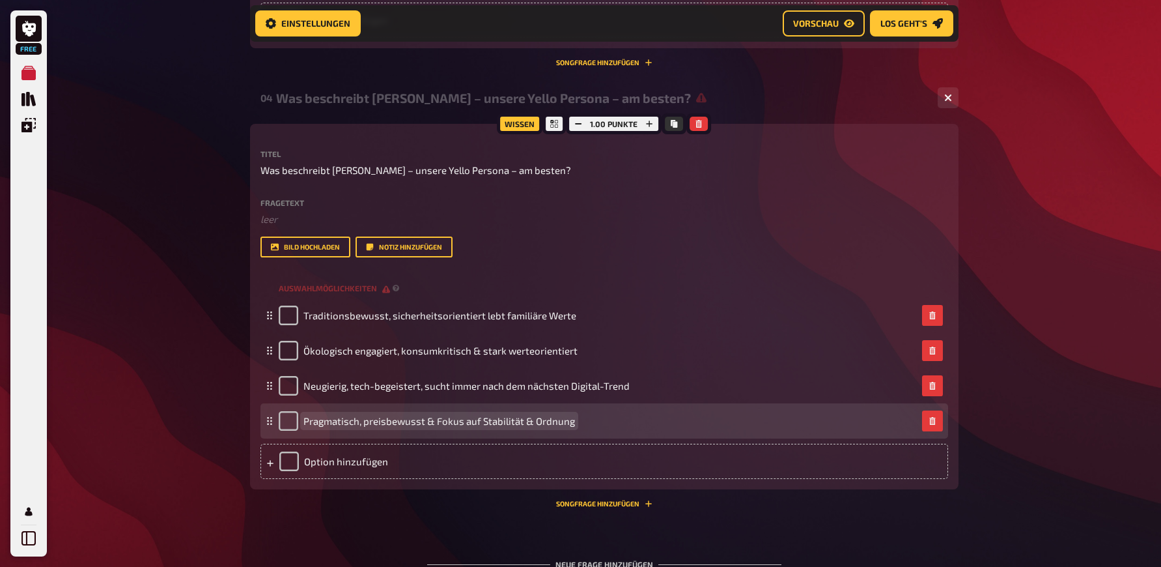
click at [430, 427] on span "Pragmatisch, preisbewusst & Fokus auf Stabilität & Ordnung" at bounding box center [439, 421] width 272 height 12
click at [434, 427] on span "Pragmatisch, preisbewusst & Fokus auf Stabilität & Ordnung" at bounding box center [439, 421] width 272 height 12
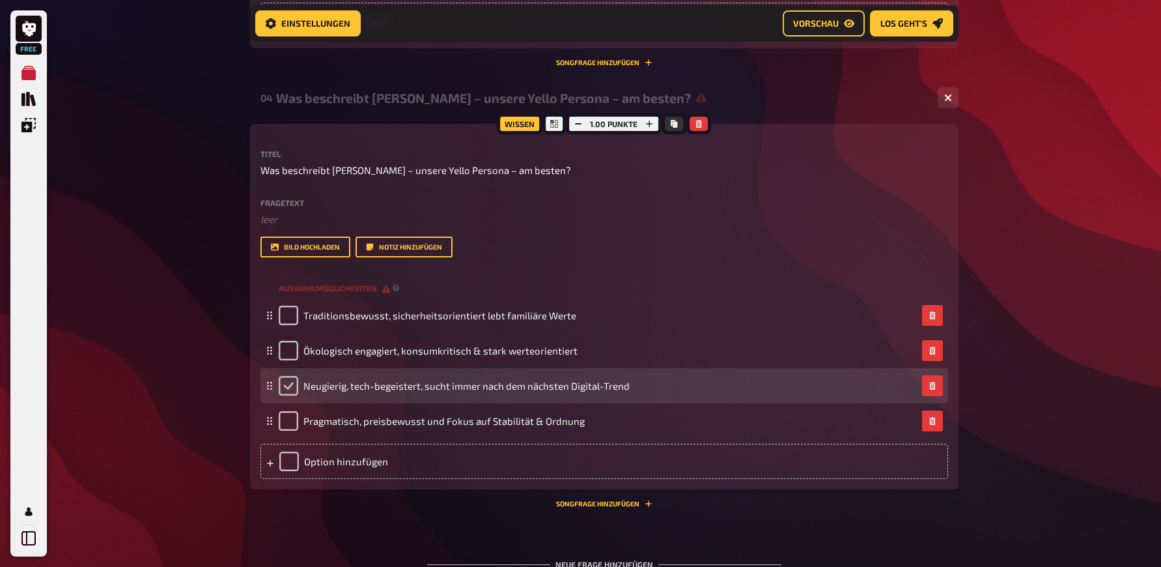
click at [287, 395] on input "checkbox" at bounding box center [289, 386] width 20 height 20
checkbox input "true"
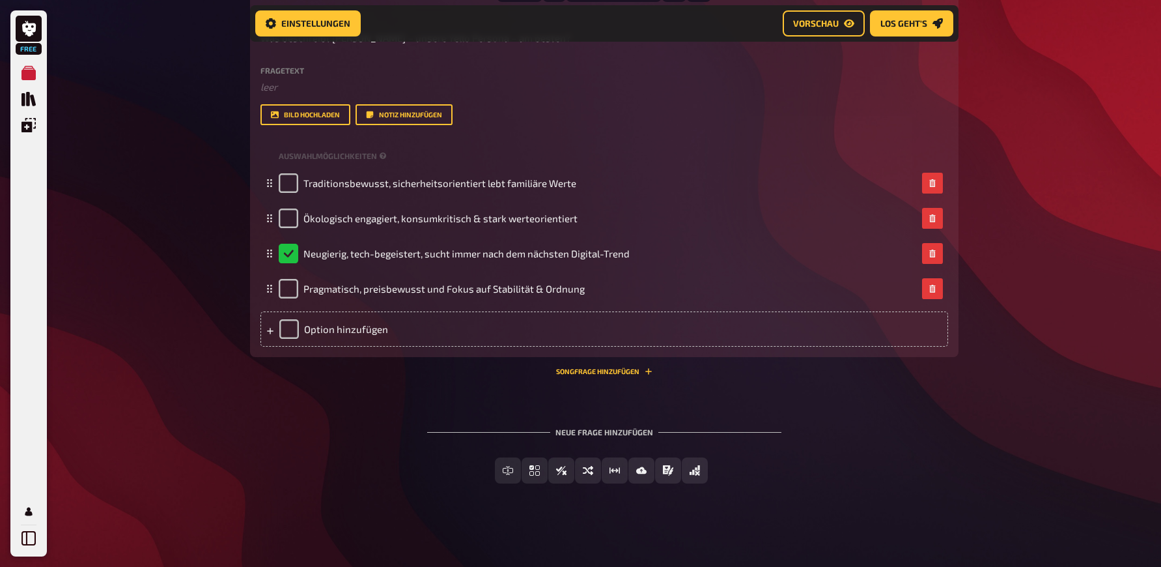
scroll to position [1699, 0]
click at [545, 468] on span "Einfachauswahl" at bounding box center [542, 470] width 77 height 9
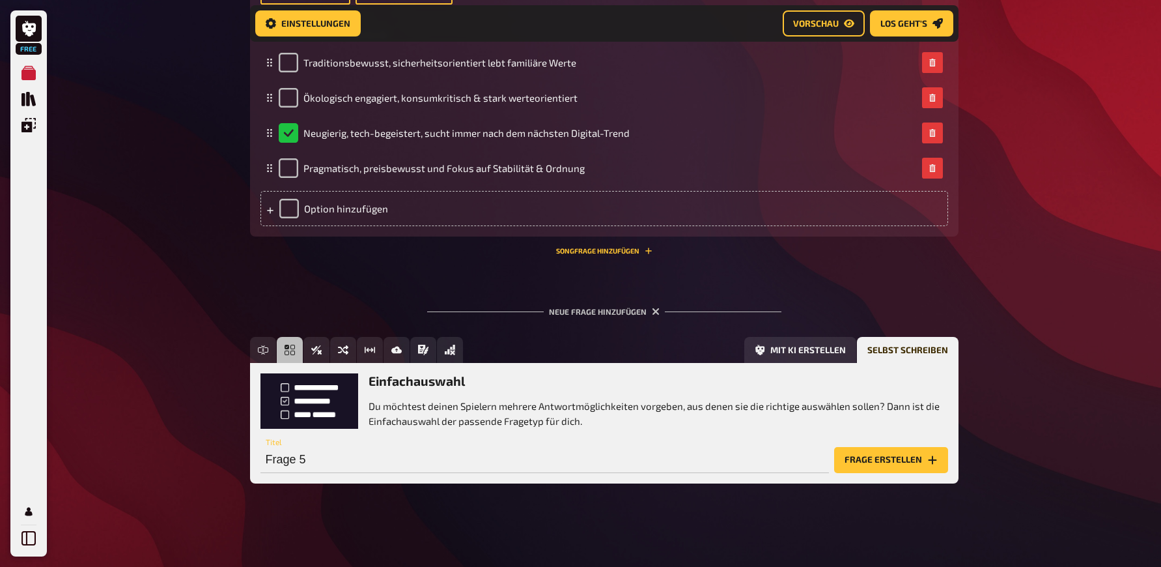
scroll to position [1820, 0]
click at [288, 460] on input "Frage 5" at bounding box center [544, 460] width 569 height 26
paste input "Wieviel Cent/kWh sparrt man im Autostrom Mobile Tarif?"
type input "Wieviel Cent/kWh sparrt man im Autostrom Mobile Tarif?"
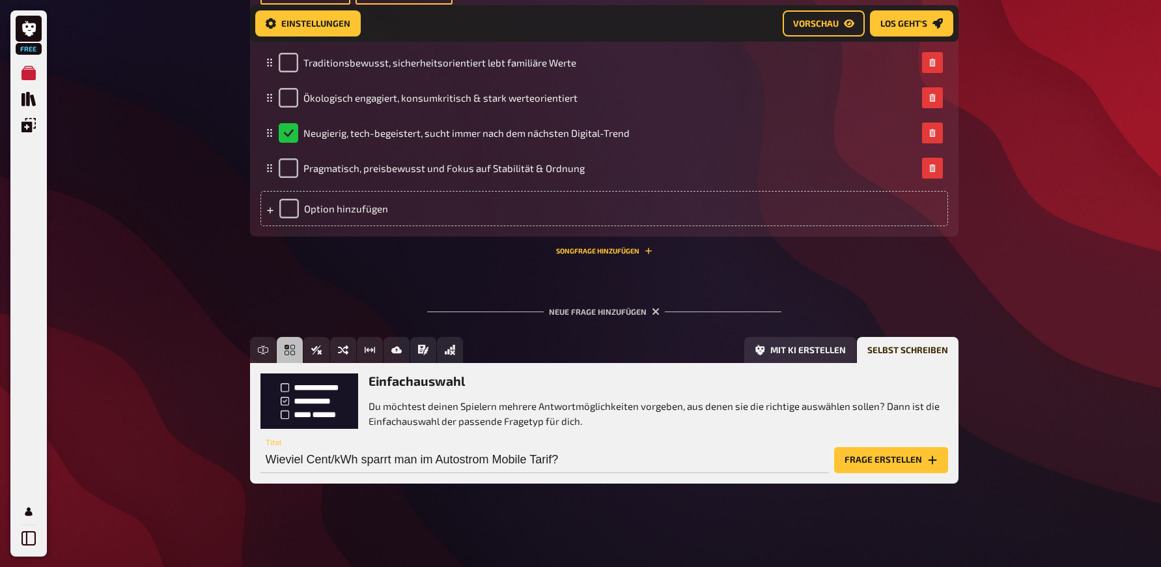
click at [893, 462] on button "Frage erstellen" at bounding box center [891, 460] width 114 height 26
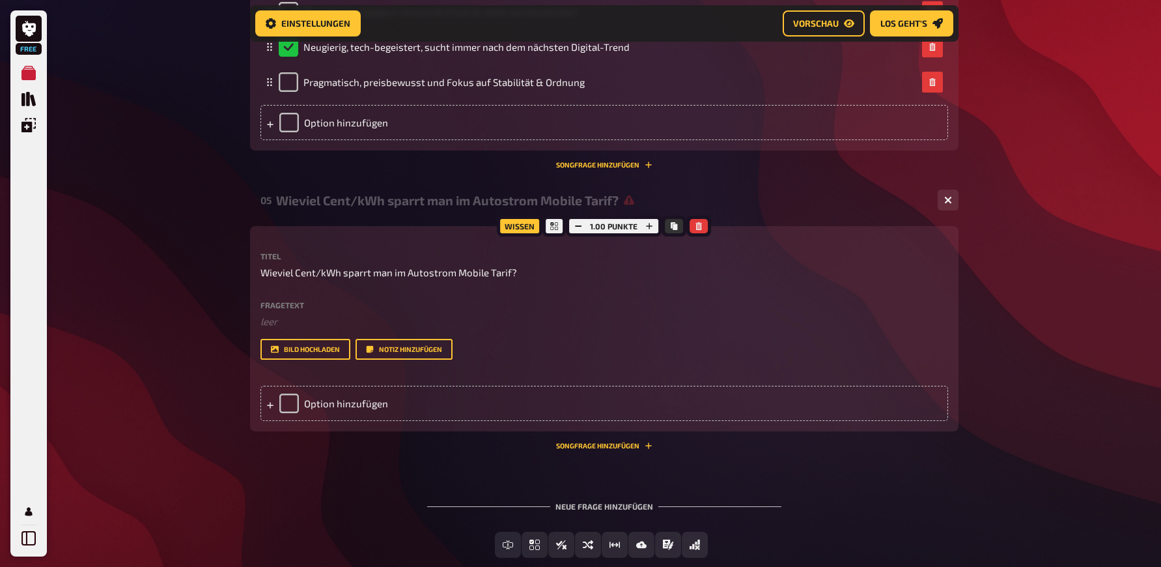
scroll to position [1995, 0]
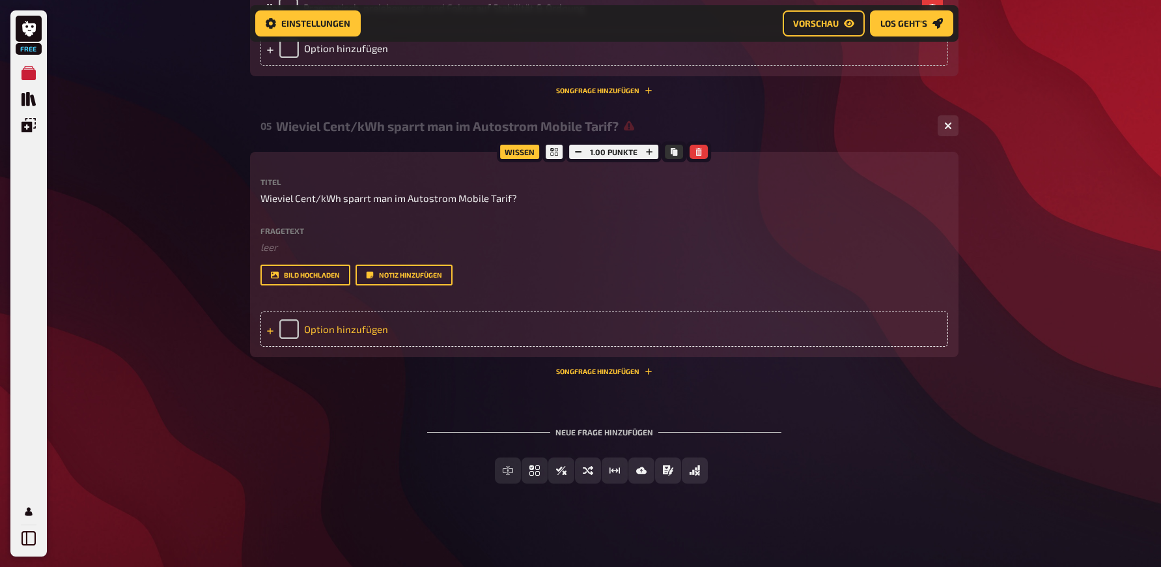
click at [363, 313] on div "Option hinzufügen" at bounding box center [604, 328] width 688 height 35
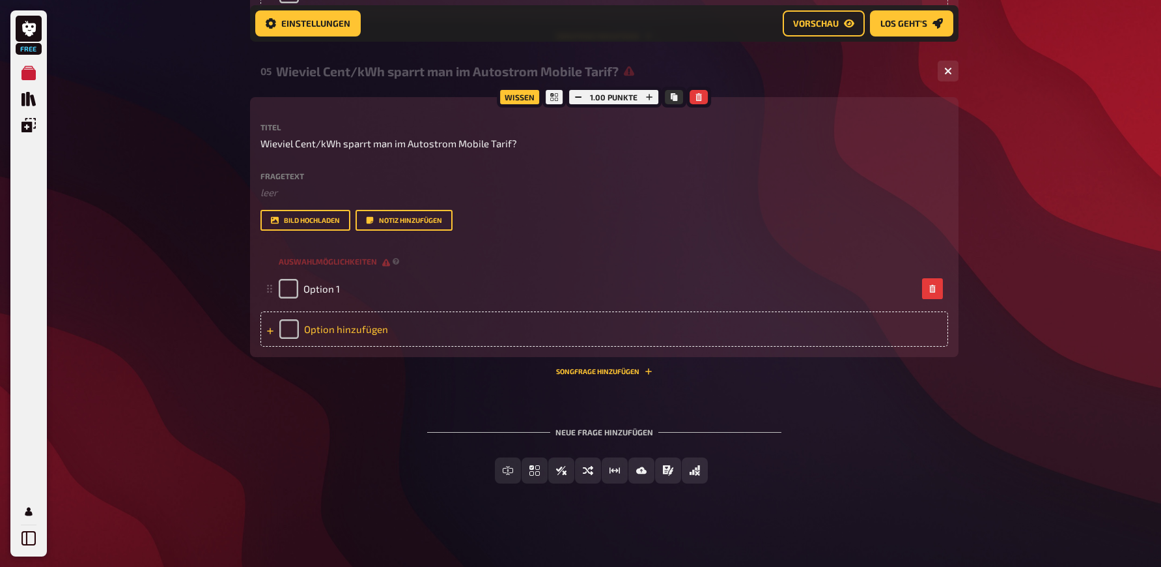
click at [342, 346] on div "Option hinzufügen" at bounding box center [604, 328] width 688 height 35
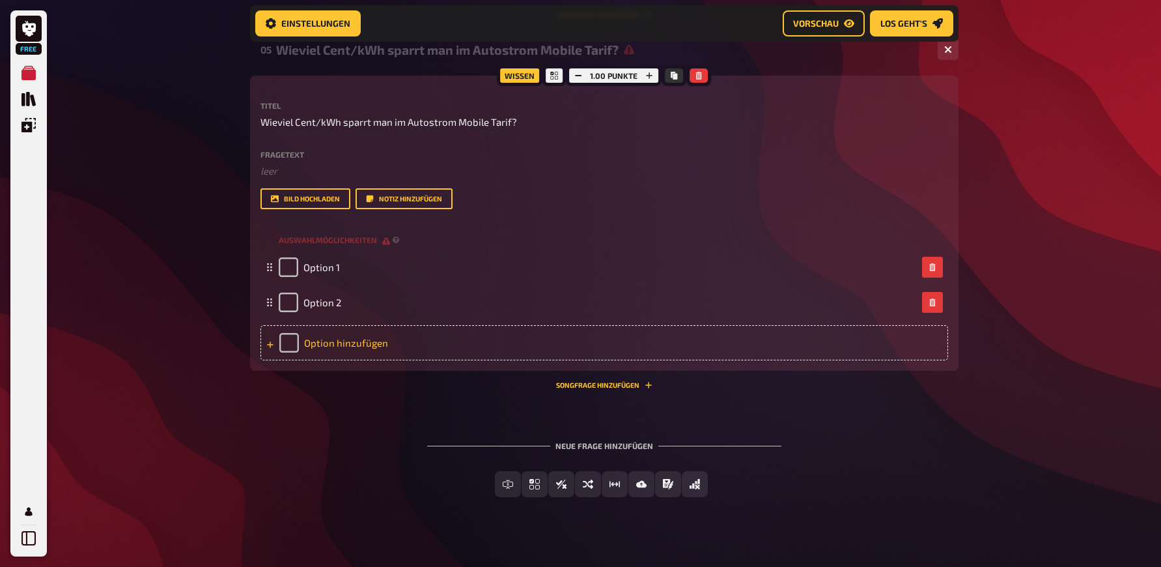
click at [339, 360] on div "Option hinzufügen" at bounding box center [604, 342] width 688 height 35
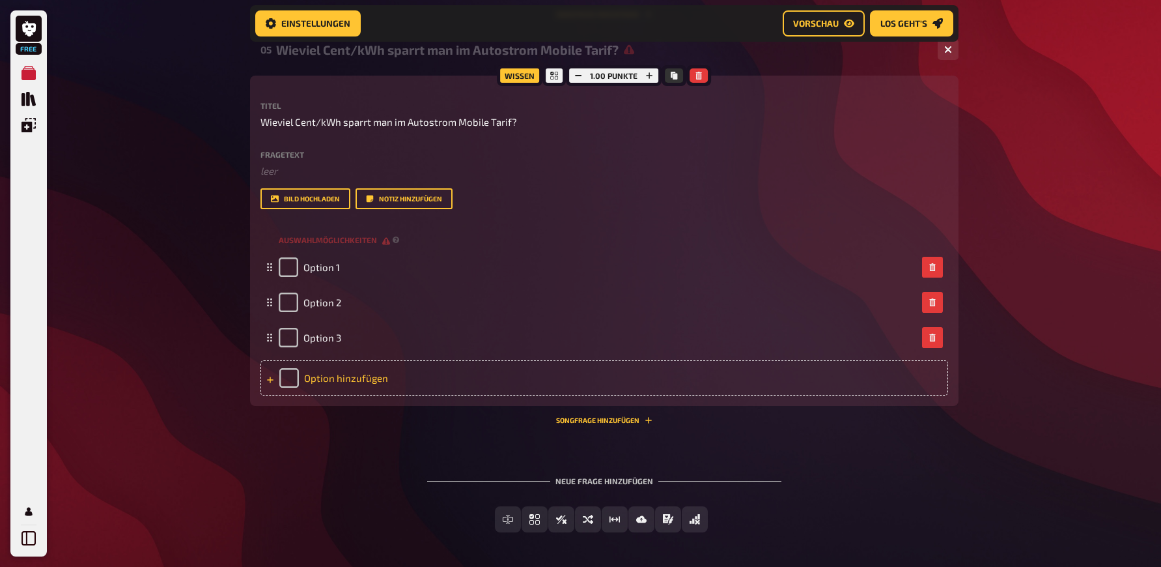
click at [341, 395] on div "Option hinzufügen" at bounding box center [604, 377] width 688 height 35
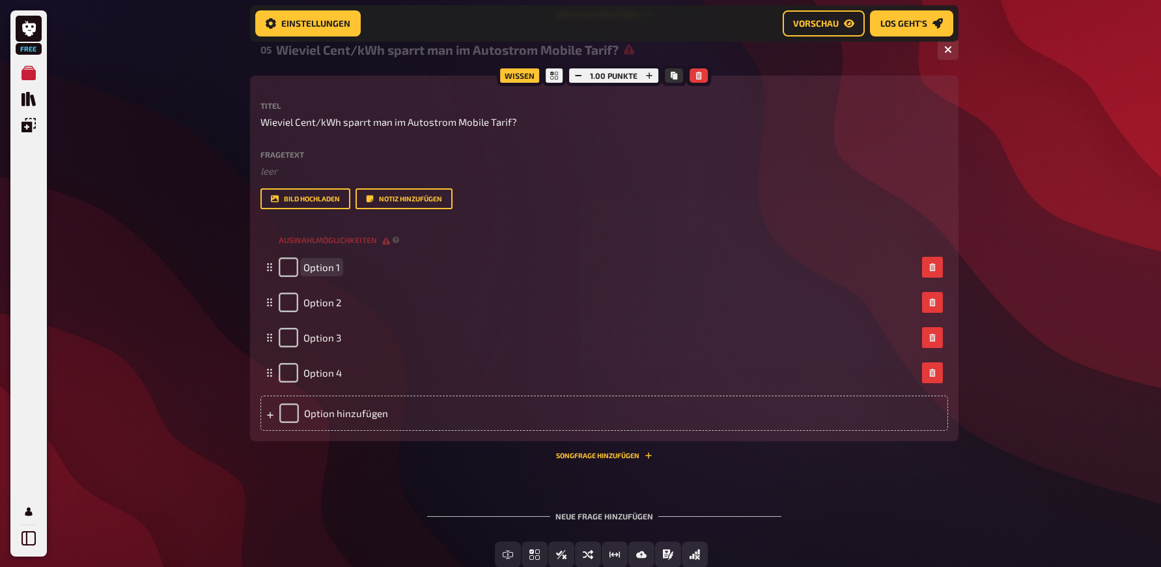
click at [337, 273] on span "Option 1" at bounding box center [321, 267] width 36 height 12
paste span
click at [334, 308] on span "Option 2" at bounding box center [322, 302] width 38 height 12
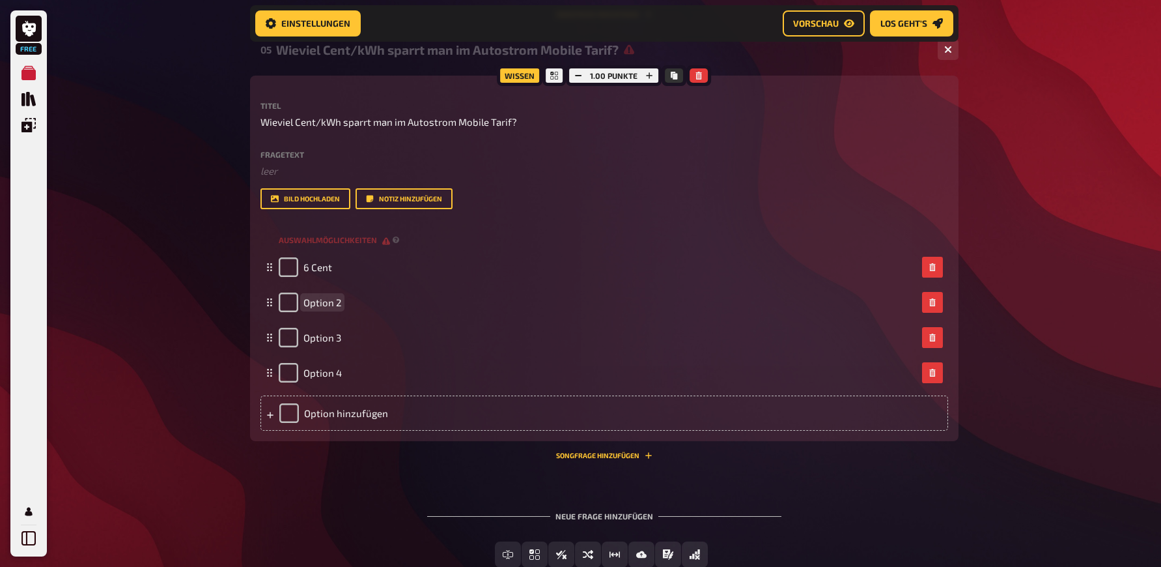
paste span
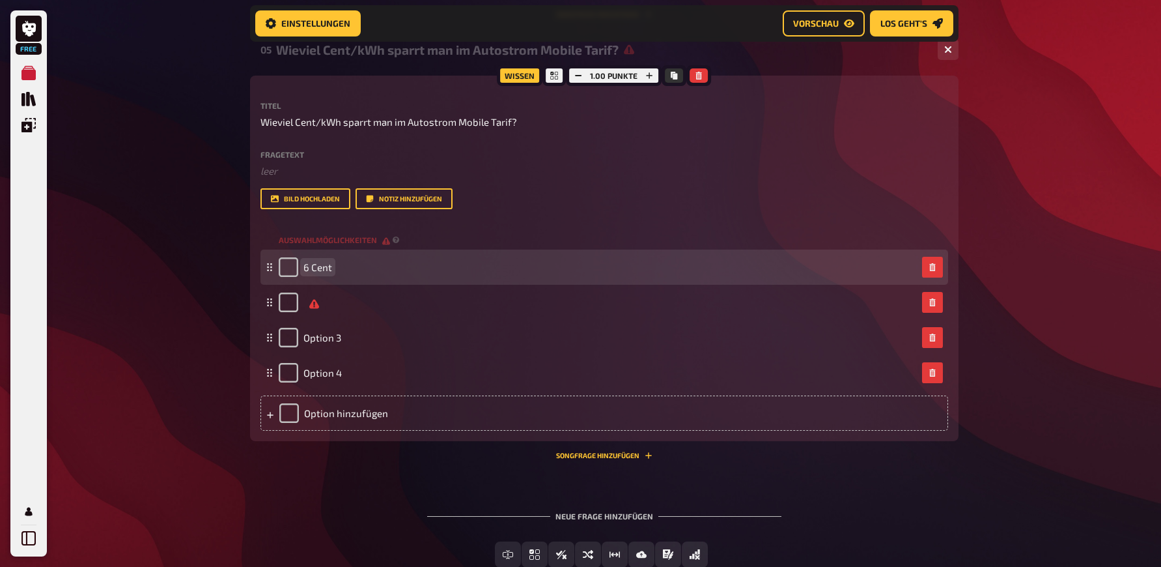
click at [327, 273] on span "6 Cent" at bounding box center [317, 267] width 29 height 12
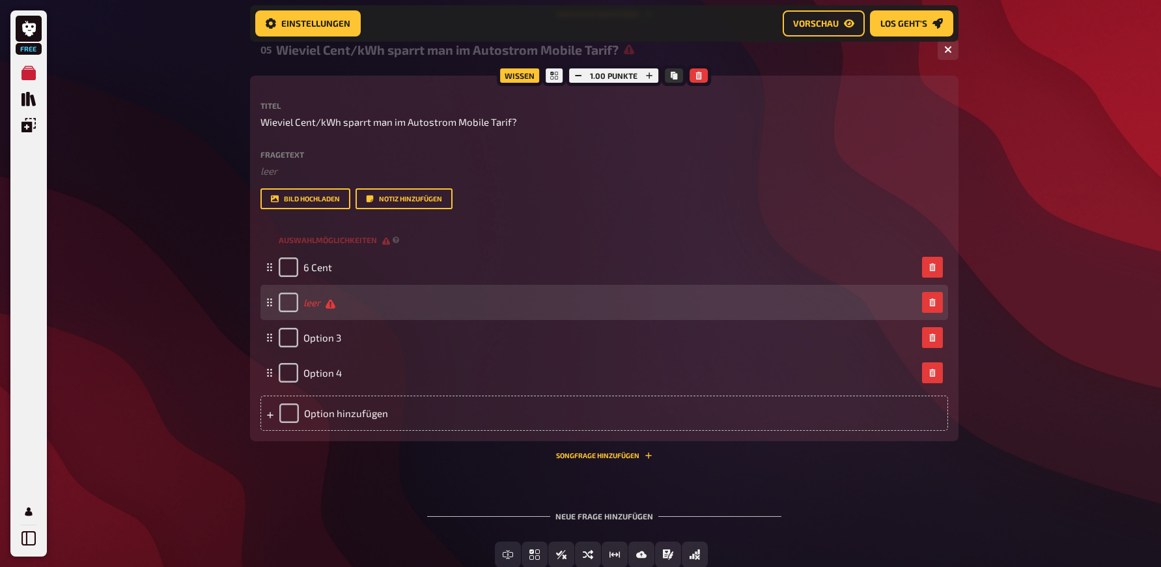
click at [324, 309] on span "leer" at bounding box center [319, 302] width 32 height 12
click at [331, 309] on span "leer" at bounding box center [319, 302] width 32 height 12
click at [309, 308] on span "6 Cent" at bounding box center [317, 302] width 29 height 12
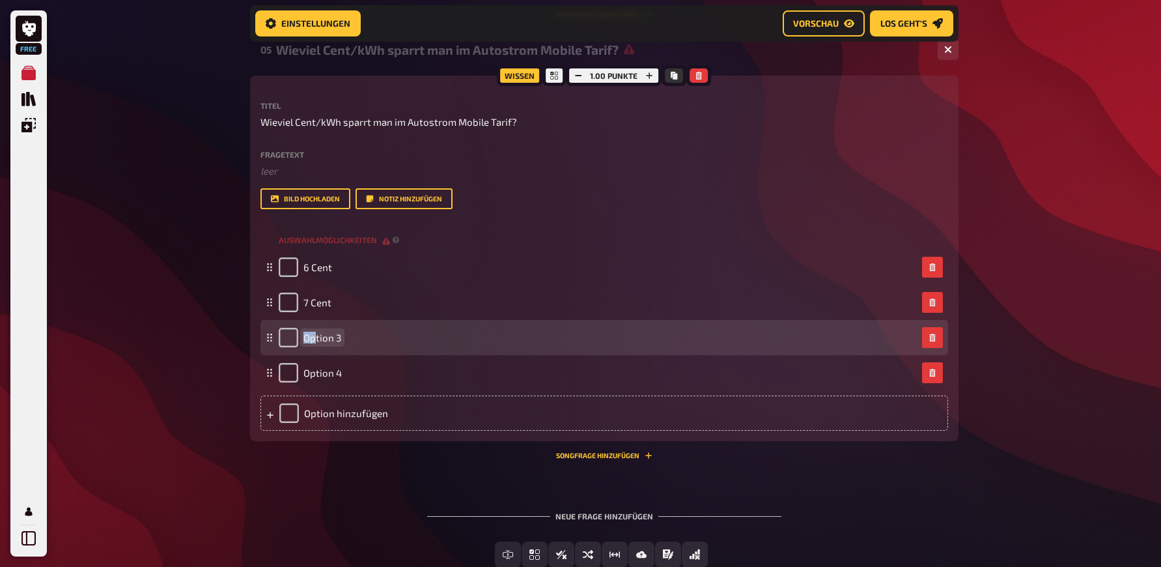
click at [314, 343] on span "Option 3" at bounding box center [322, 337] width 38 height 12
click at [315, 343] on span "Option 3" at bounding box center [322, 337] width 38 height 12
paste span
click at [308, 343] on span "6 Cent" at bounding box center [317, 337] width 29 height 12
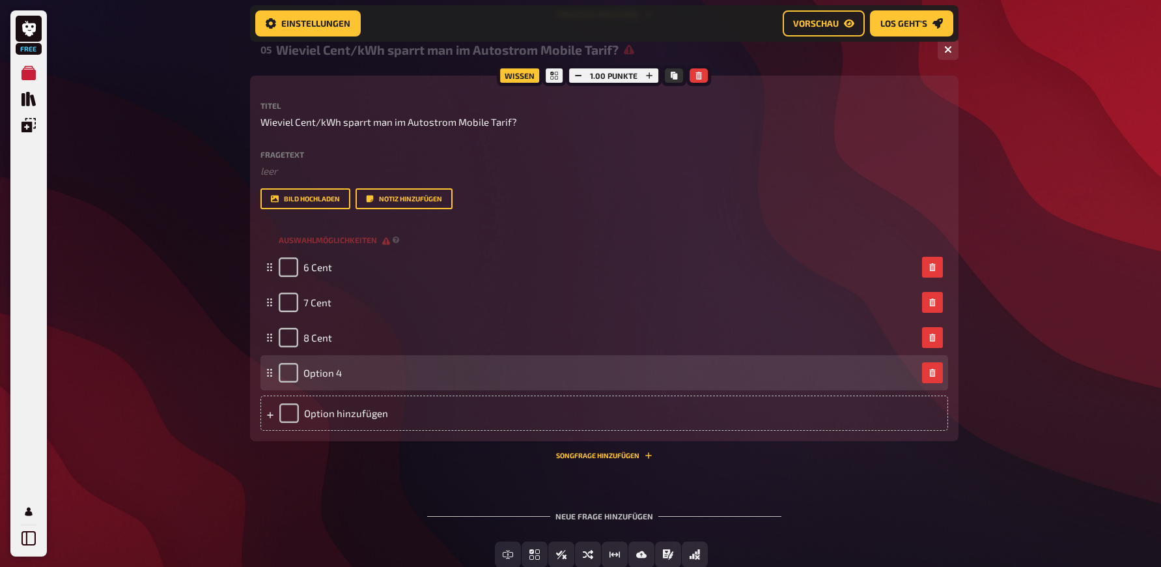
click at [322, 382] on div "Option 4" at bounding box center [310, 373] width 63 height 20
click at [324, 378] on span "Option 4" at bounding box center [322, 373] width 38 height 12
paste span
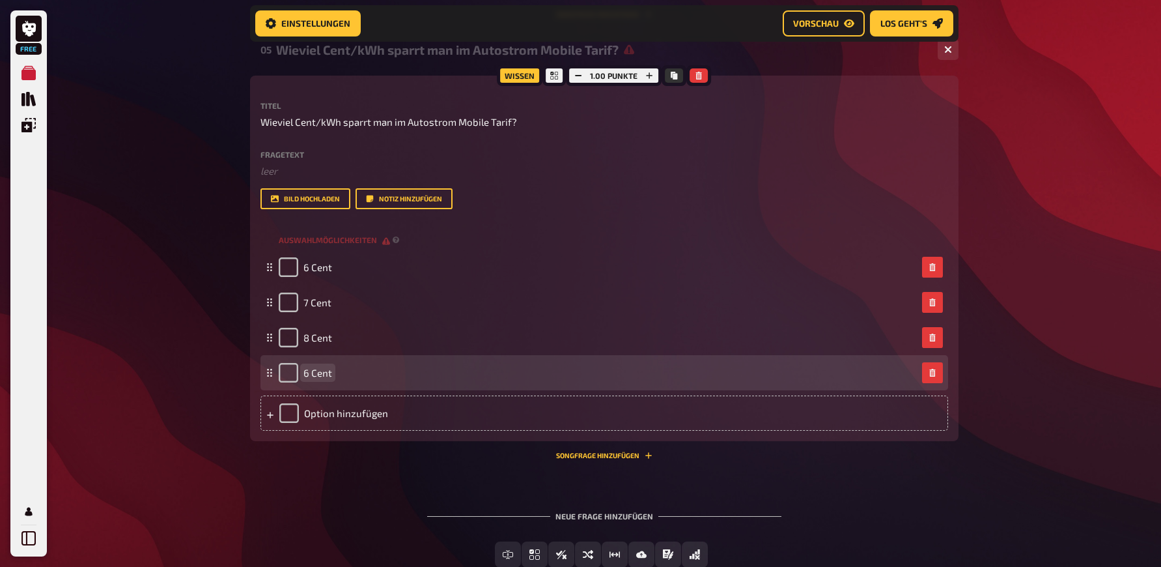
click at [309, 378] on span "6 Cent" at bounding box center [317, 373] width 29 height 12
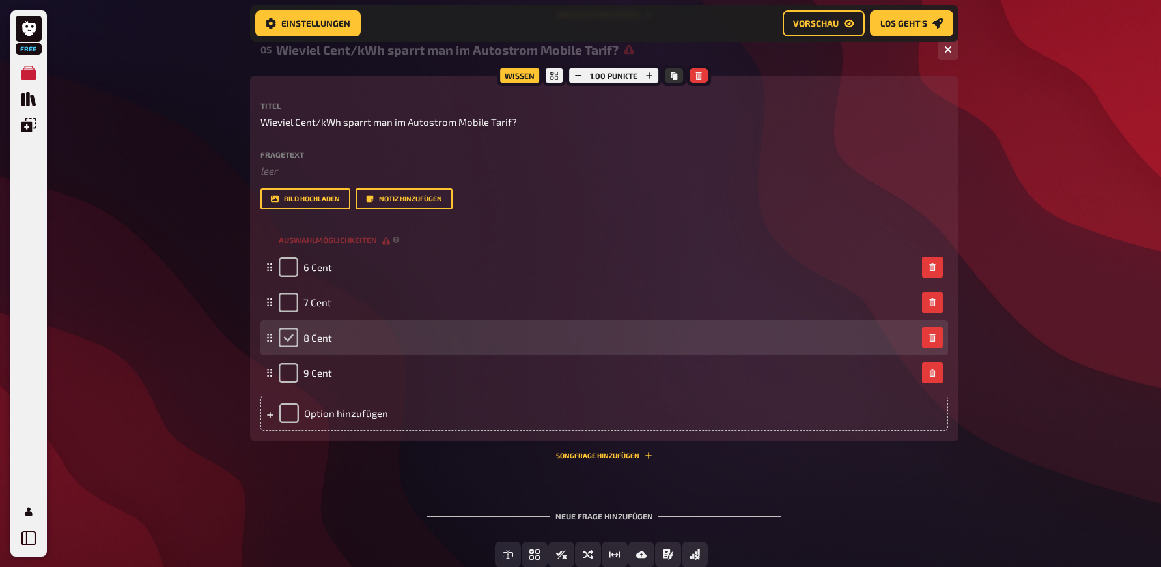
click at [289, 347] on input "checkbox" at bounding box center [289, 338] width 20 height 20
checkbox input "true"
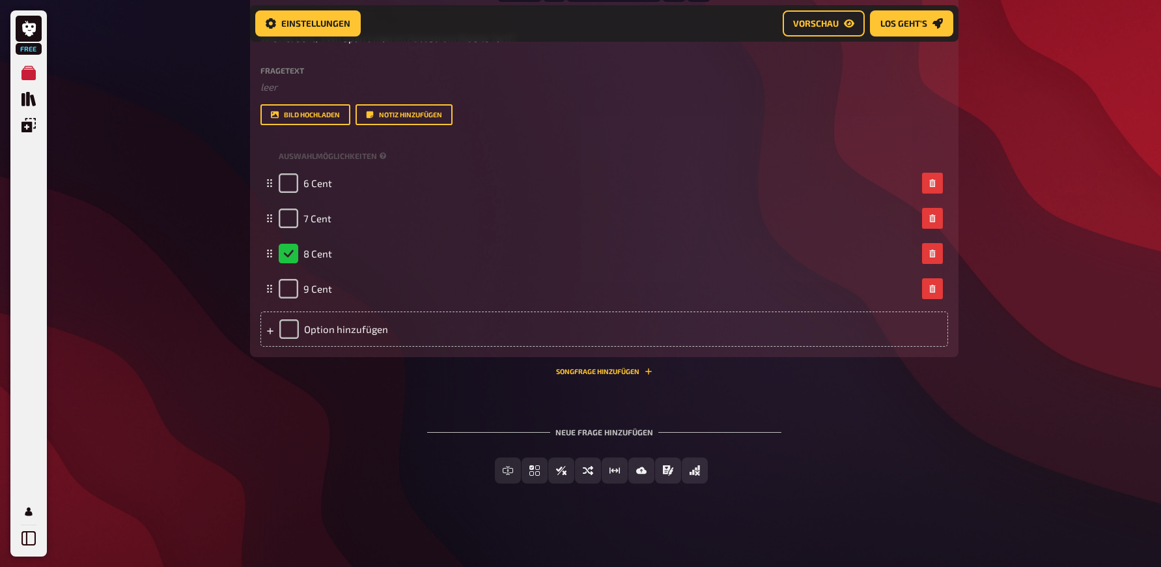
scroll to position [2155, 0]
click at [619, 469] on span "Schätzfrage" at bounding box center [623, 470] width 60 height 9
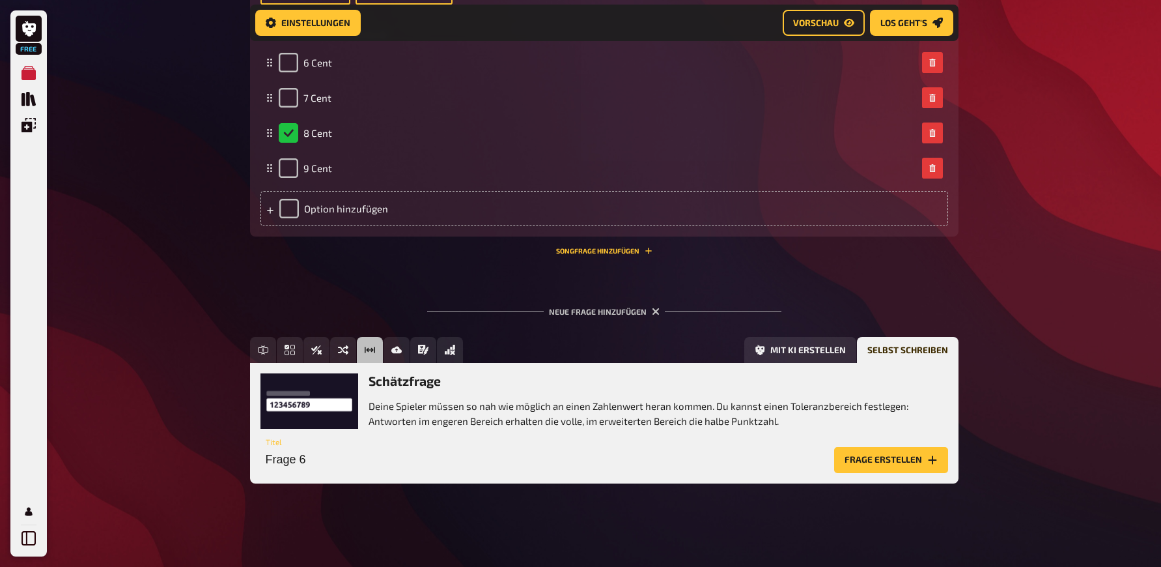
scroll to position [2275, 0]
click at [310, 464] on input "Frage 6" at bounding box center [544, 460] width 569 height 26
paste input "Schätzfrage: Wieviele Enten wurden im Film gezeigt?"
drag, startPoint x: 339, startPoint y: 460, endPoint x: 254, endPoint y: 458, distance: 85.3
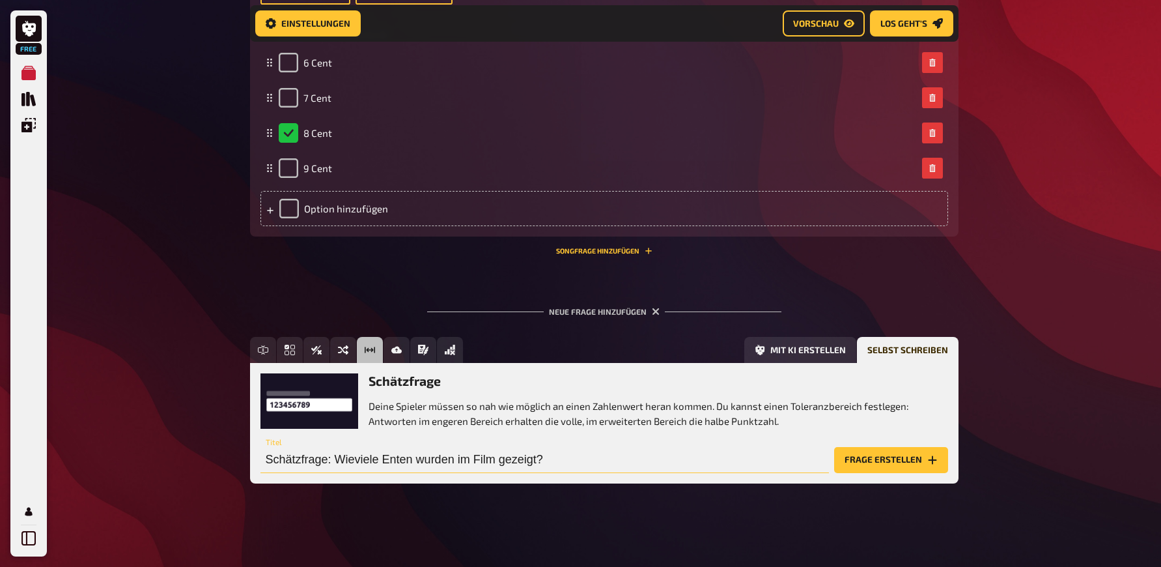
click at [260, 458] on input "Schätzfrage: Wieviele Enten wurden im Film gezeigt?" at bounding box center [544, 460] width 569 height 26
type input "Wieviele Enten wurden im Film gezeigt?"
click at [862, 460] on button "Frage erstellen" at bounding box center [891, 460] width 114 height 26
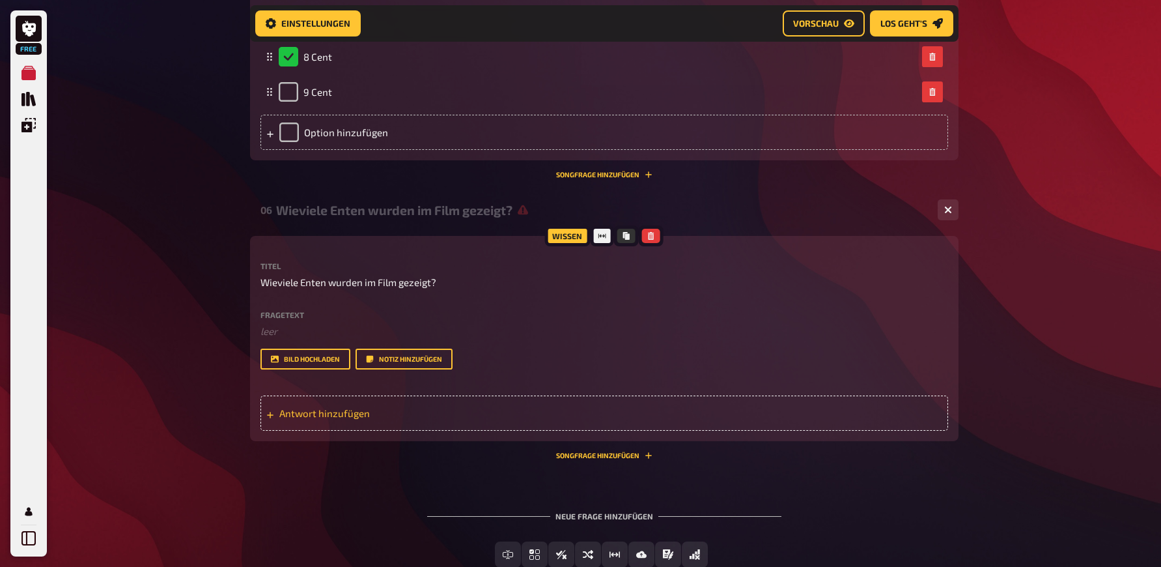
click at [313, 419] on span "Antwort hinzufügen" at bounding box center [380, 413] width 203 height 12
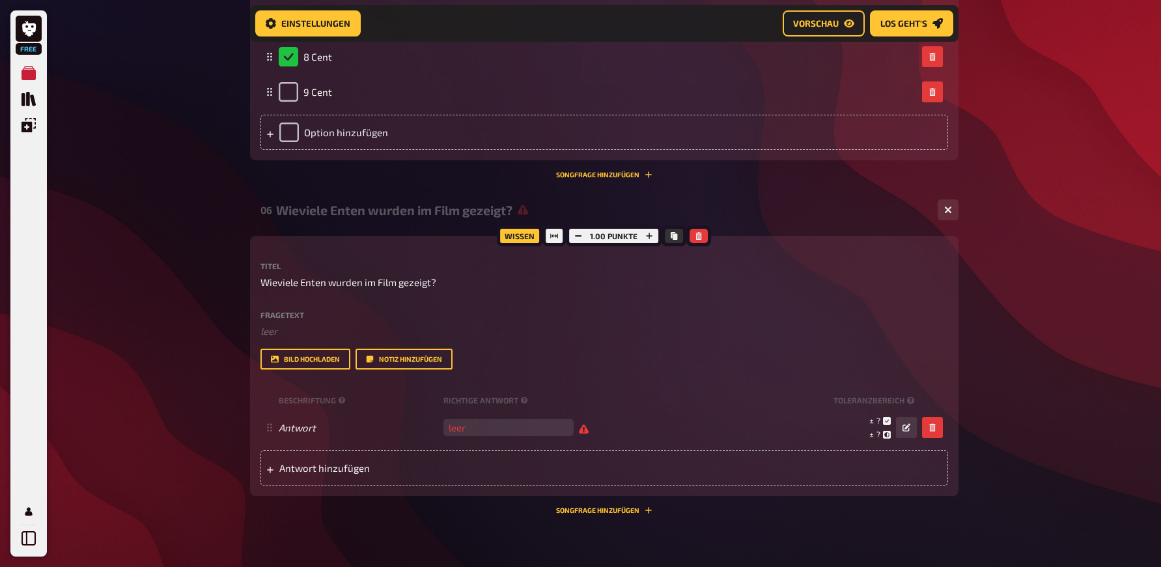
scroll to position [2371, 0]
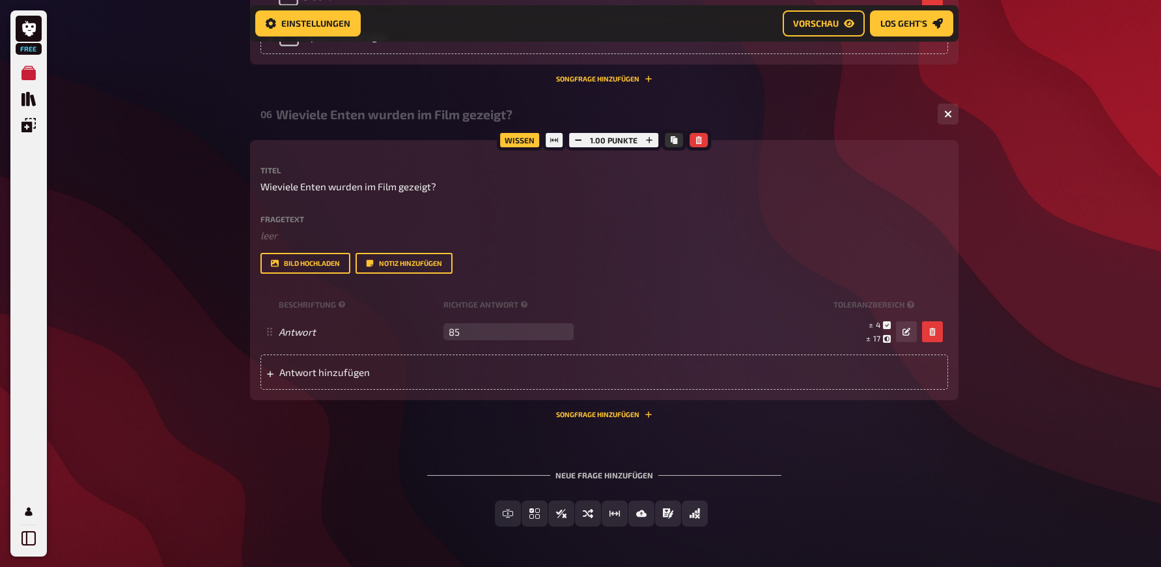
type input "85"
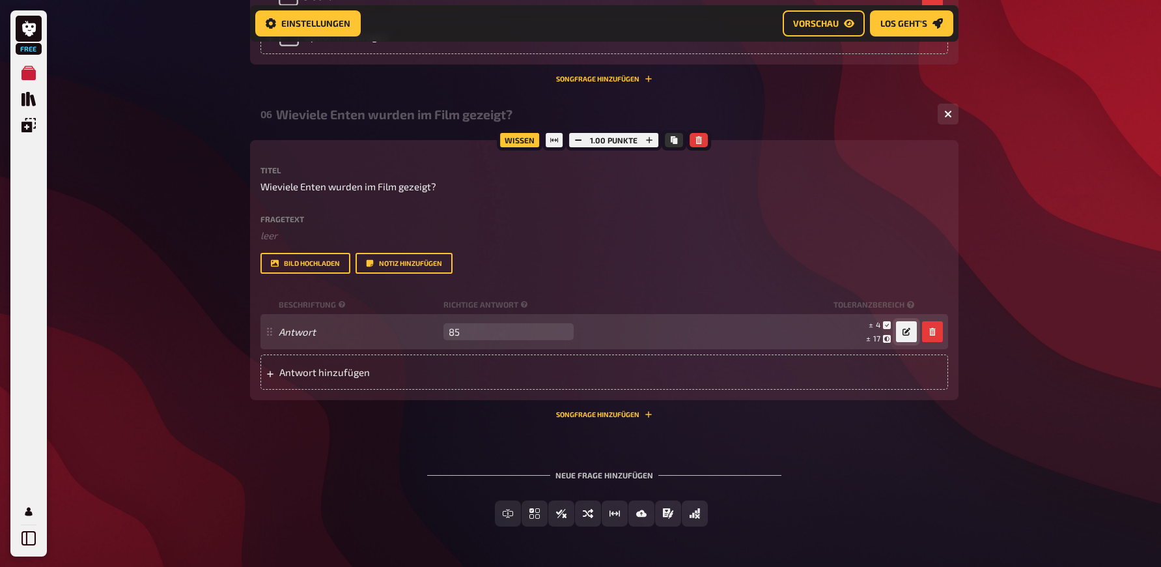
click at [912, 342] on button "button" at bounding box center [906, 331] width 21 height 21
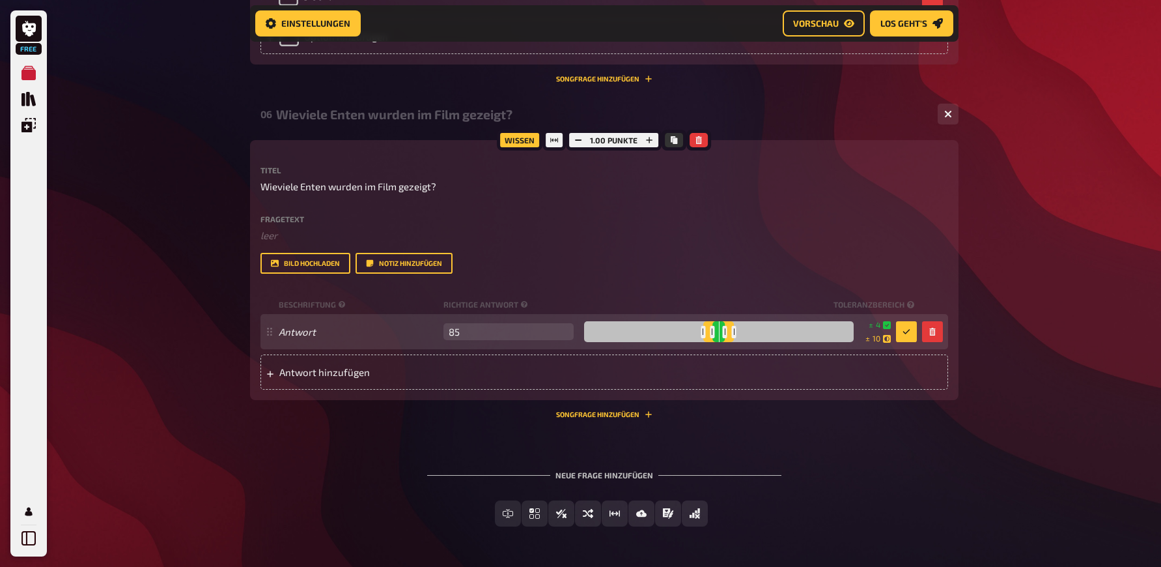
drag, startPoint x: 748, startPoint y: 422, endPoint x: 737, endPoint y: 422, distance: 11.1
click at [737, 338] on div at bounding box center [734, 332] width 5 height 12
click at [729, 338] on div at bounding box center [726, 332] width 5 height 12
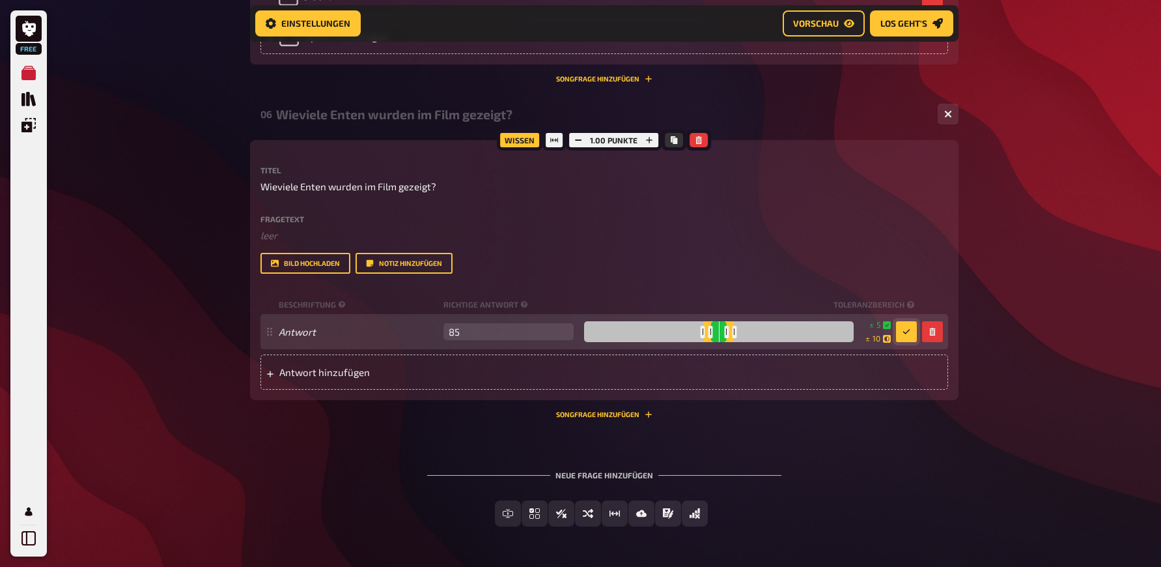
click at [901, 342] on button "button" at bounding box center [906, 331] width 21 height 21
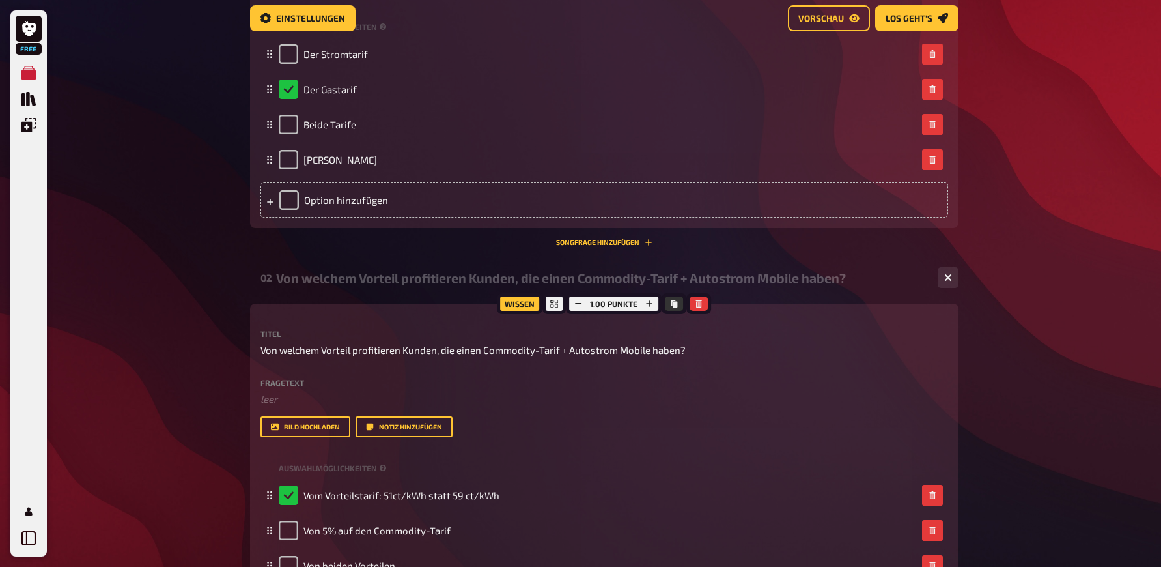
scroll to position [0, 0]
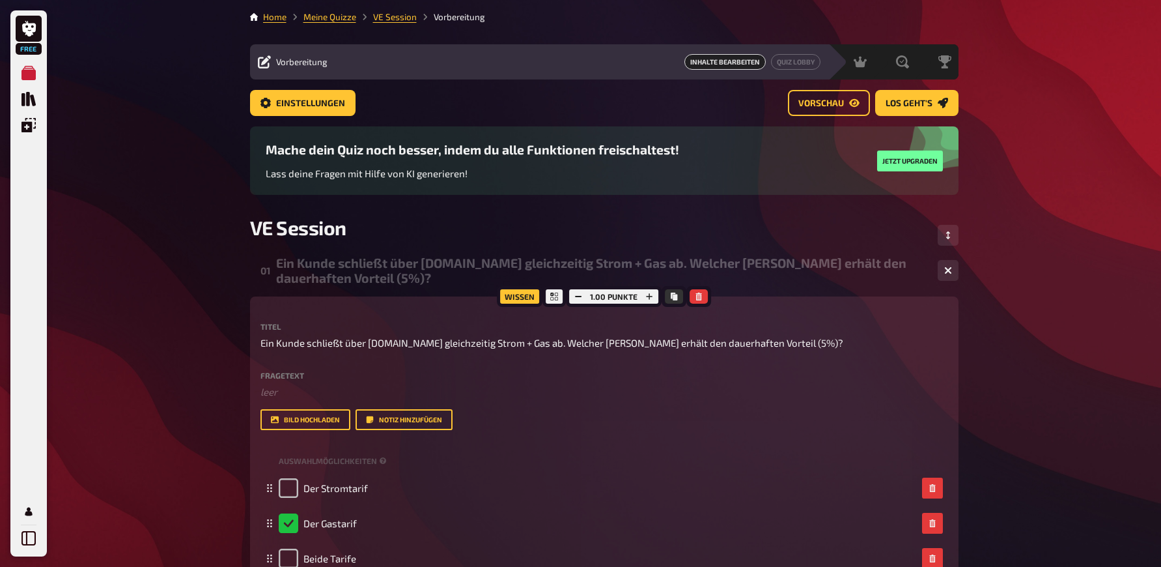
click at [610, 296] on div "1.00 Punkte" at bounding box center [614, 296] width 96 height 21
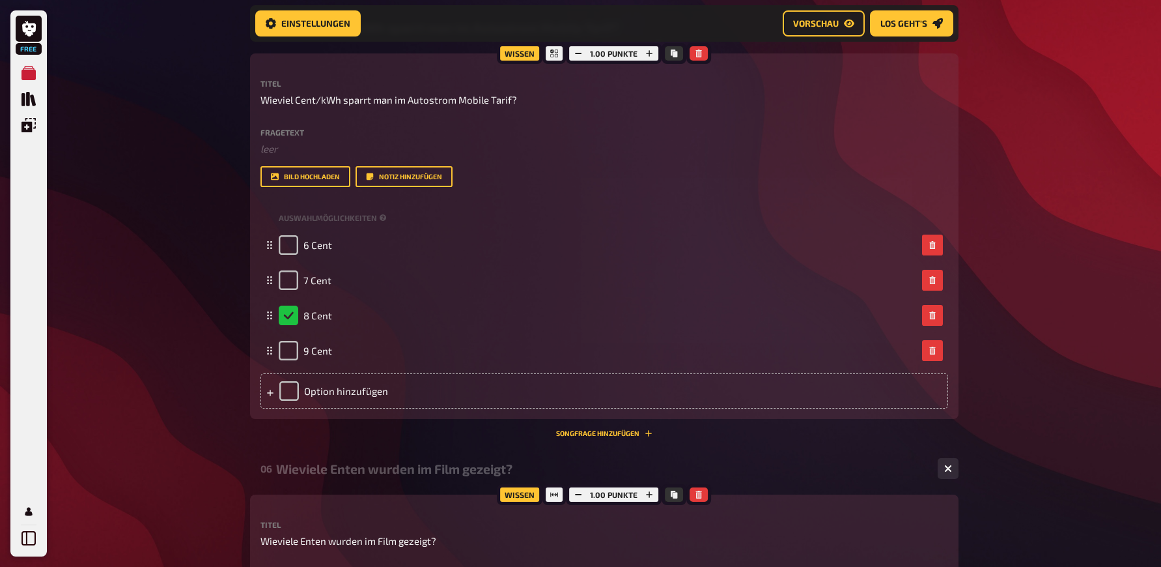
scroll to position [2395, 0]
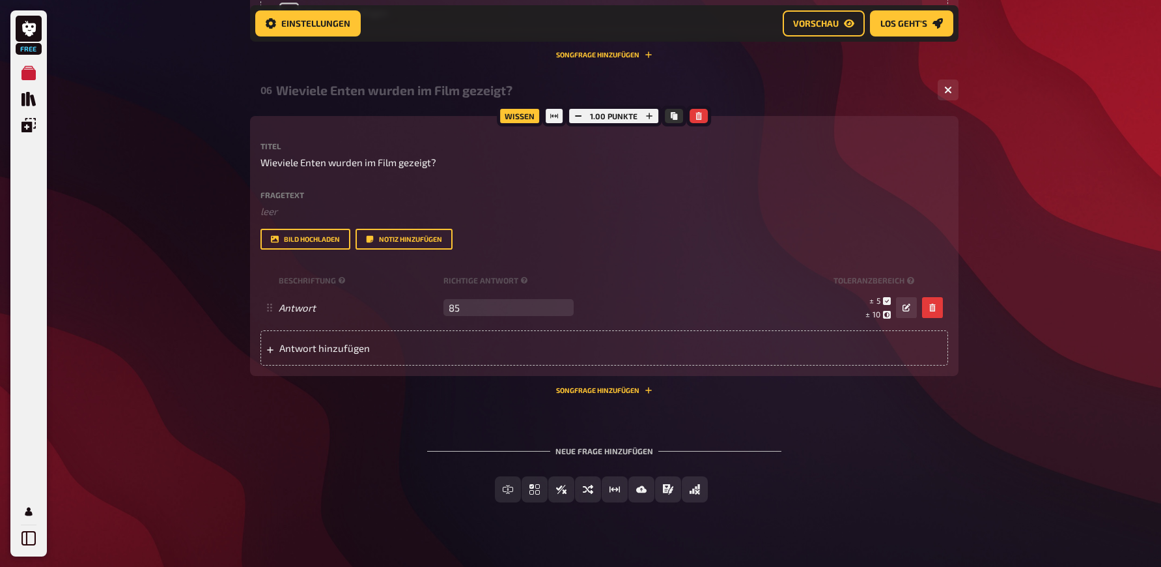
click at [534, 126] on div "Wissen" at bounding box center [520, 115] width 46 height 21
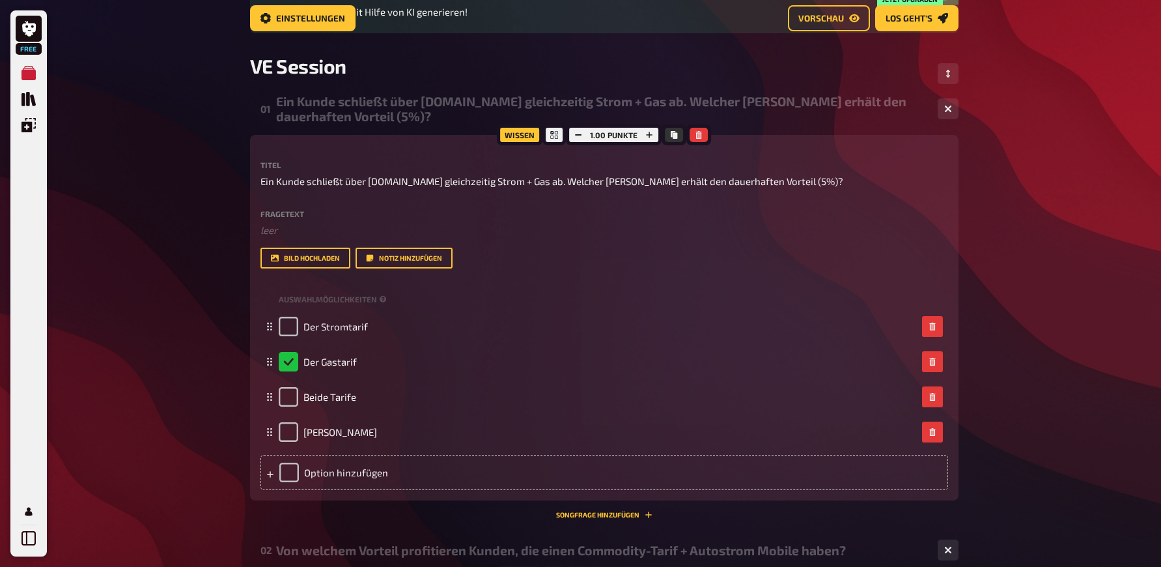
scroll to position [0, 0]
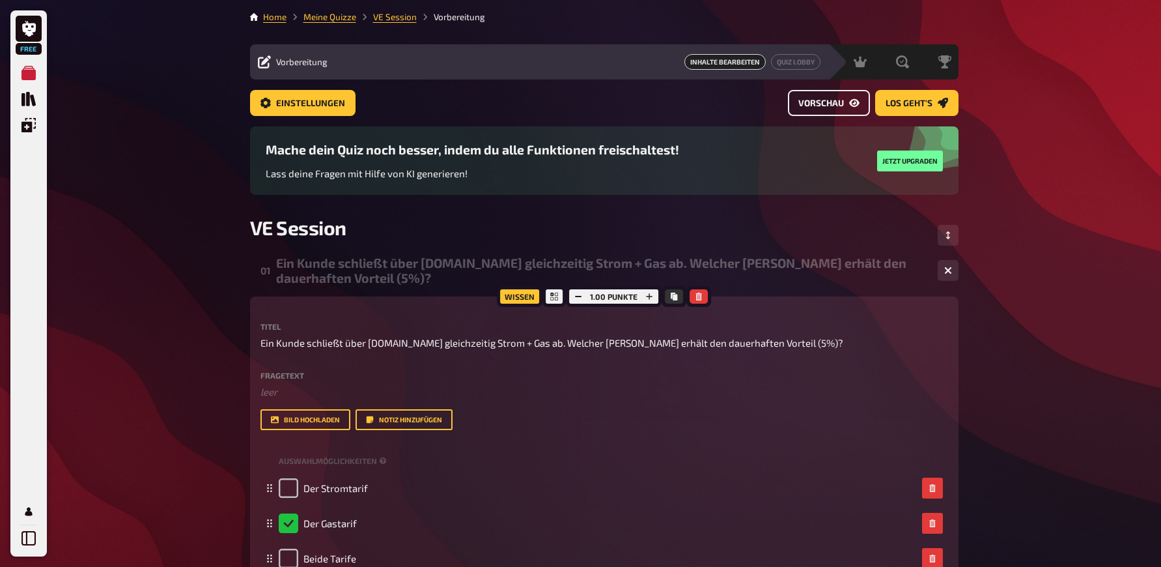
click at [849, 107] on icon "Vorschau" at bounding box center [854, 103] width 10 height 10
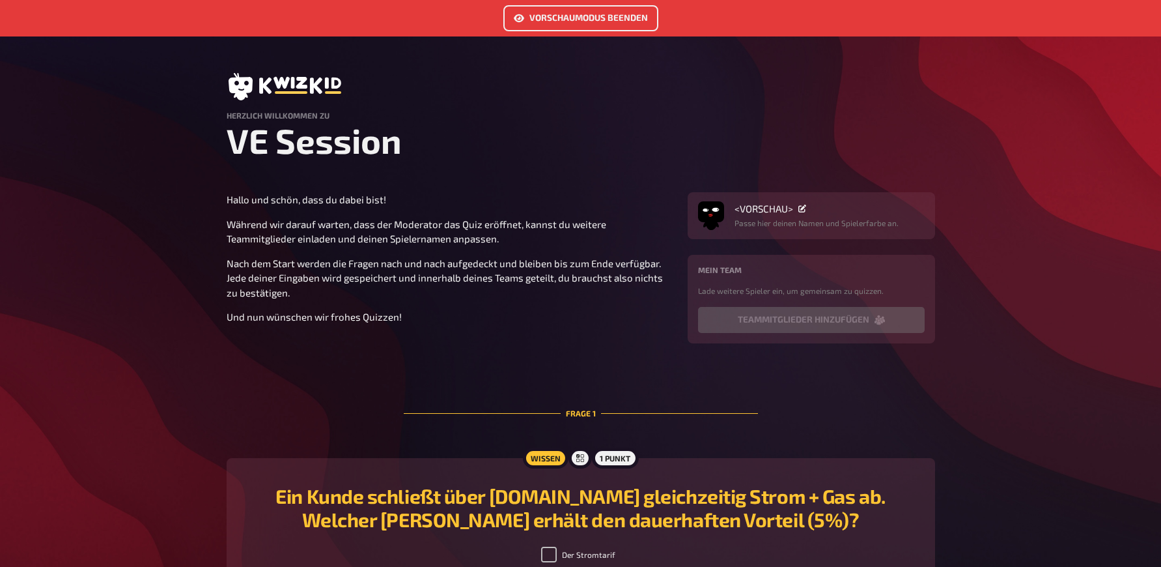
click at [634, 10] on link "Vorschaumodus beenden" at bounding box center [580, 18] width 155 height 26
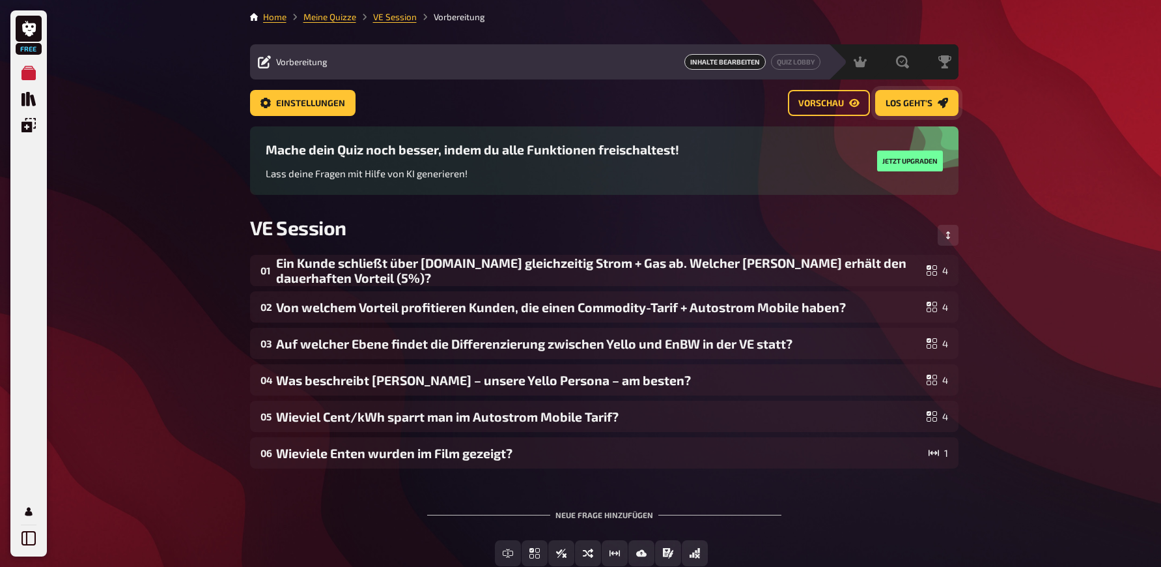
click at [935, 99] on link "Los geht's" at bounding box center [916, 103] width 83 height 26
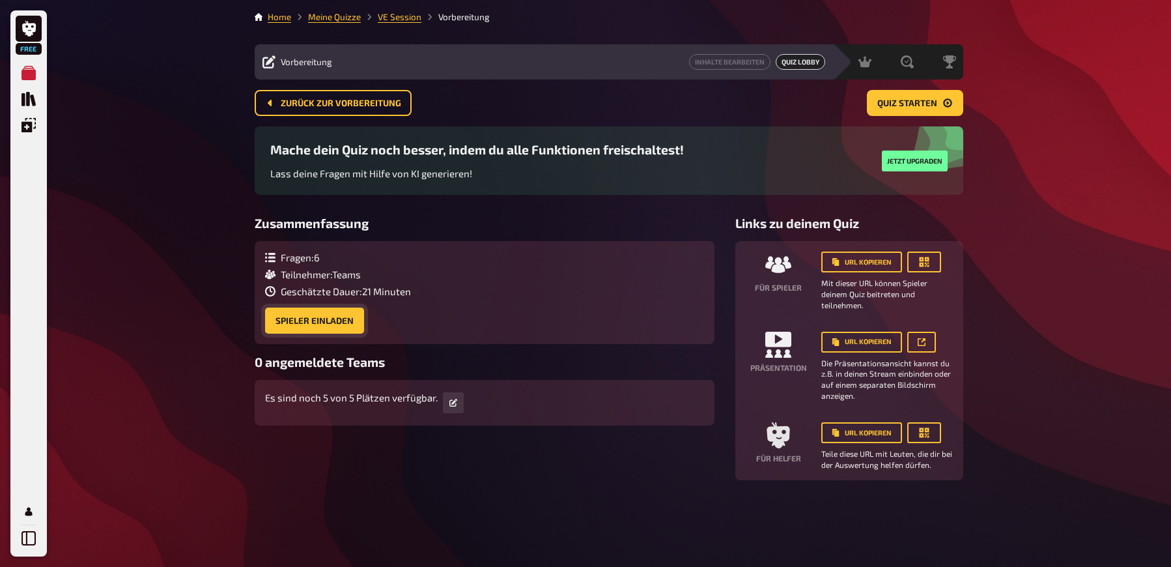
click at [325, 325] on button "Spieler einladen" at bounding box center [314, 320] width 99 height 26
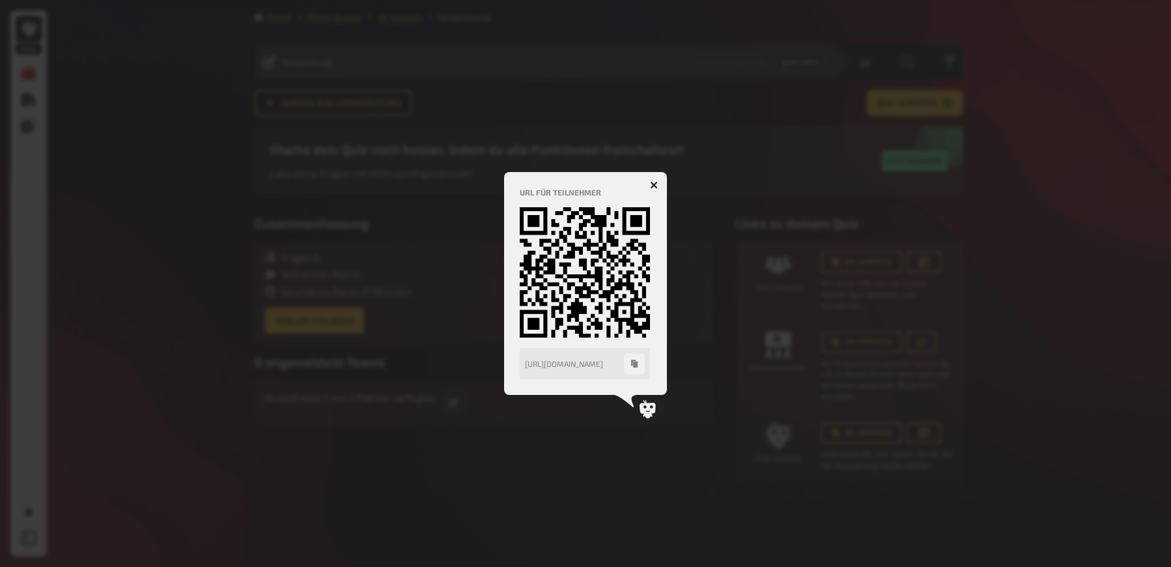
click at [655, 182] on icon "button" at bounding box center [654, 185] width 8 height 8
